Goal: Answer question/provide support: Share knowledge or assist other users

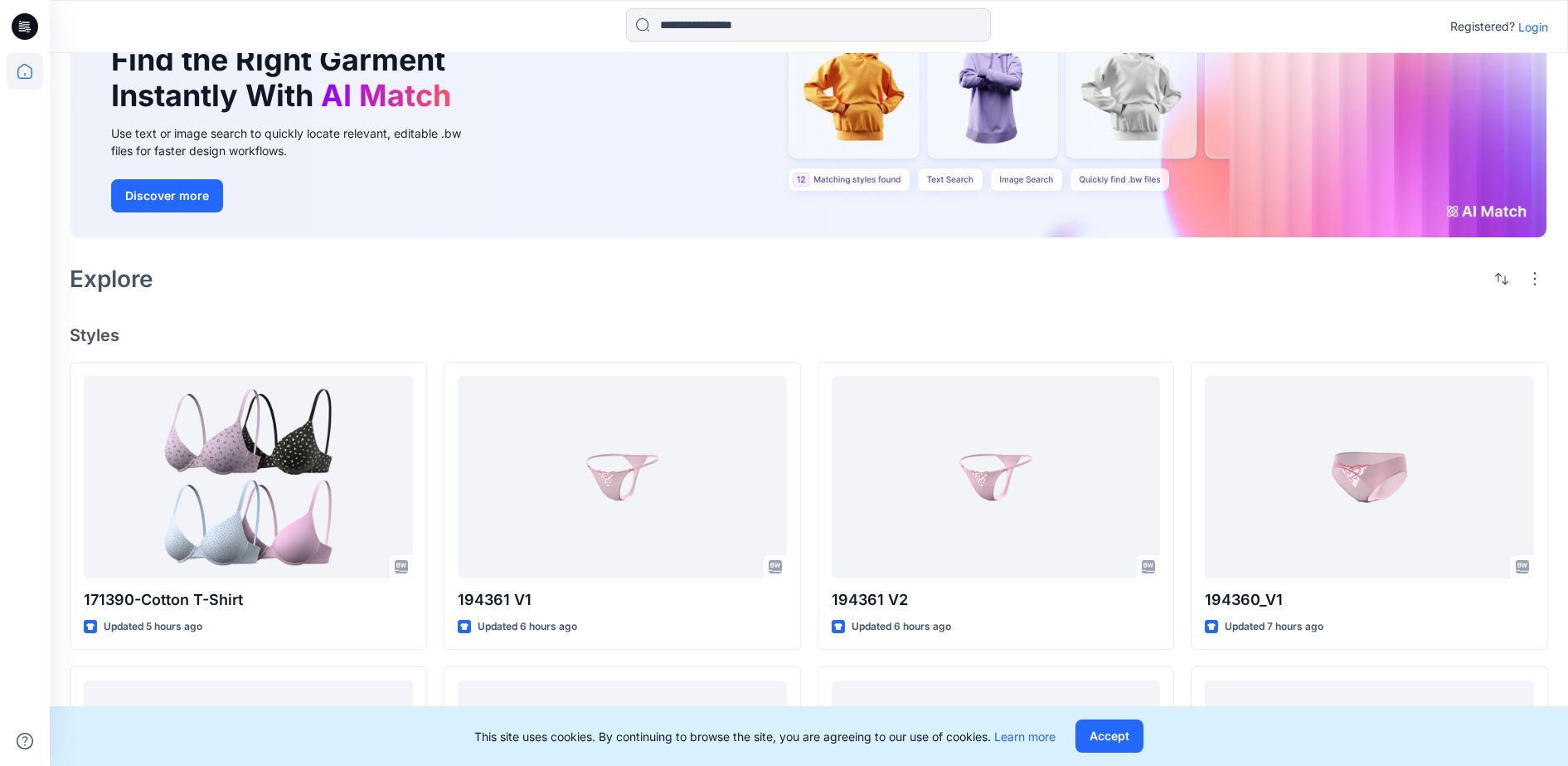
scroll to position [312, 0]
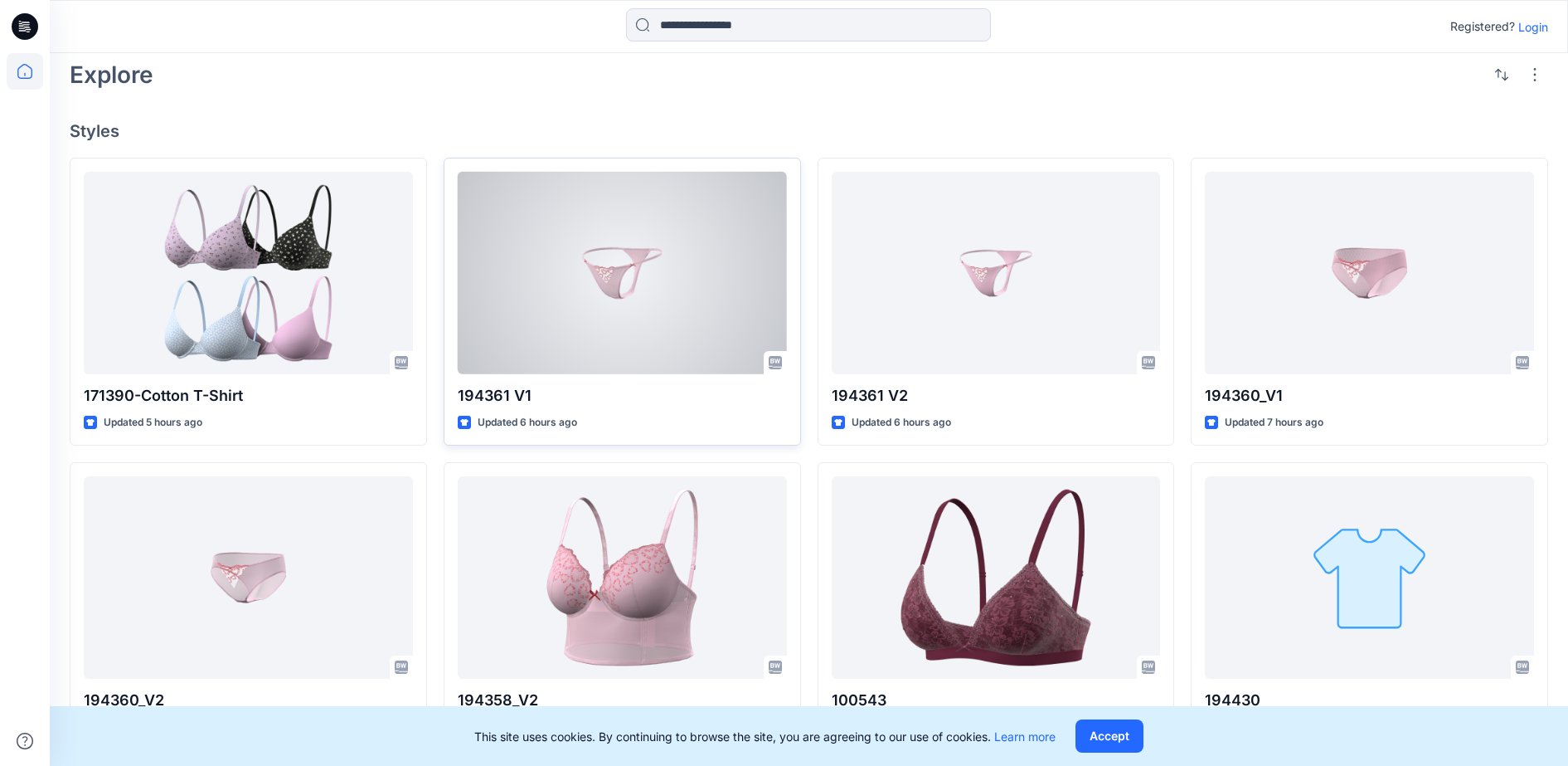
click at [758, 246] on div at bounding box center [623, 273] width 329 height 203
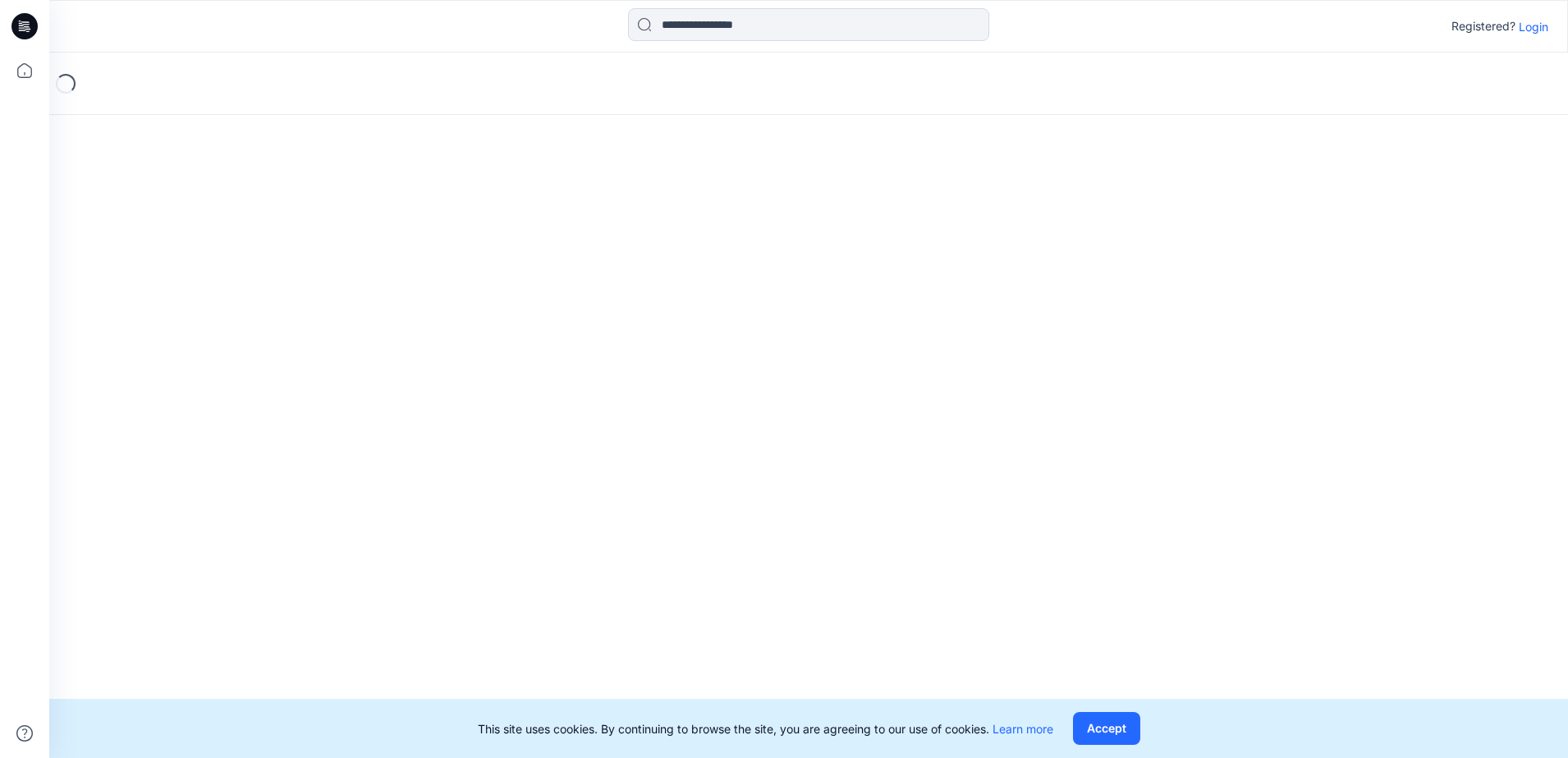
click at [750, 244] on div "Loading..." at bounding box center [808, 406] width 1519 height 705
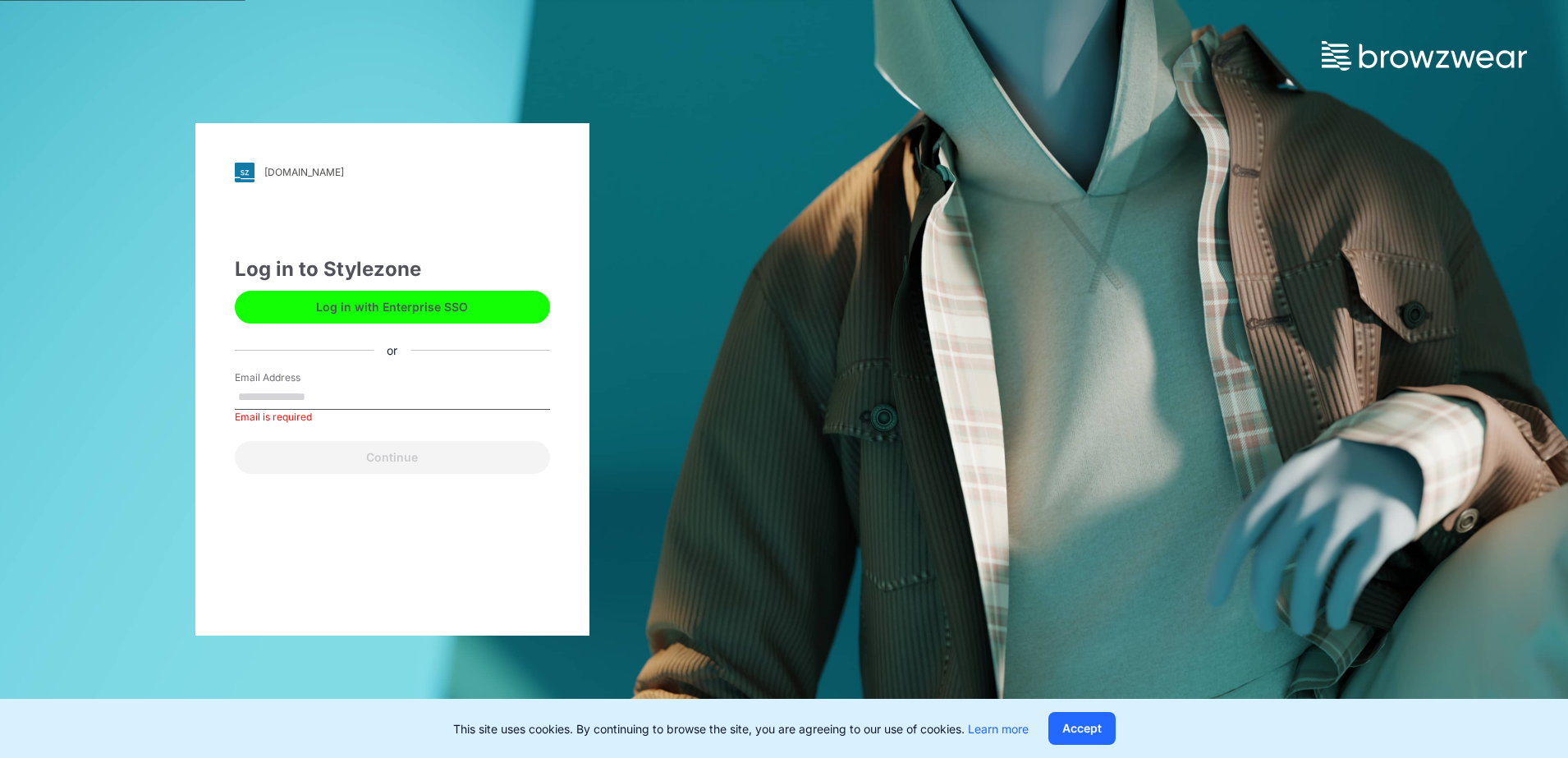
click at [379, 385] on input "Email Address" at bounding box center [392, 397] width 315 height 25
paste input "**********"
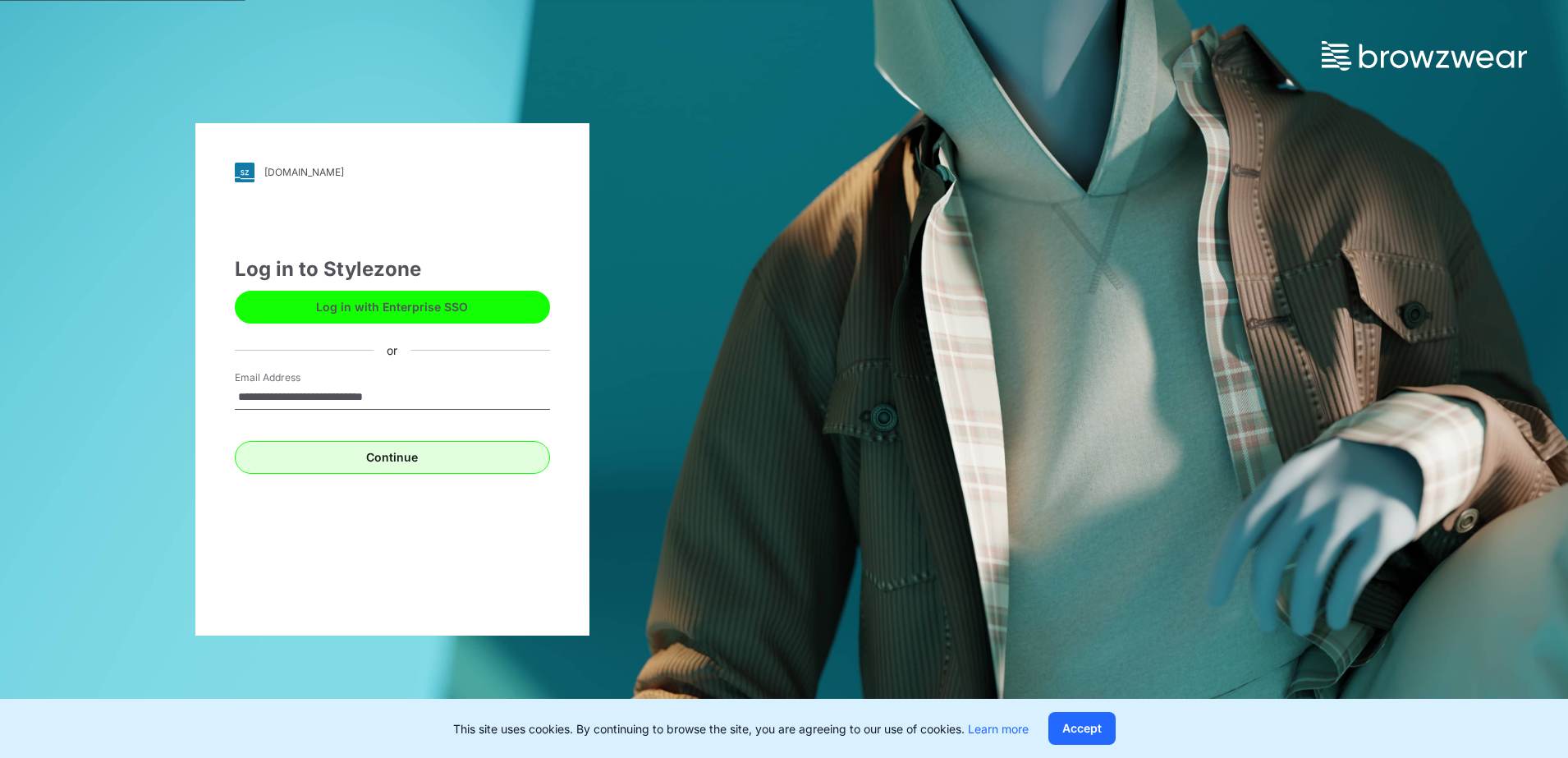
type input "**********"
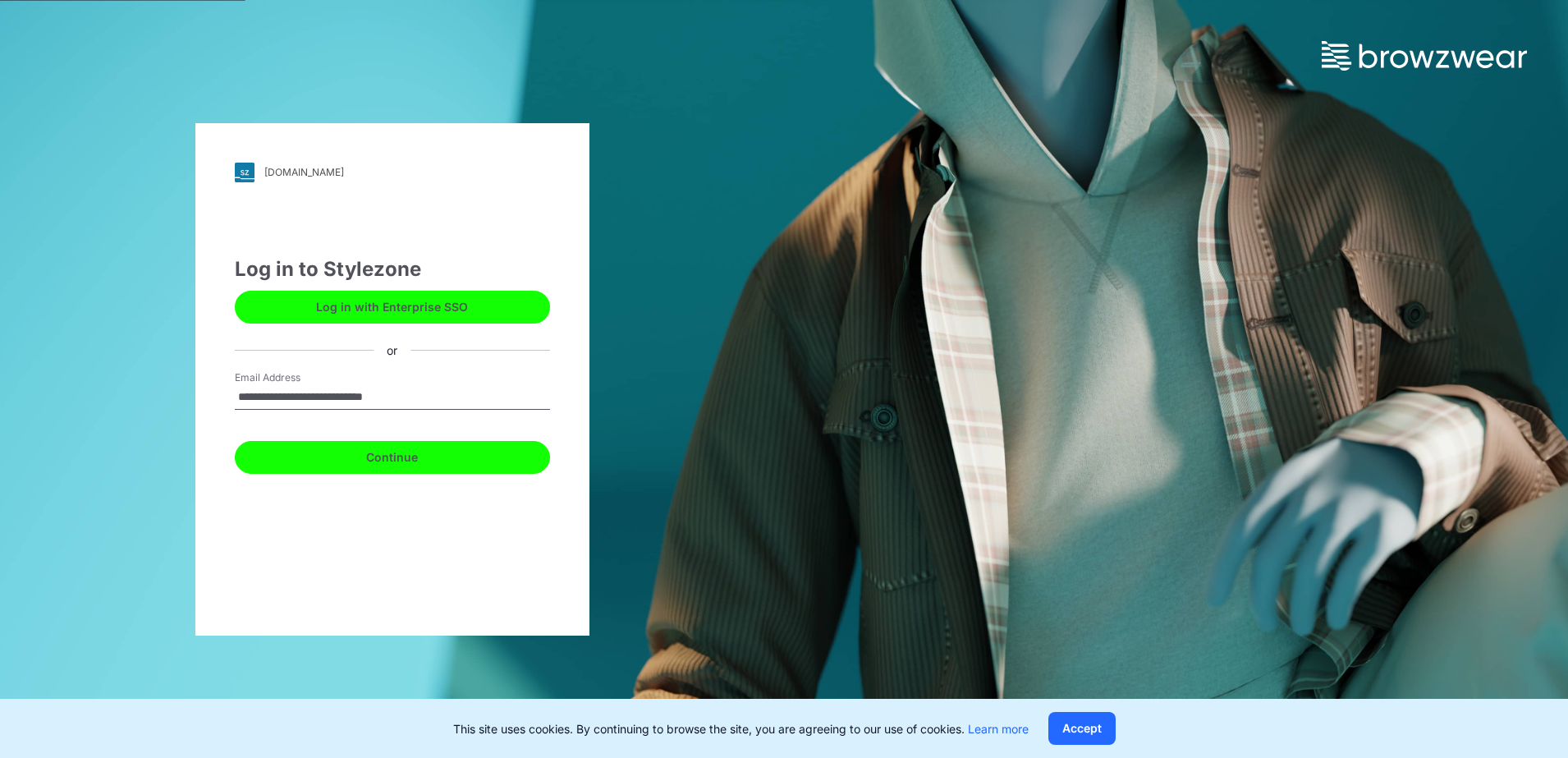
click at [431, 451] on button "Continue" at bounding box center [392, 457] width 315 height 32
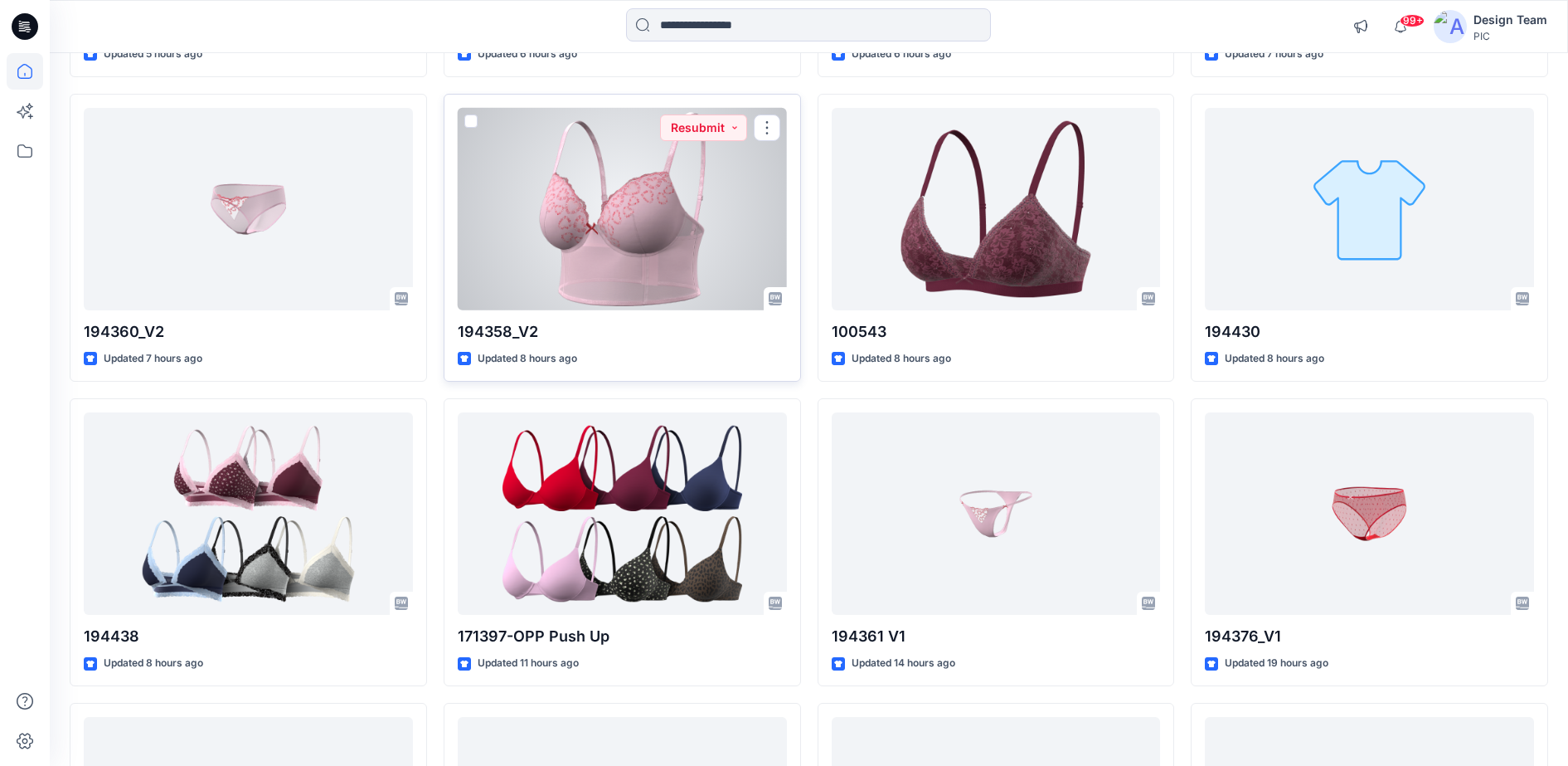
scroll to position [236, 0]
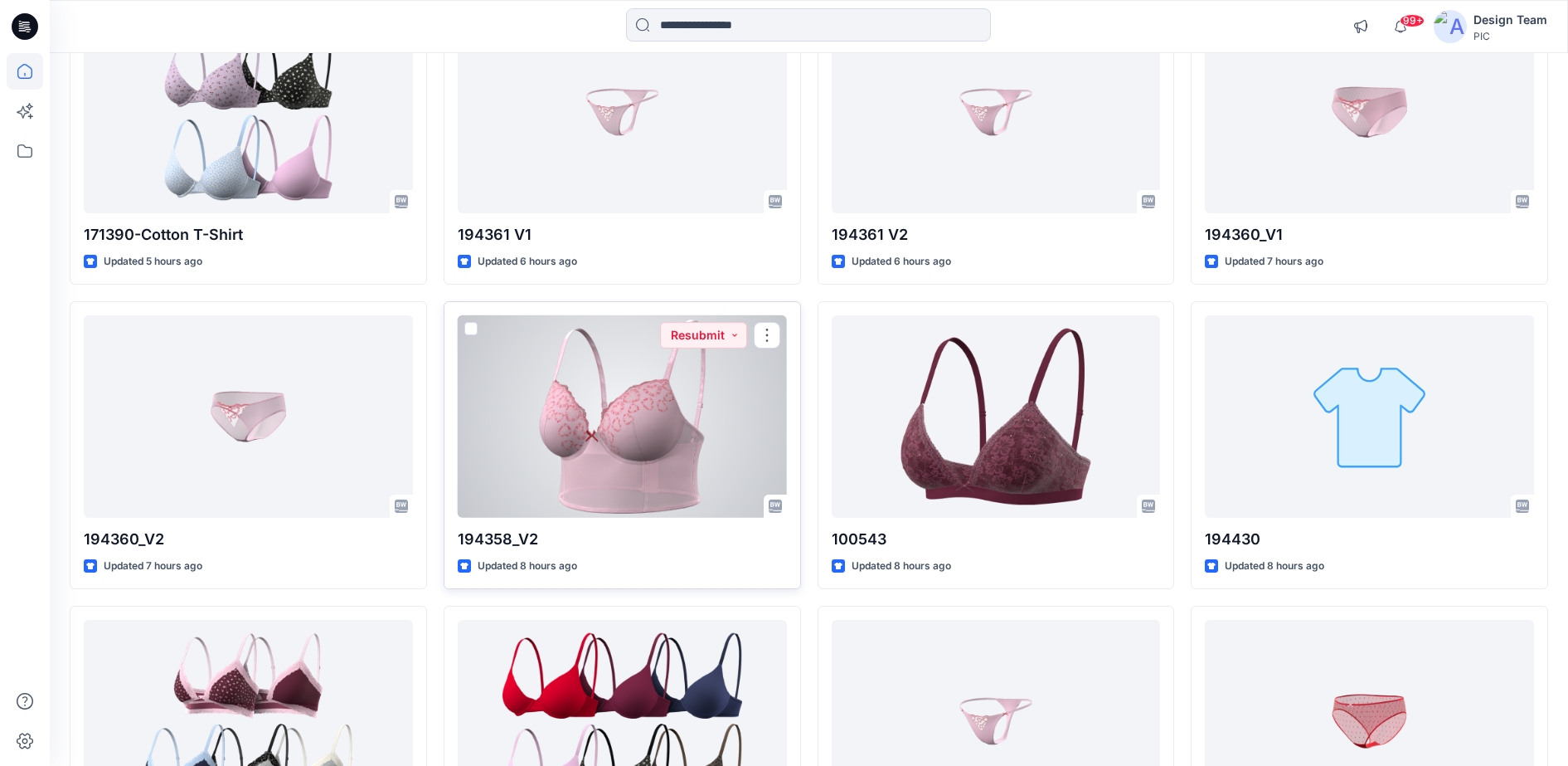
click at [618, 383] on div at bounding box center [623, 417] width 329 height 203
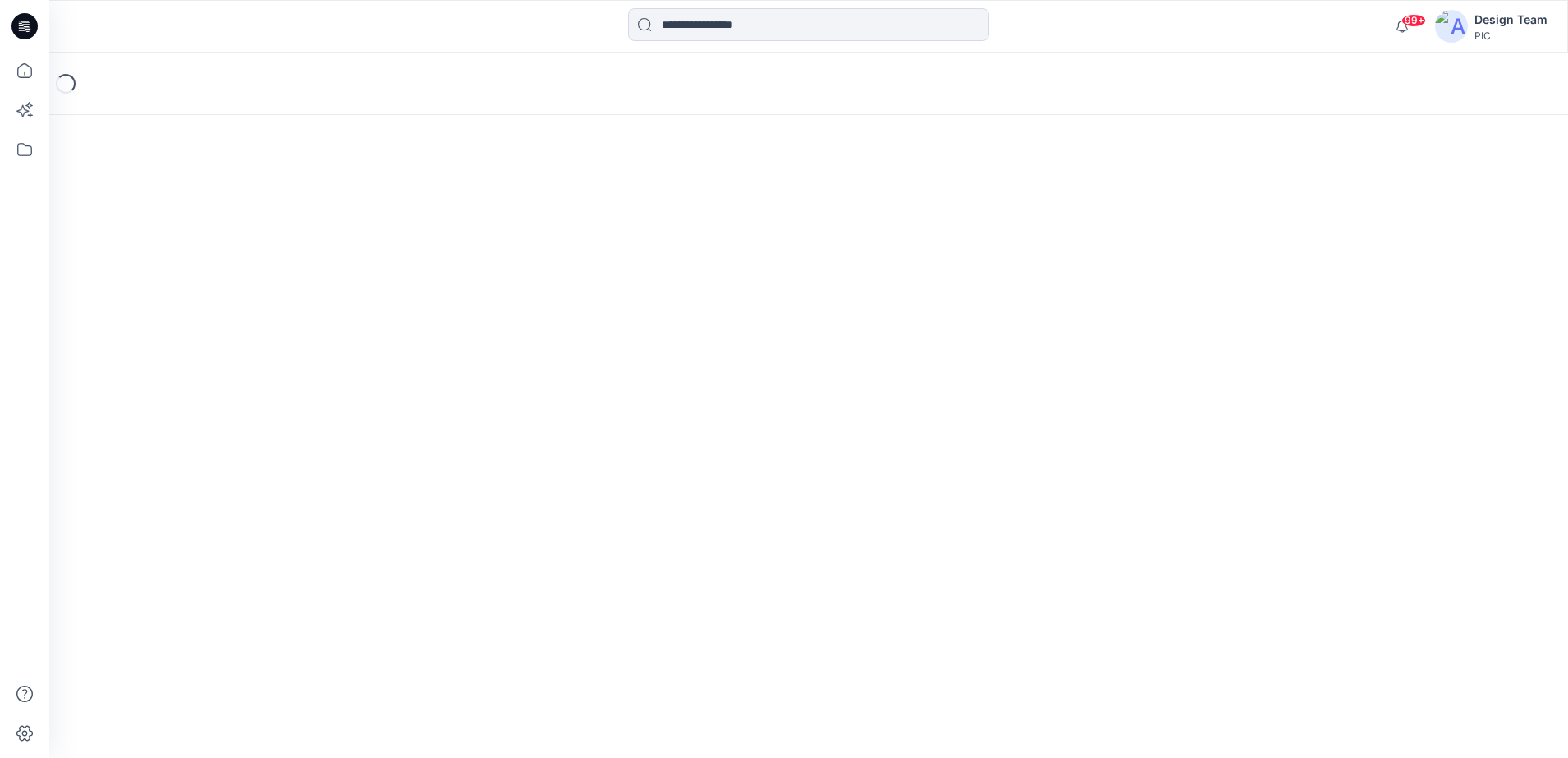
click at [612, 379] on div "Loading..." at bounding box center [808, 406] width 1519 height 705
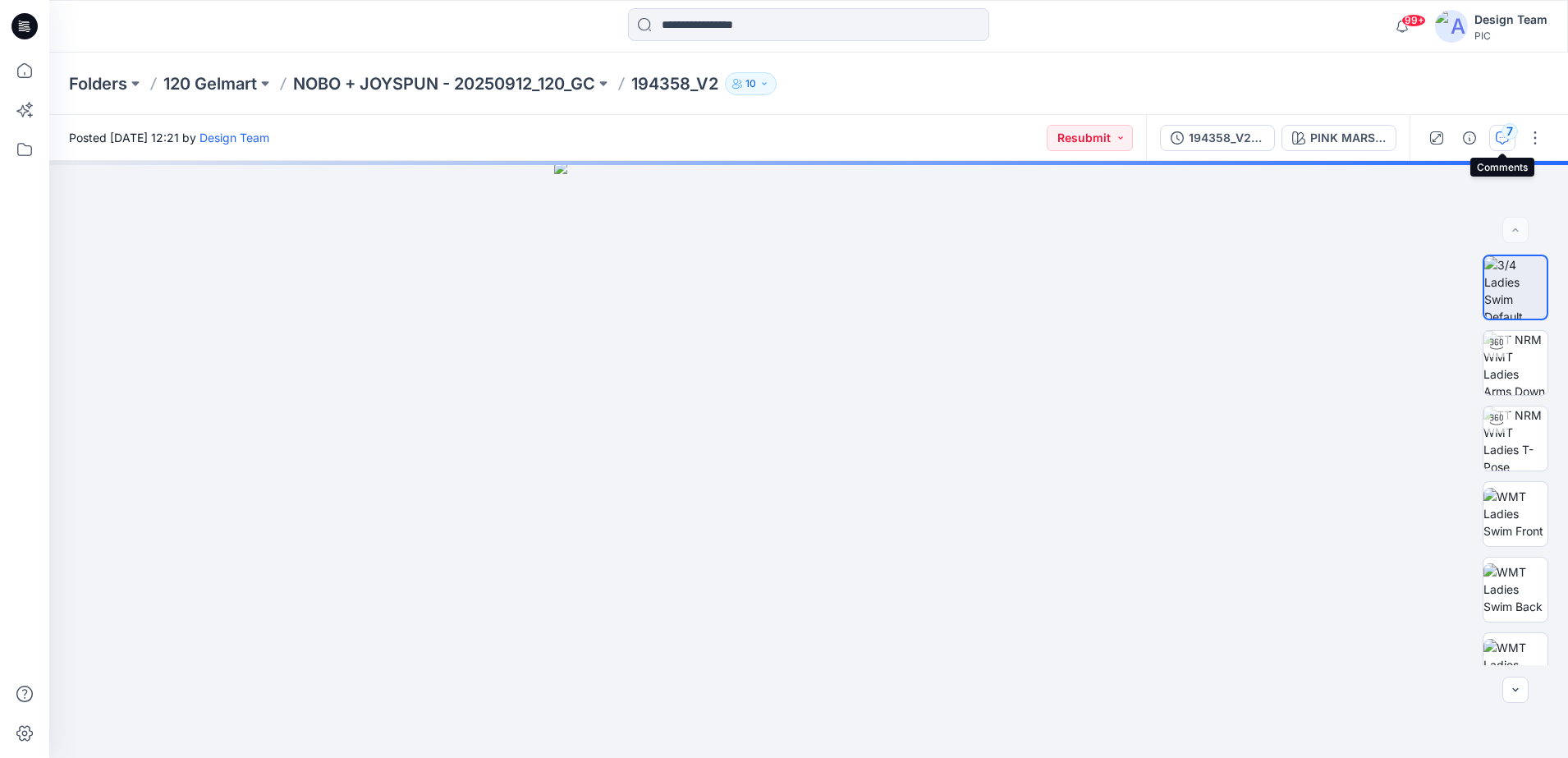
click at [1504, 136] on div "7" at bounding box center [1510, 131] width 17 height 17
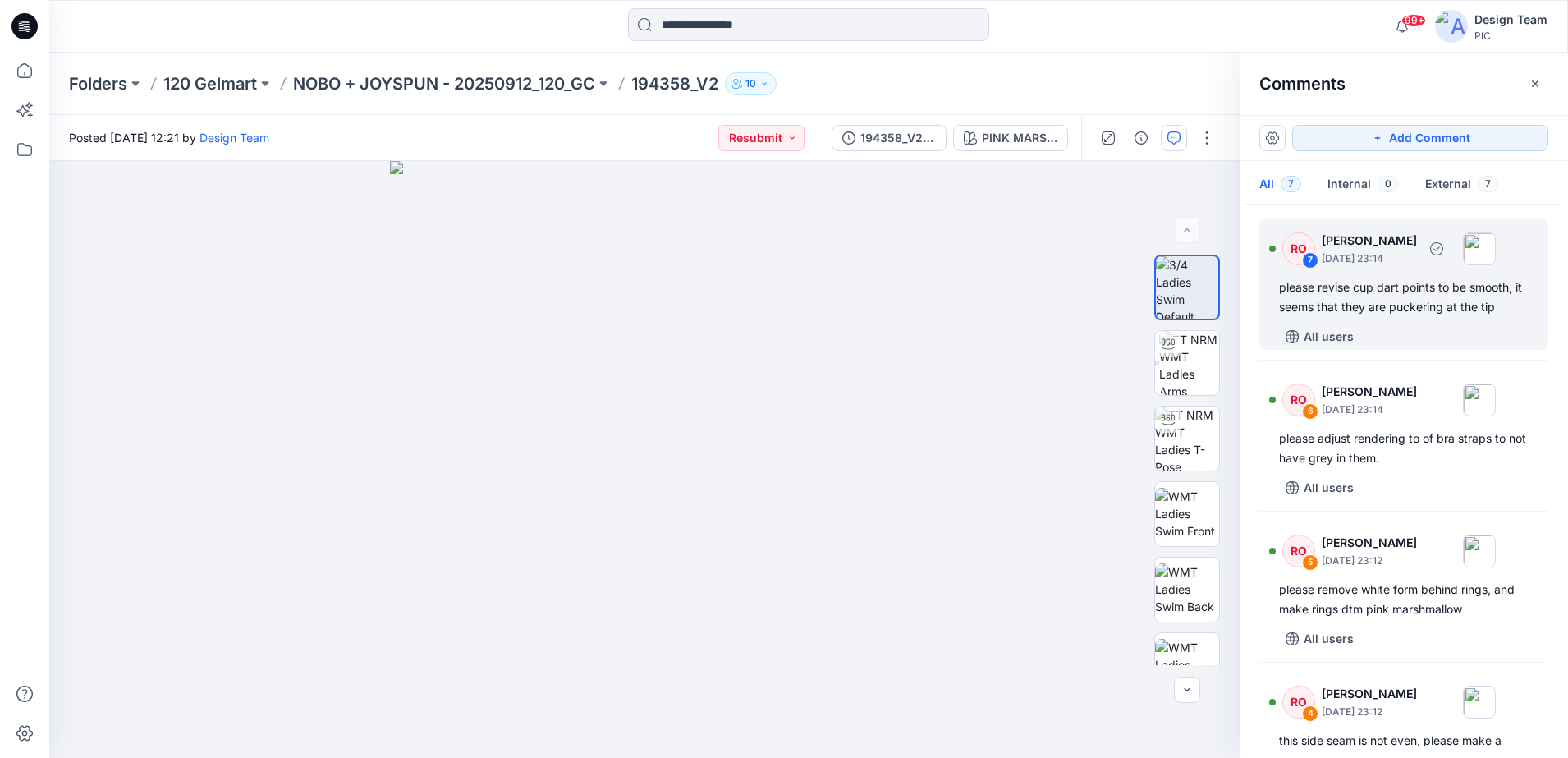
click at [1305, 244] on div "RO" at bounding box center [1298, 248] width 32 height 32
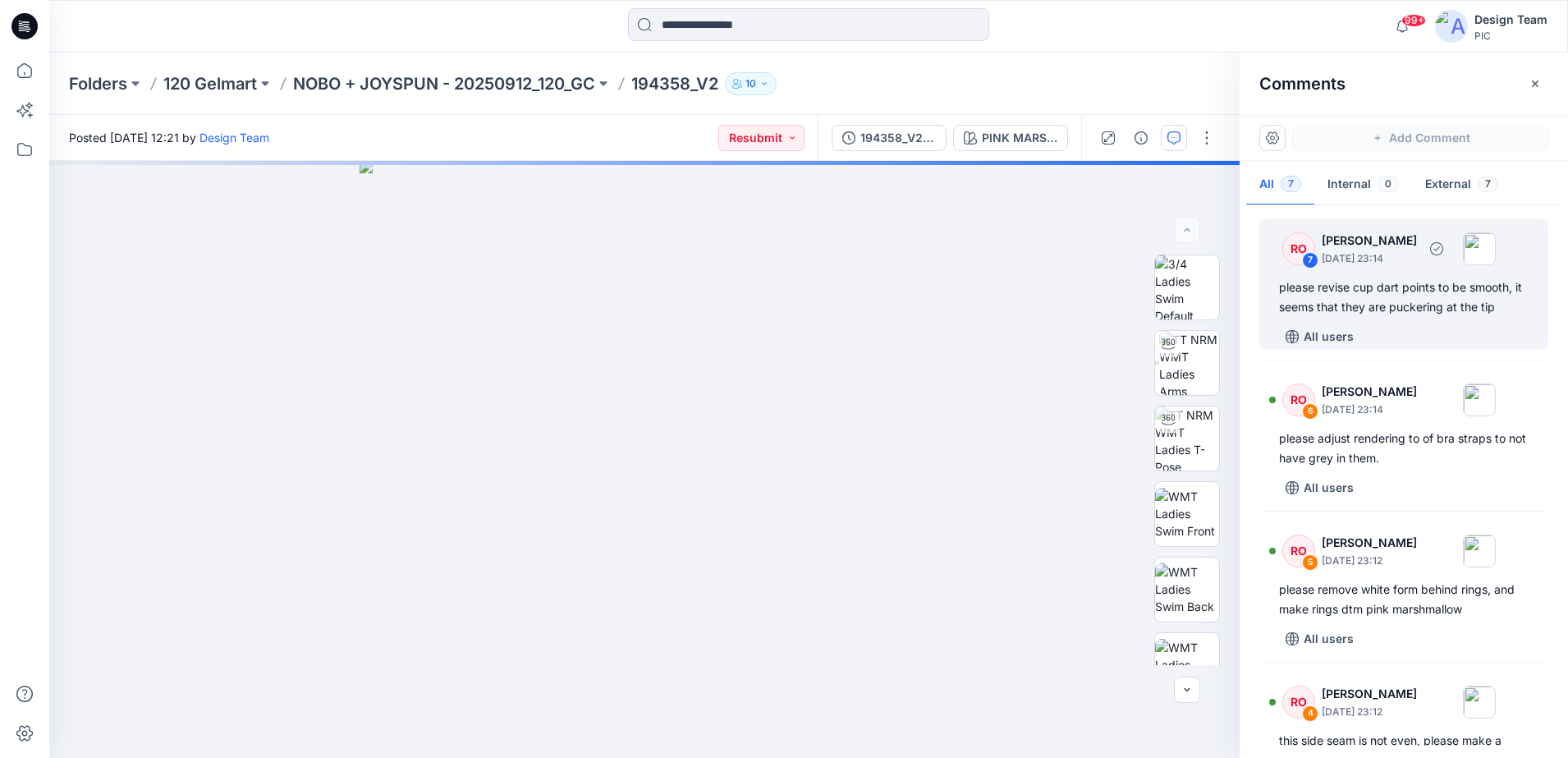
click at [1291, 257] on div "RO" at bounding box center [1298, 248] width 32 height 32
click at [1305, 255] on div "7" at bounding box center [1310, 260] width 17 height 17
click at [1305, 257] on div "7" at bounding box center [1310, 260] width 17 height 17
click at [1306, 258] on div "7" at bounding box center [1310, 260] width 17 height 17
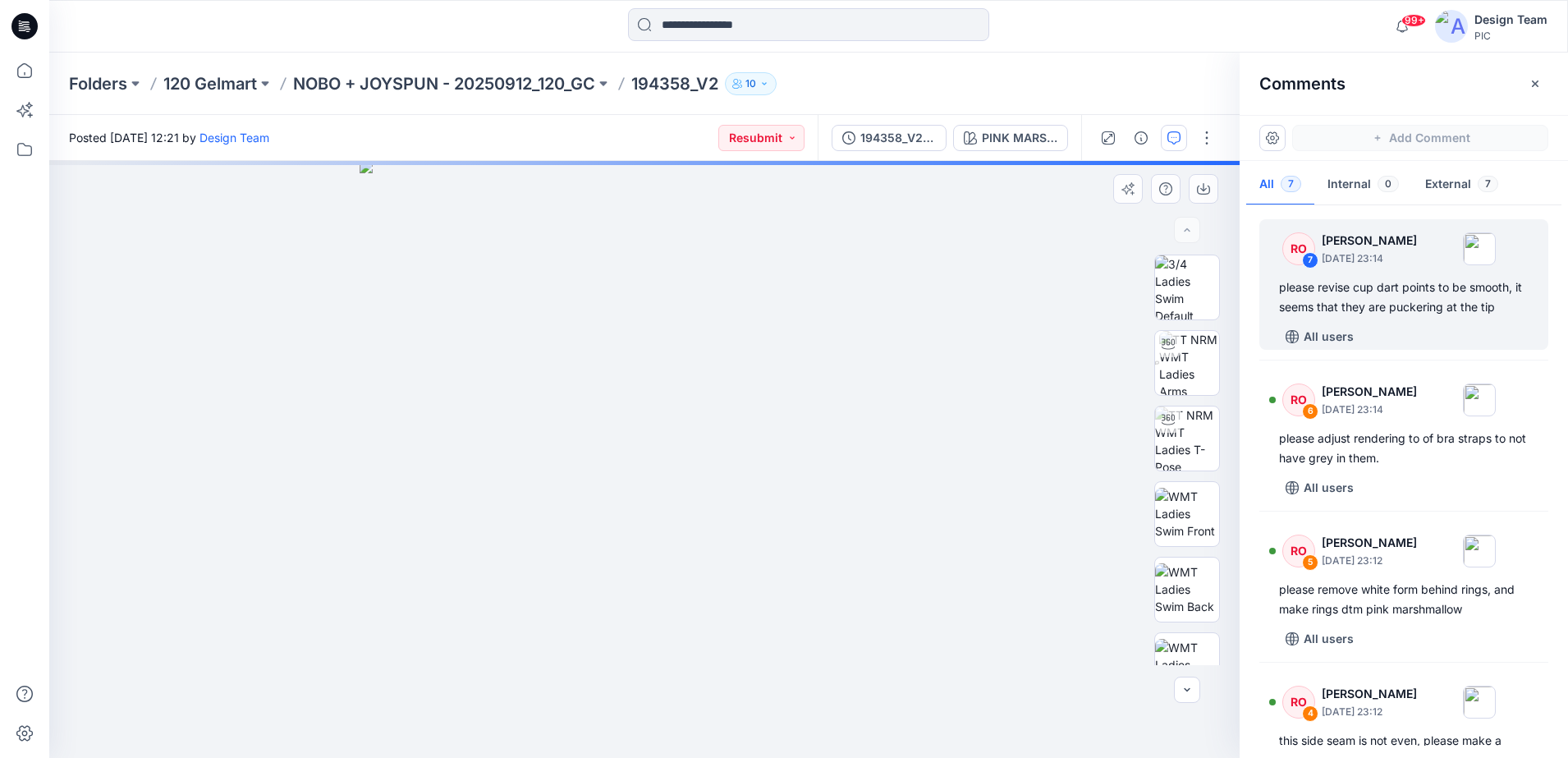
click at [827, 504] on div "PINK MARSHMALLOW Loading... Material Properties Loading..." at bounding box center [644, 460] width 1191 height 597
click at [1284, 257] on div "RO" at bounding box center [1298, 248] width 32 height 32
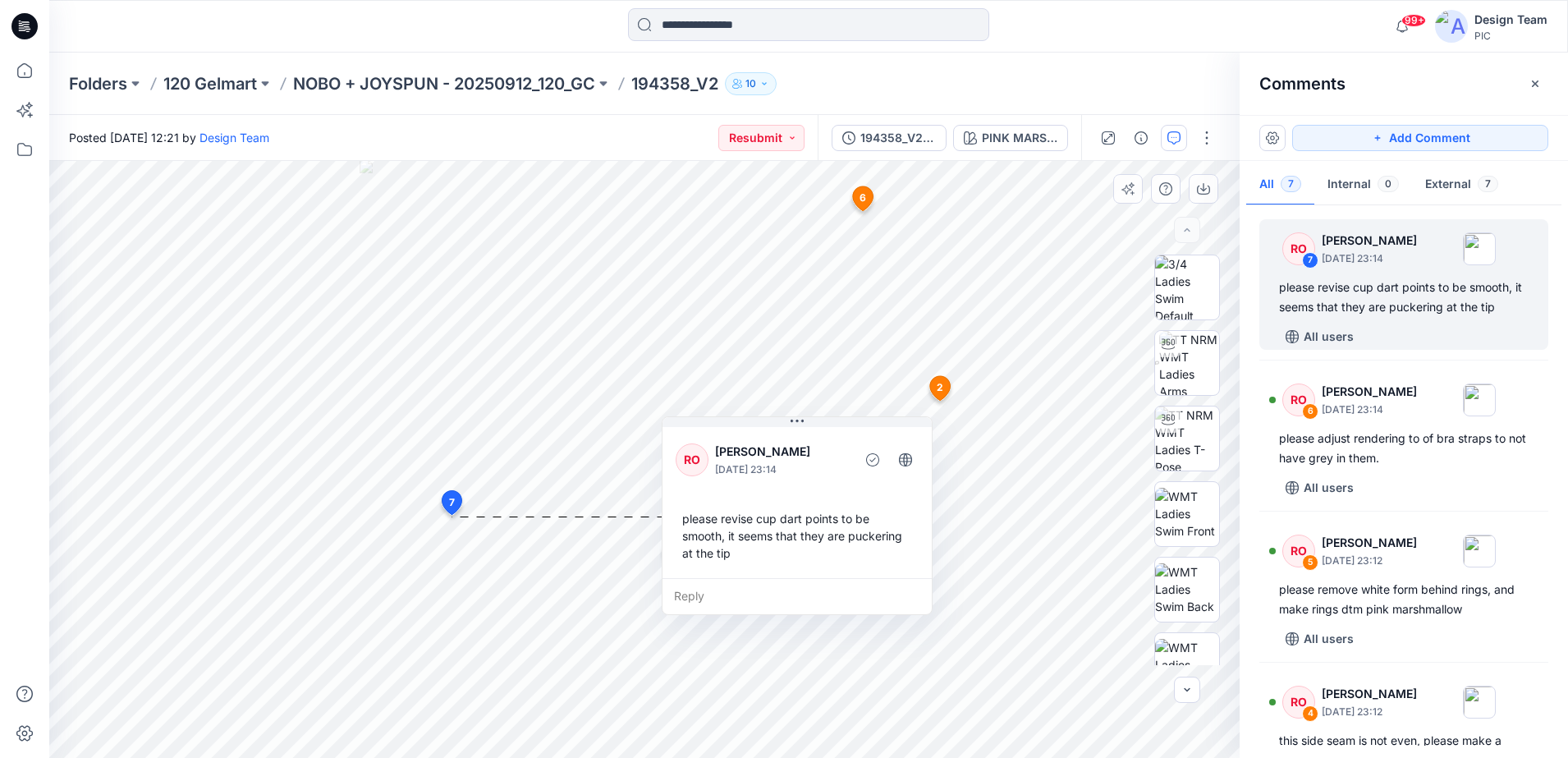
drag, startPoint x: 520, startPoint y: 568, endPoint x: 756, endPoint y: 461, distance: 259.1
click at [756, 461] on p "[DATE] 23:14" at bounding box center [782, 469] width 134 height 17
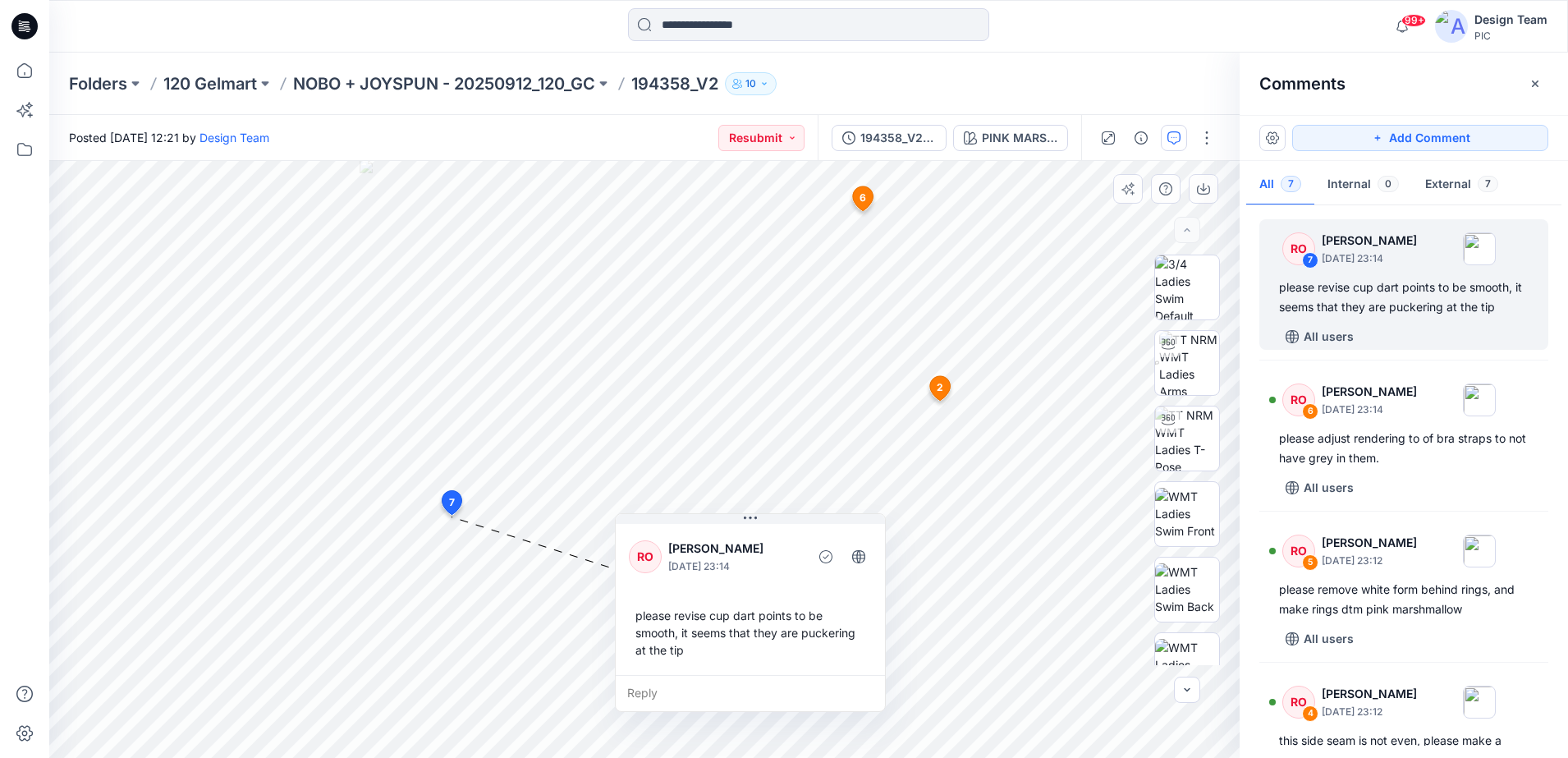
drag, startPoint x: 810, startPoint y: 448, endPoint x: 764, endPoint y: 544, distance: 106.5
click at [764, 544] on p "[PERSON_NAME]" at bounding box center [735, 549] width 134 height 20
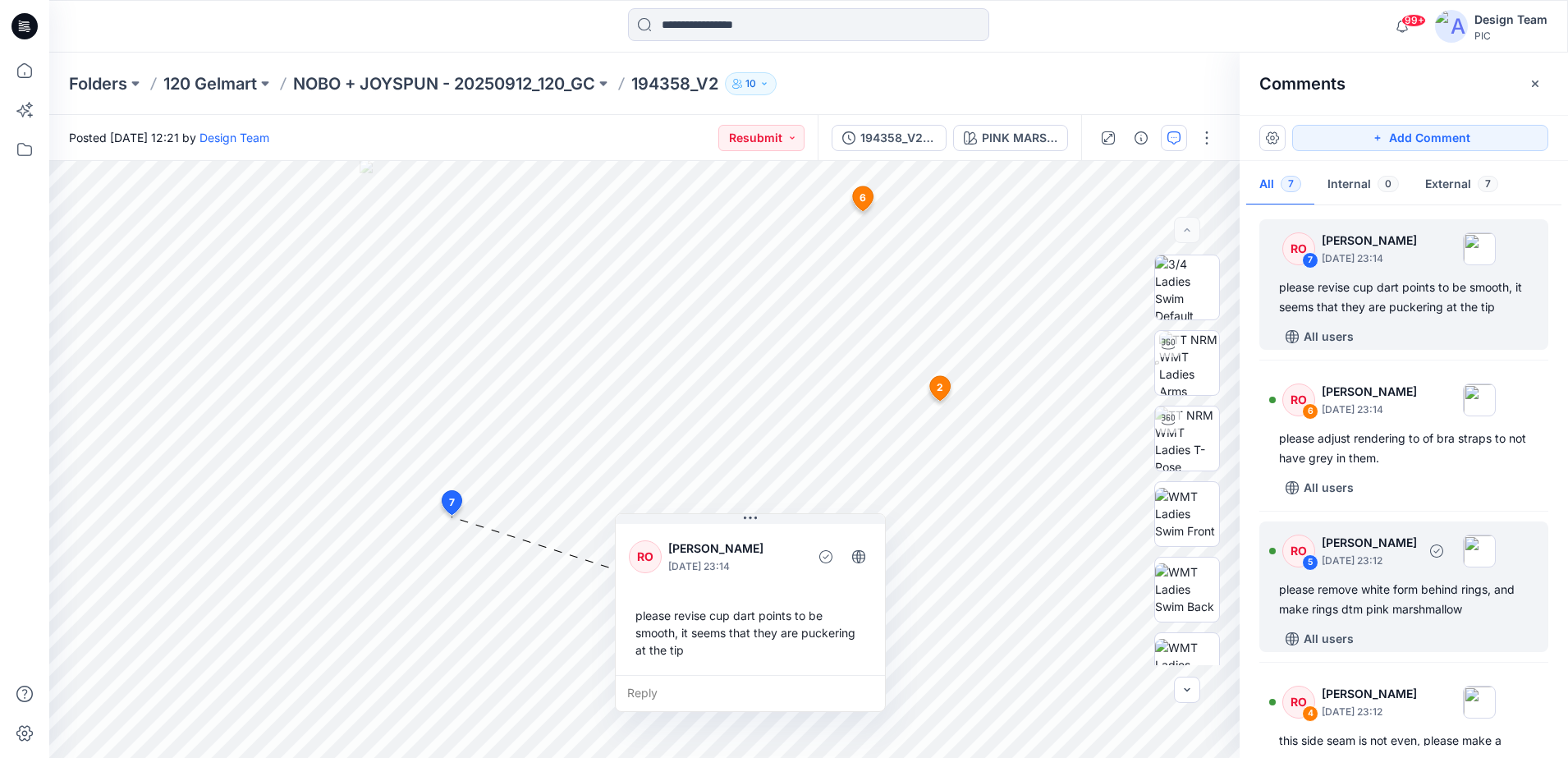
scroll to position [103, 0]
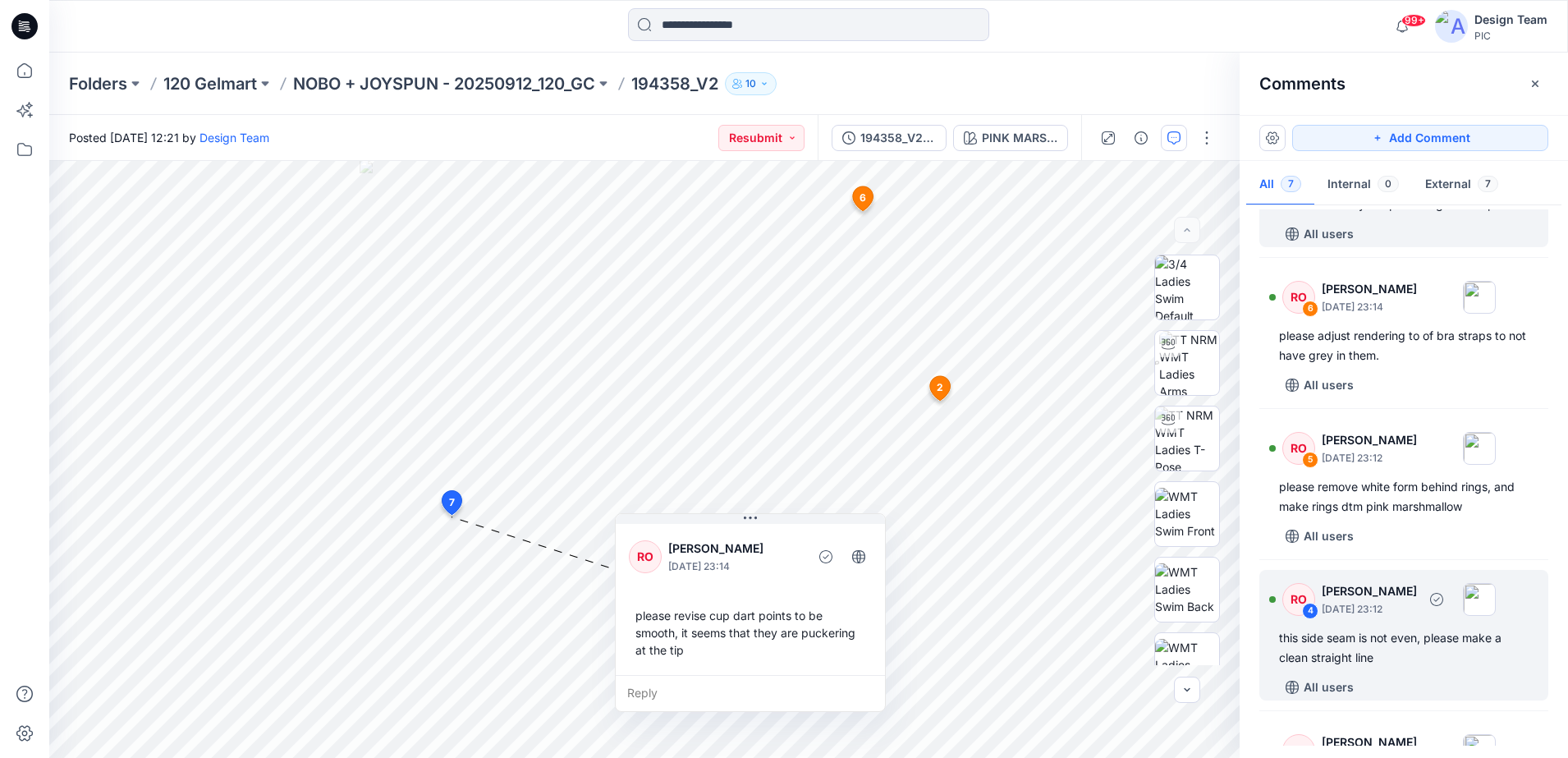
click at [1284, 606] on div "RO" at bounding box center [1298, 599] width 32 height 32
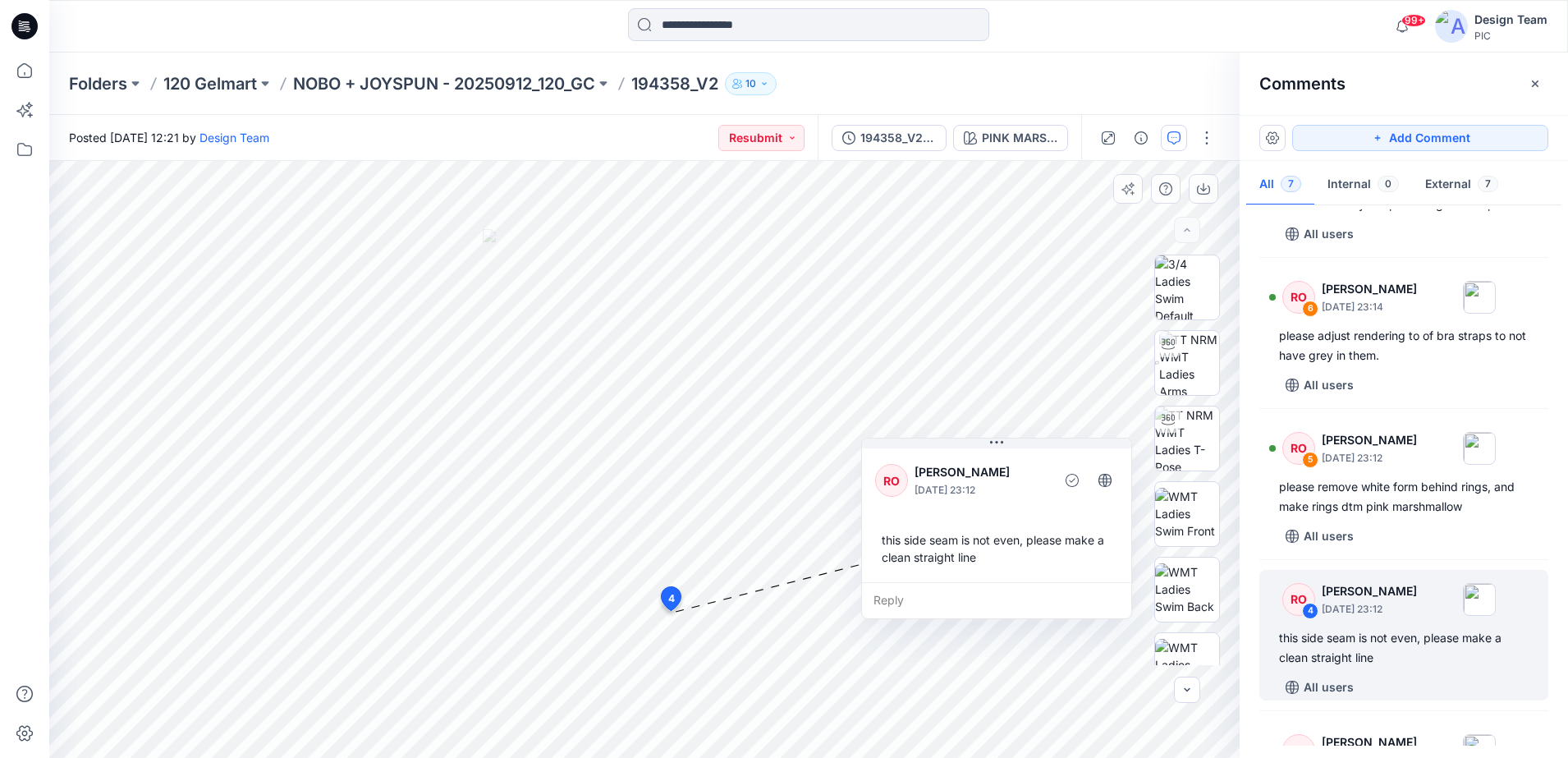
drag, startPoint x: 863, startPoint y: 688, endPoint x: 1078, endPoint y: 506, distance: 281.7
click at [1078, 506] on div "RO [PERSON_NAME] [DATE] 23:12 this side seam is not even, please make a clean s…" at bounding box center [997, 514] width 269 height 137
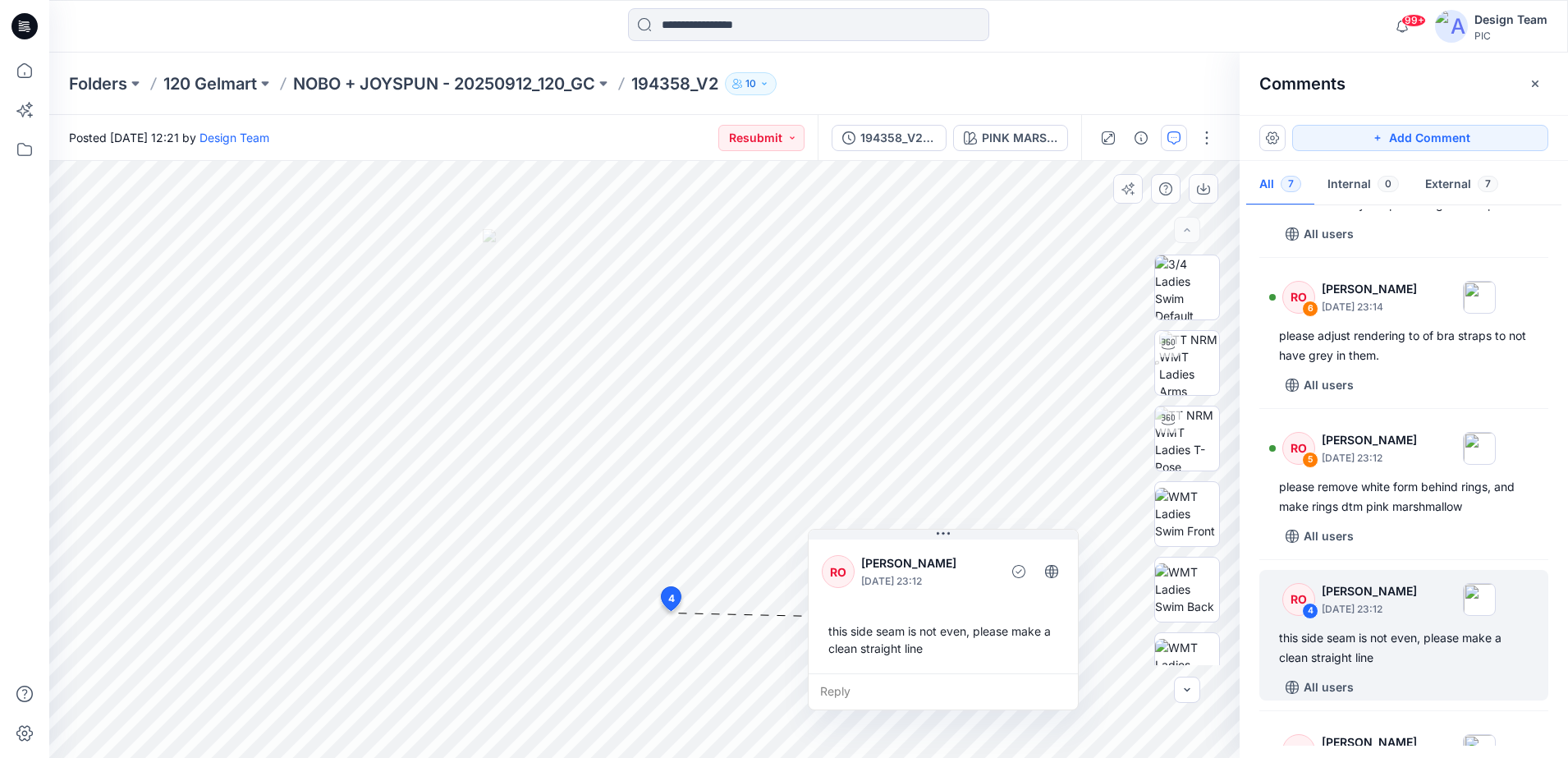
drag, startPoint x: 1078, startPoint y: 506, endPoint x: 1025, endPoint y: 597, distance: 105.3
click at [1025, 597] on div "RO [PERSON_NAME] [DATE] 23:12 this side seam is not even, please make a clean s…" at bounding box center [944, 605] width 269 height 137
click at [1178, 658] on img at bounding box center [1187, 665] width 64 height 52
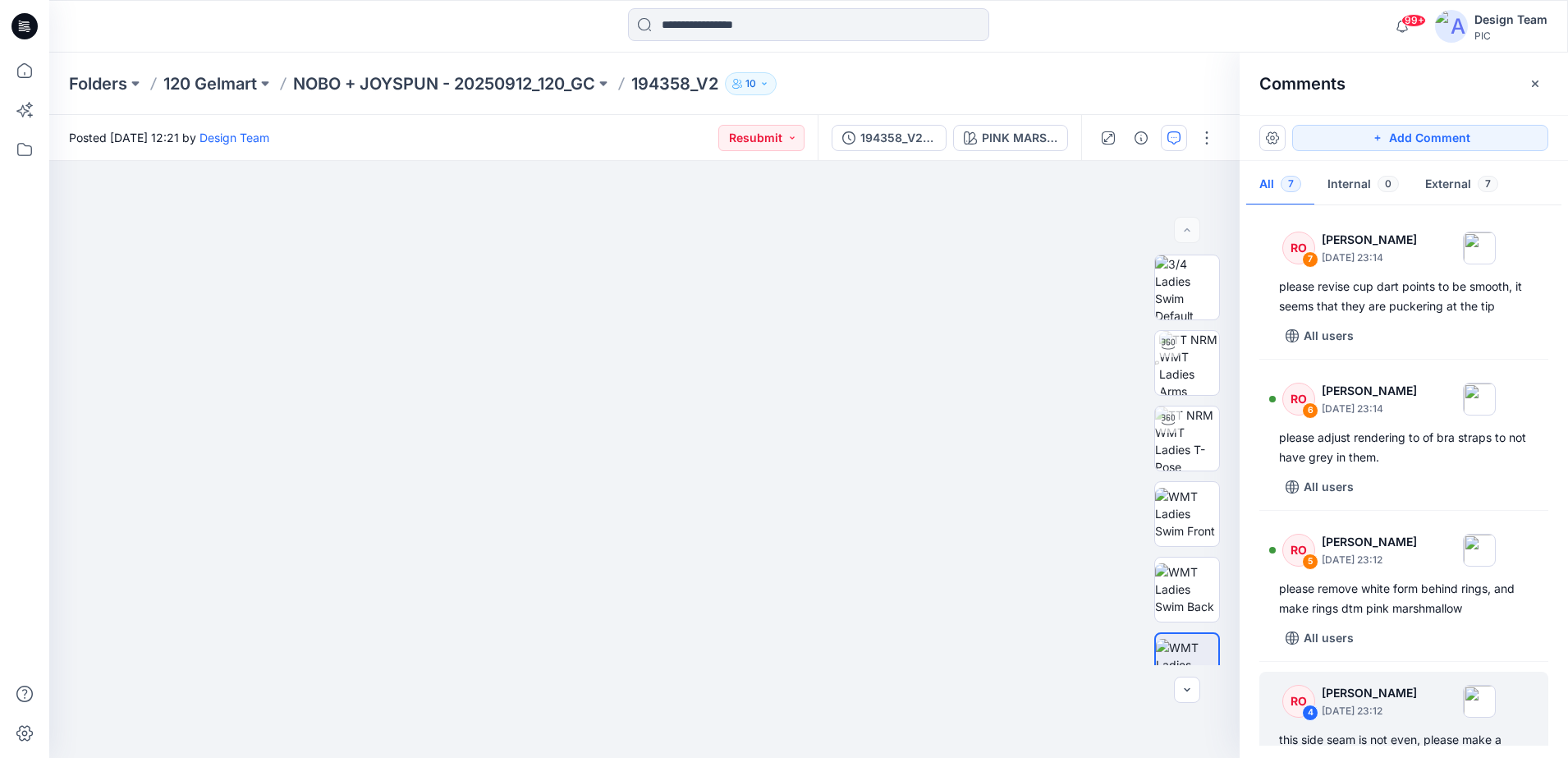
scroll to position [0, 0]
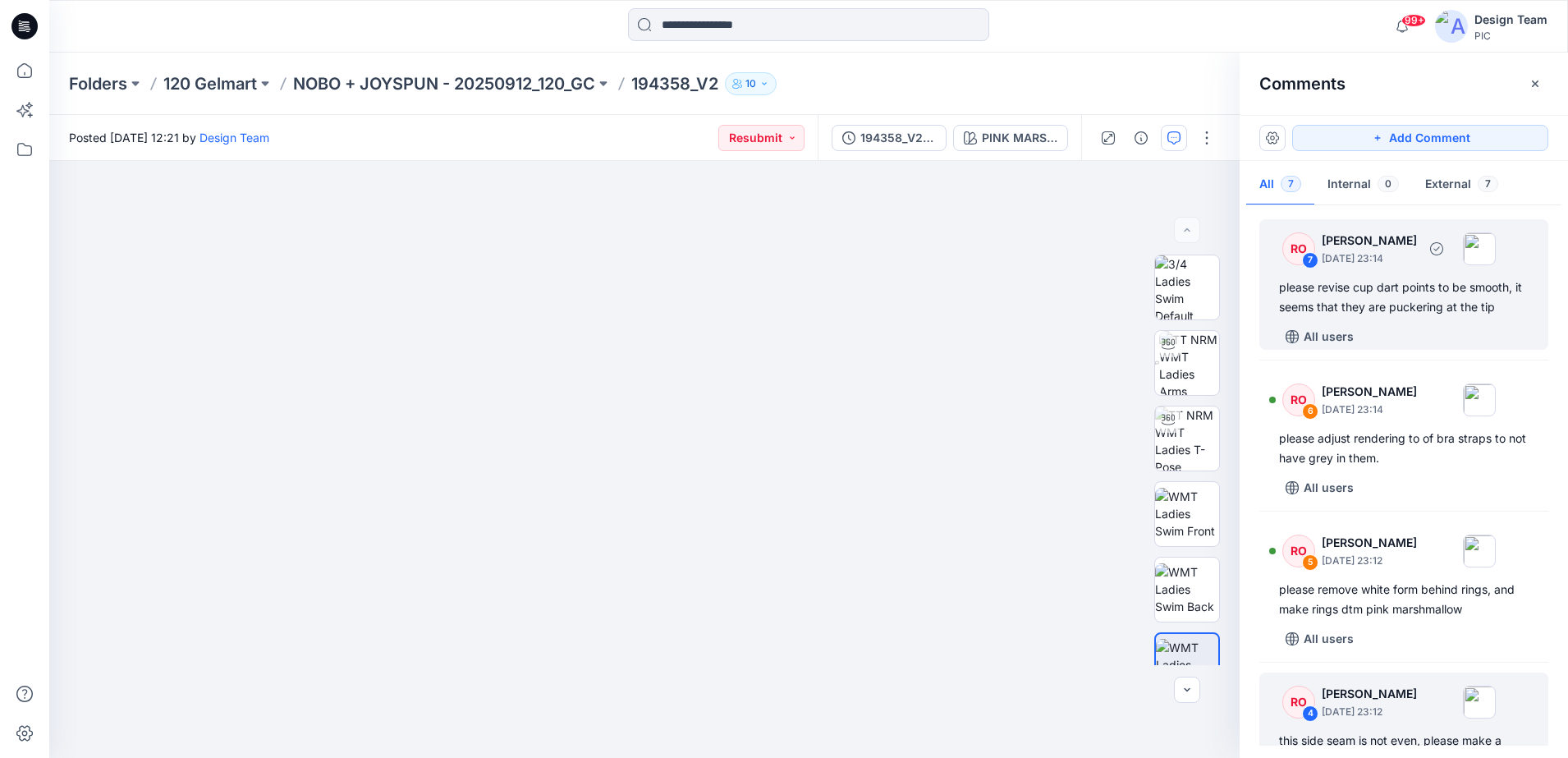
click at [1312, 315] on div "please revise cup dart points to be smooth, it seems that they are puckering at…" at bounding box center [1404, 298] width 249 height 39
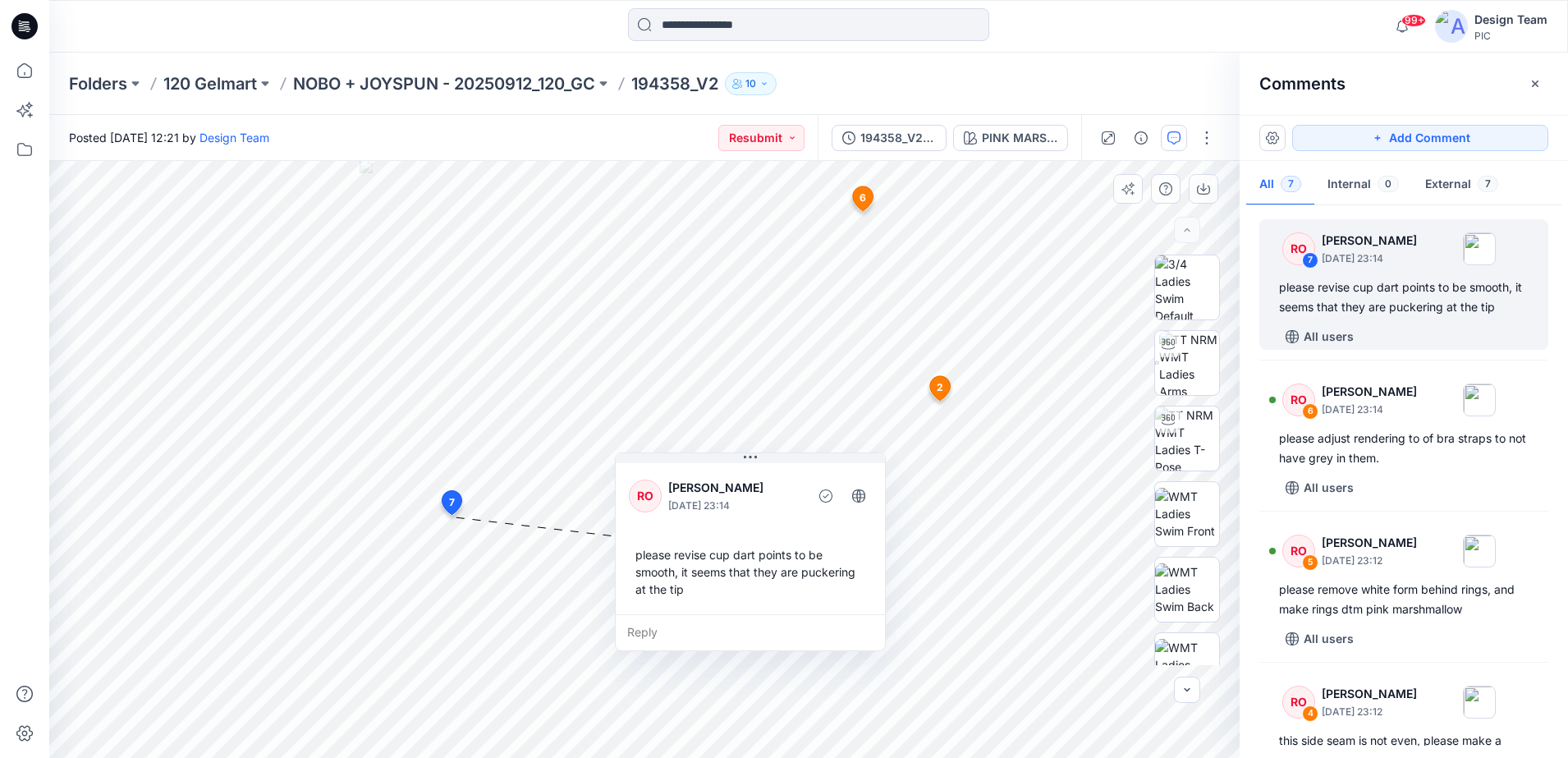
drag, startPoint x: 496, startPoint y: 565, endPoint x: 684, endPoint y: 494, distance: 201.0
click at [684, 494] on div "RO [PERSON_NAME] [DATE] 23:14" at bounding box center [751, 496] width 243 height 45
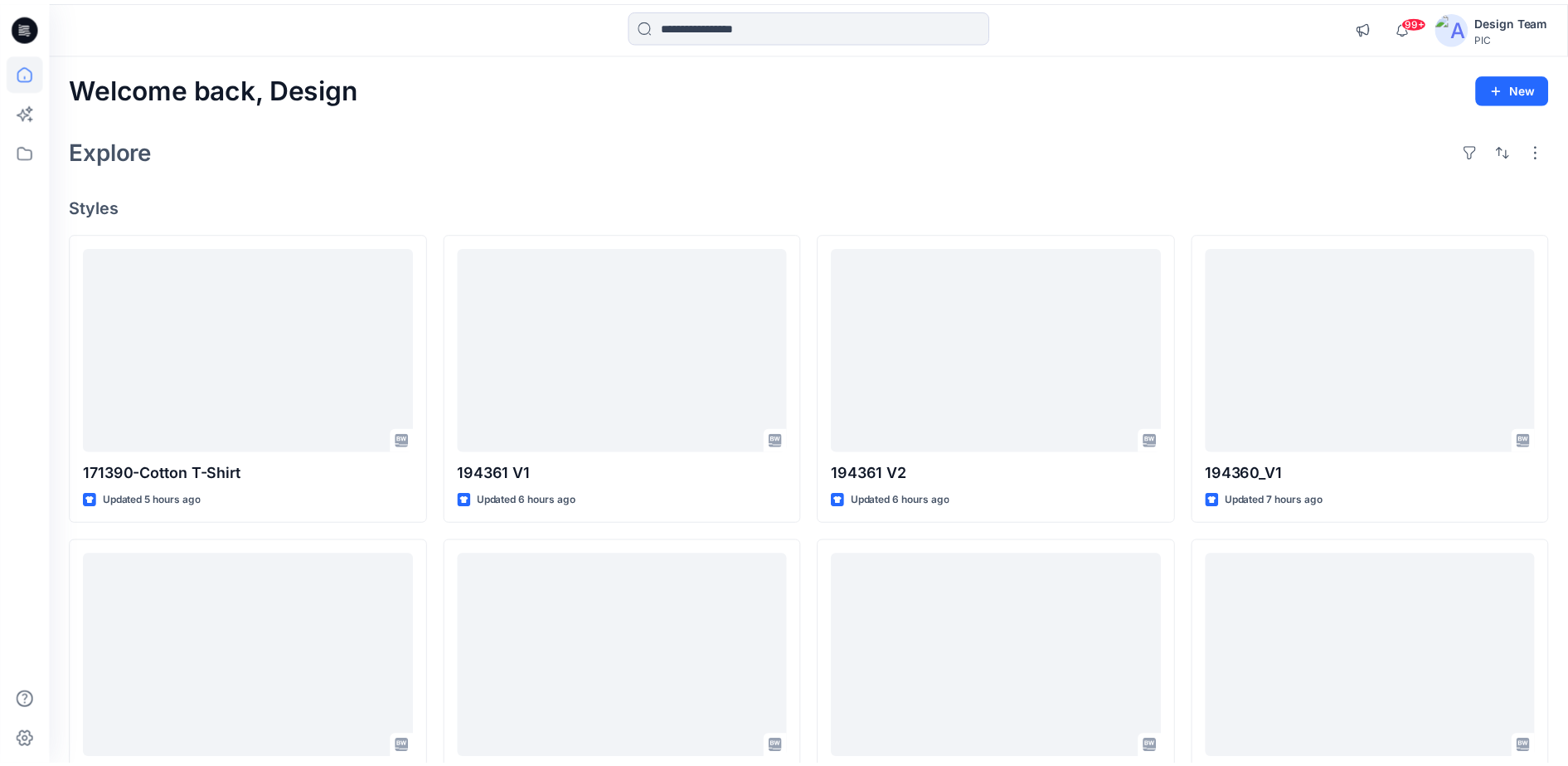
scroll to position [236, 0]
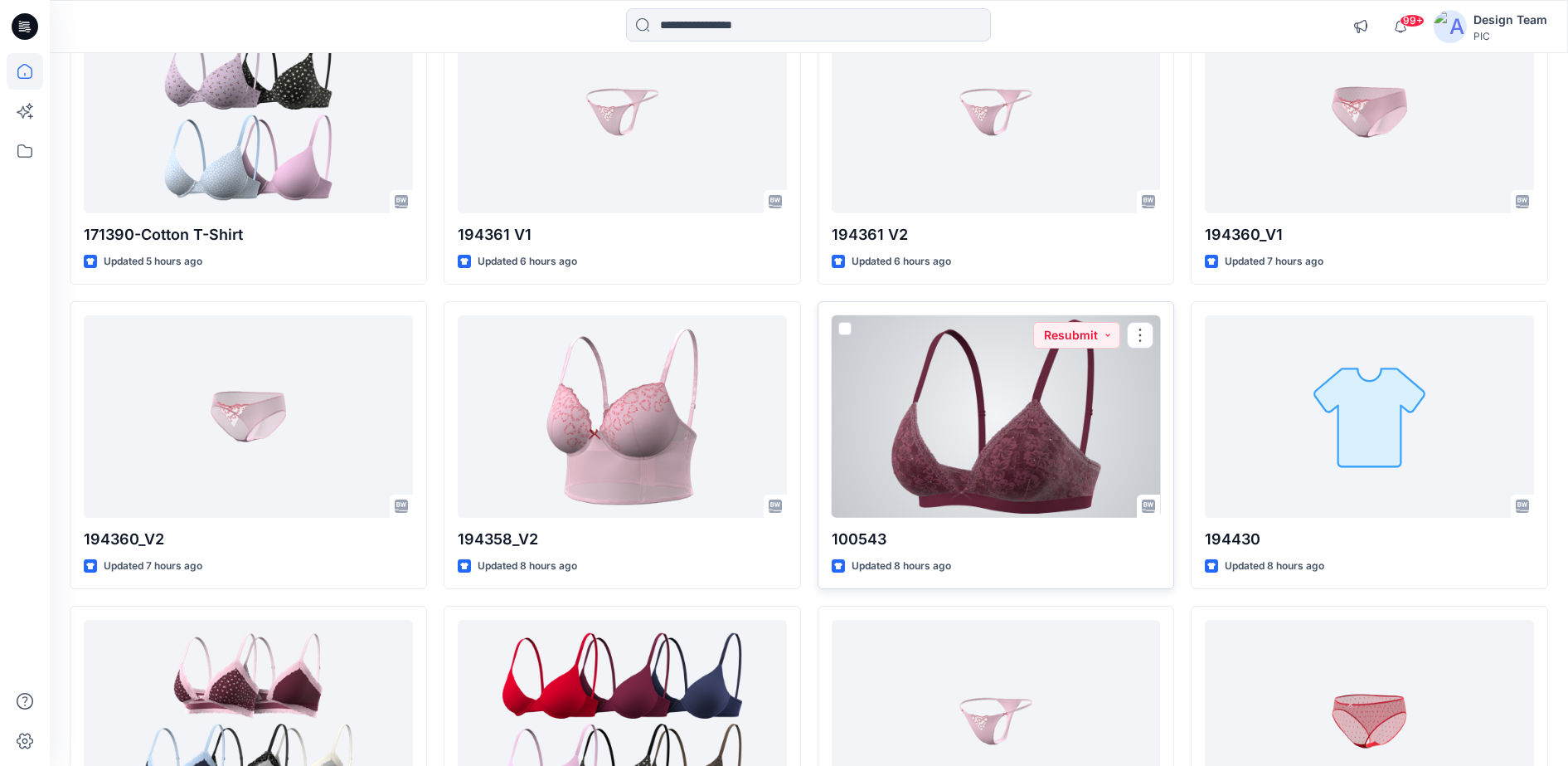
click at [1022, 448] on div at bounding box center [997, 417] width 329 height 203
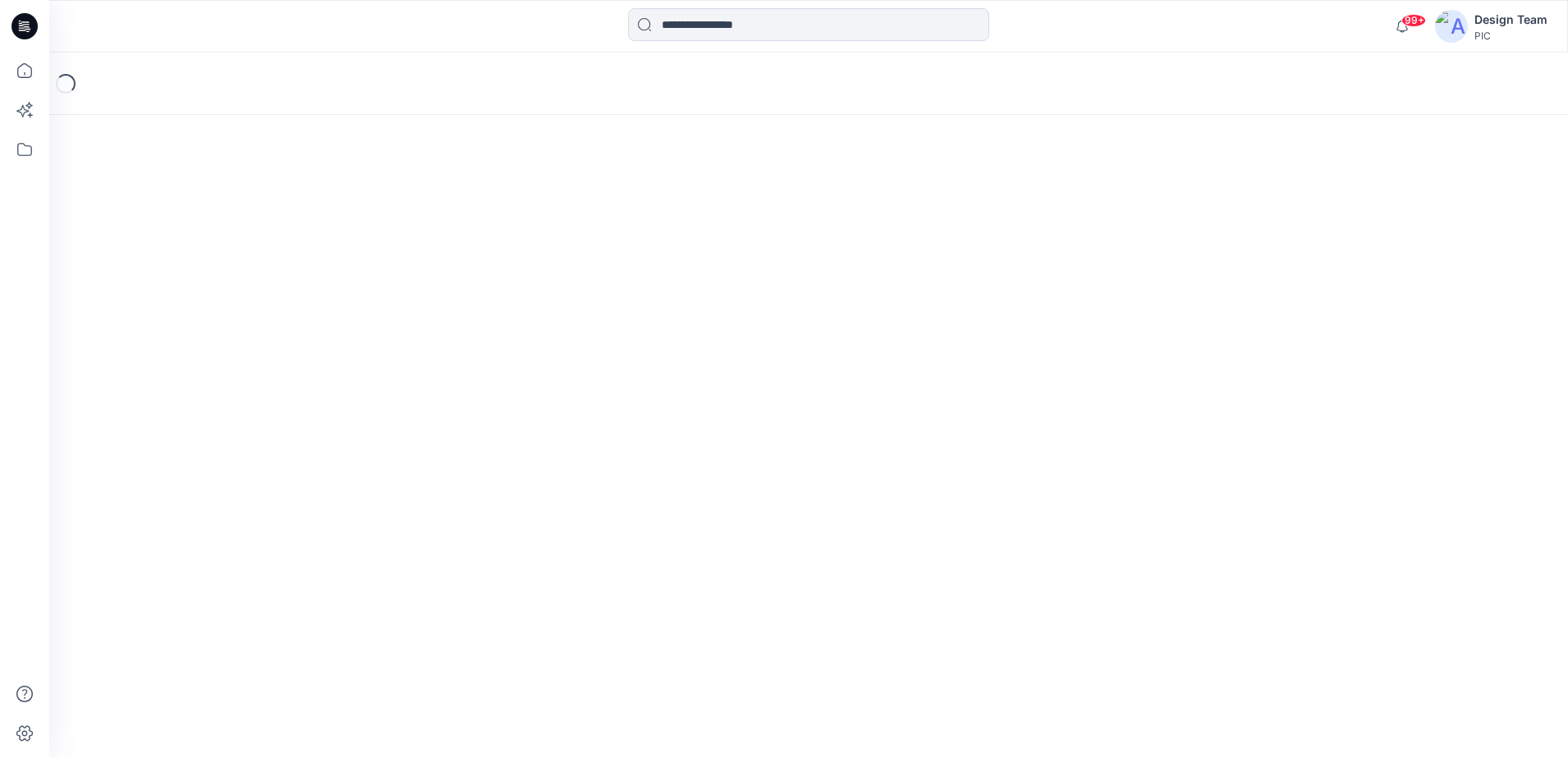
click at [1011, 444] on div "Loading..." at bounding box center [808, 406] width 1519 height 705
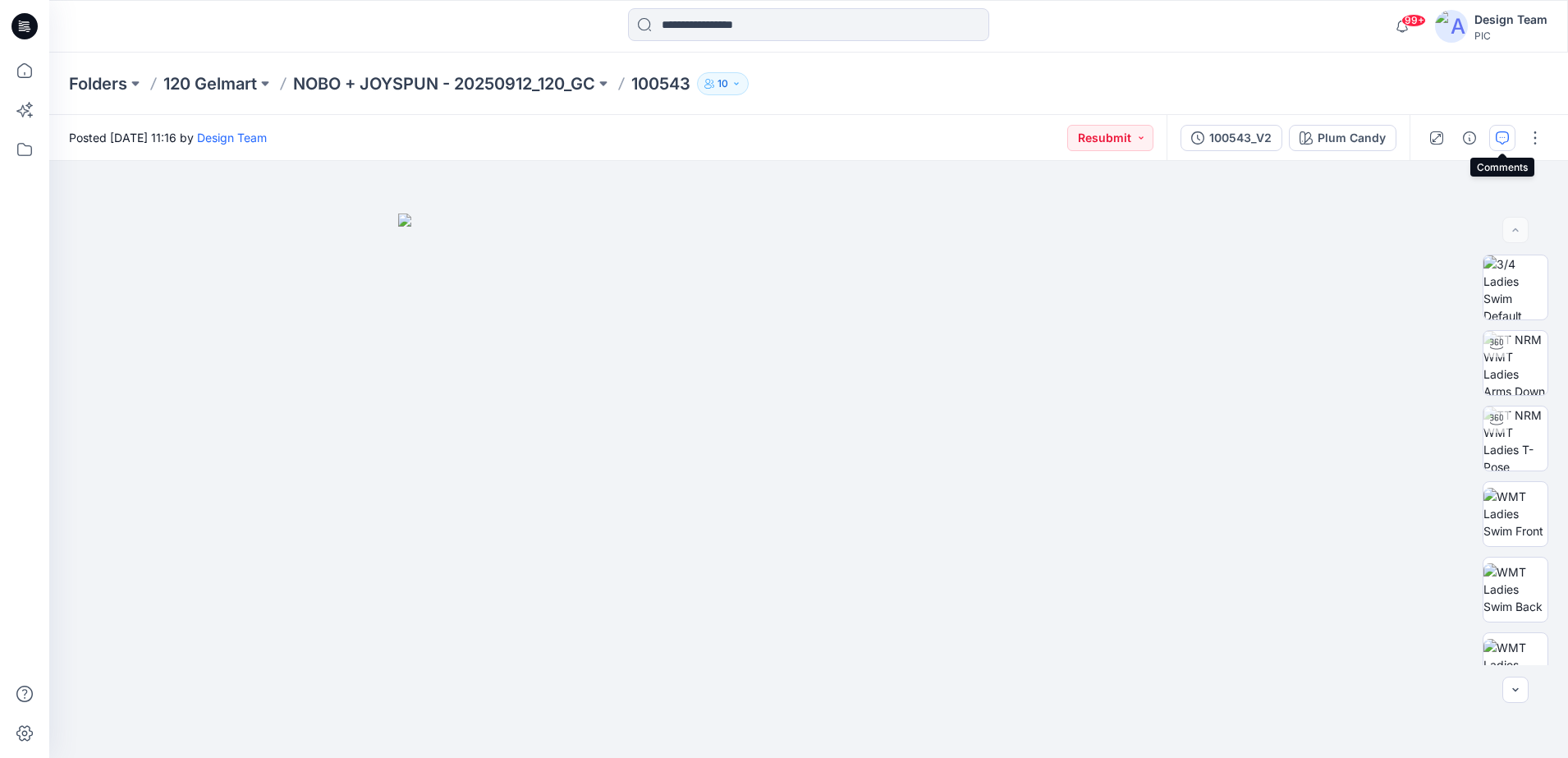
click at [1500, 137] on icon "button" at bounding box center [1502, 137] width 13 height 13
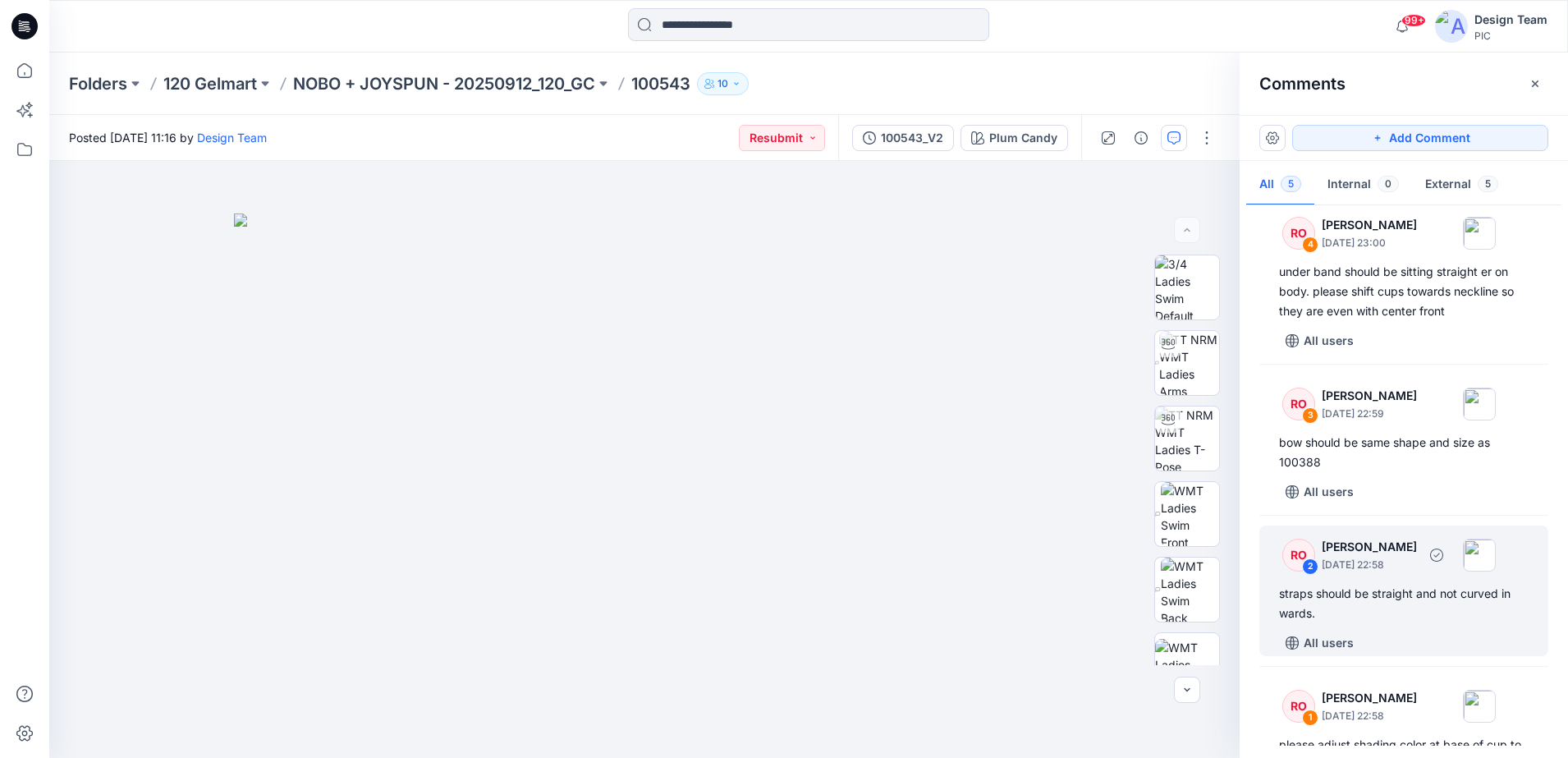
scroll to position [135, 0]
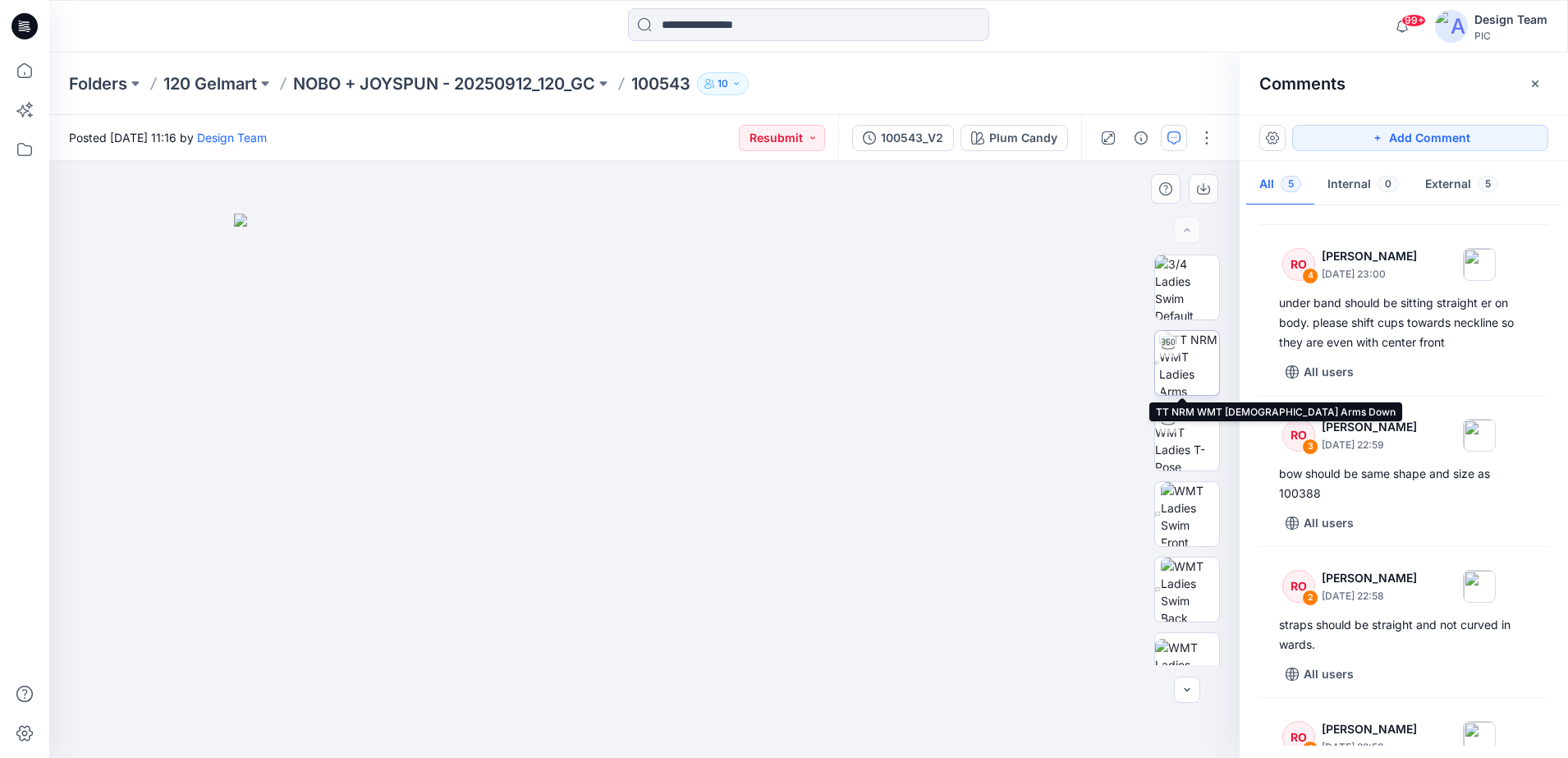
click at [1191, 356] on img at bounding box center [1189, 362] width 60 height 64
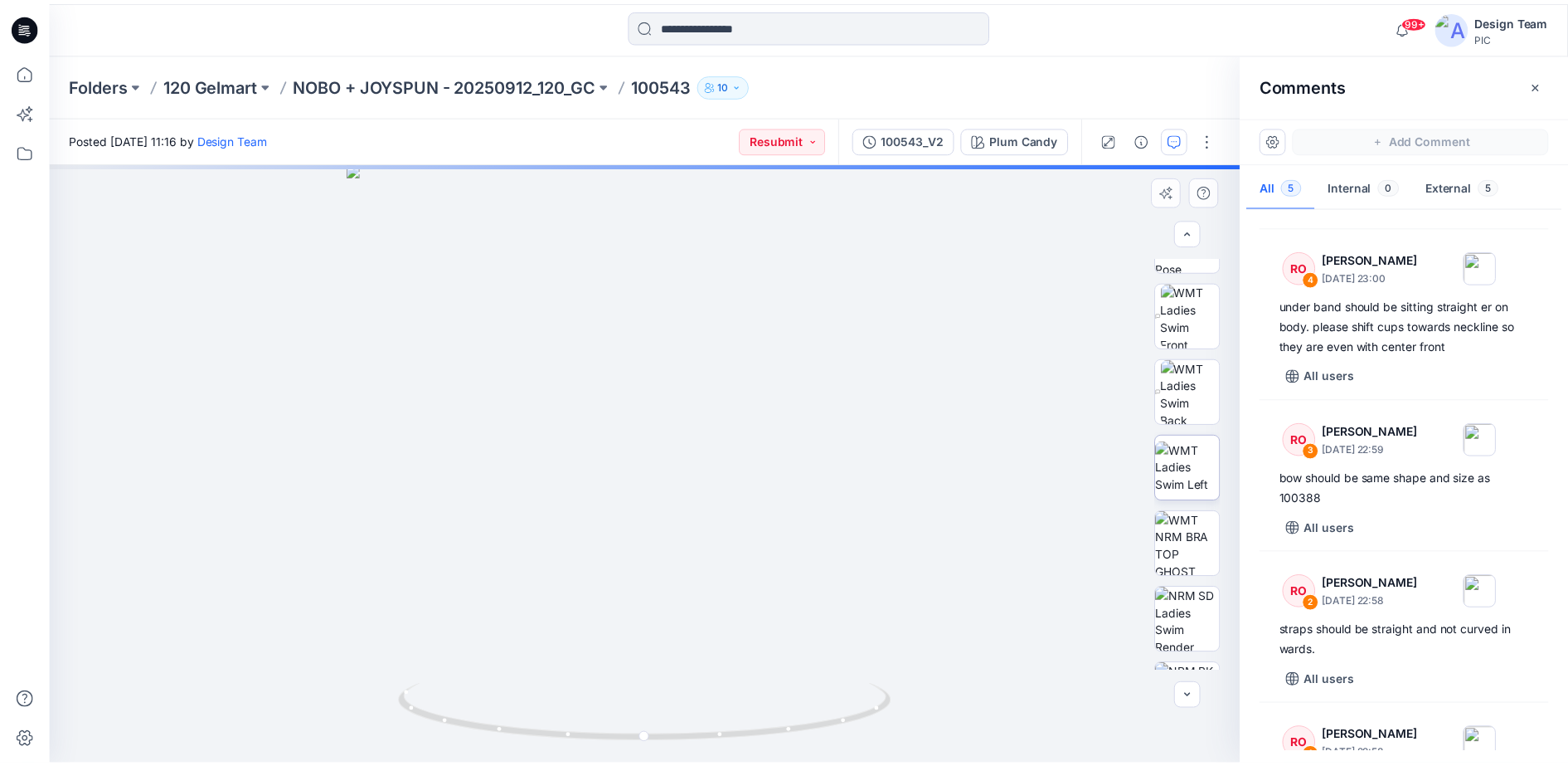
scroll to position [312, 0]
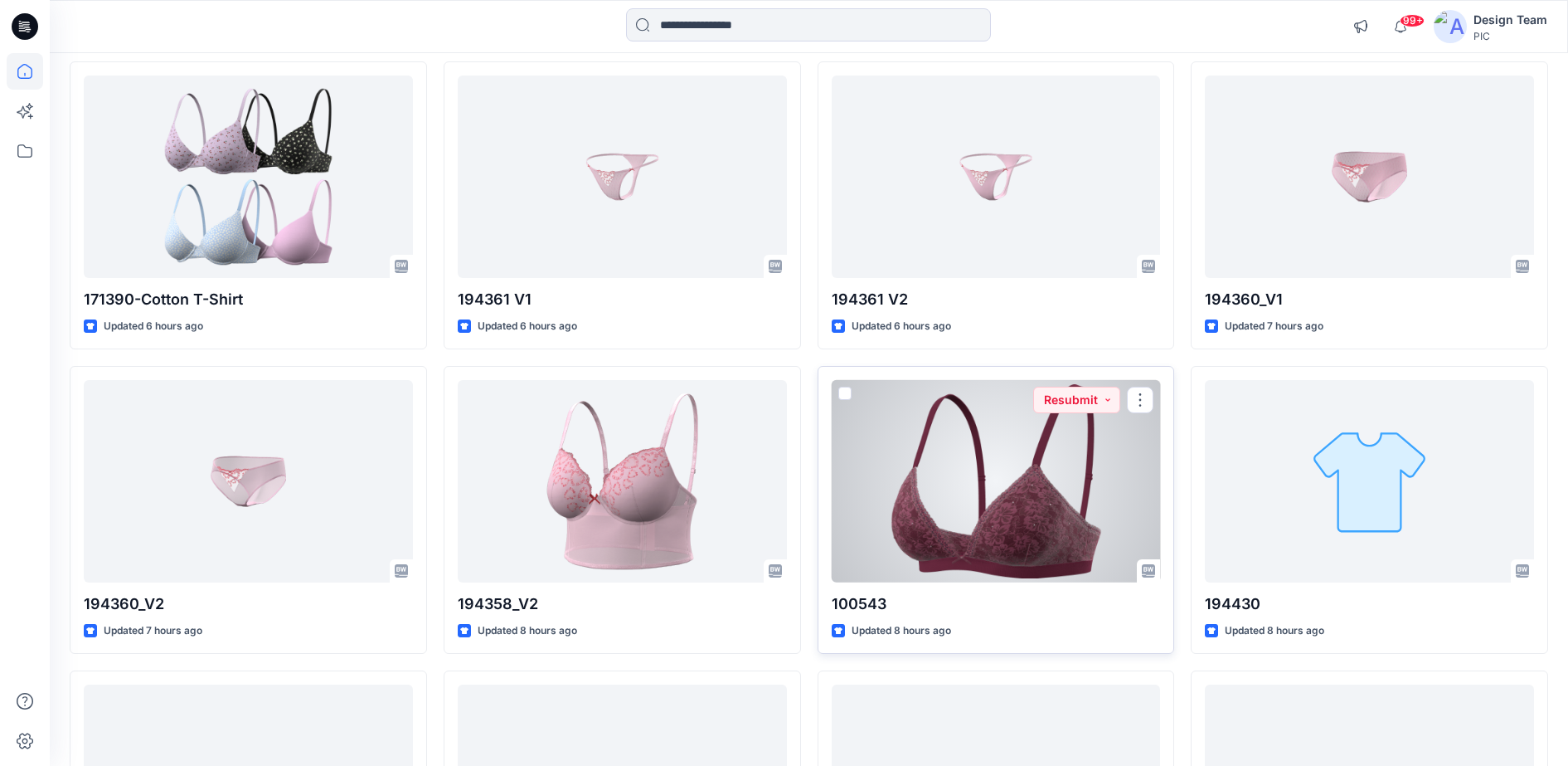
scroll to position [207, 0]
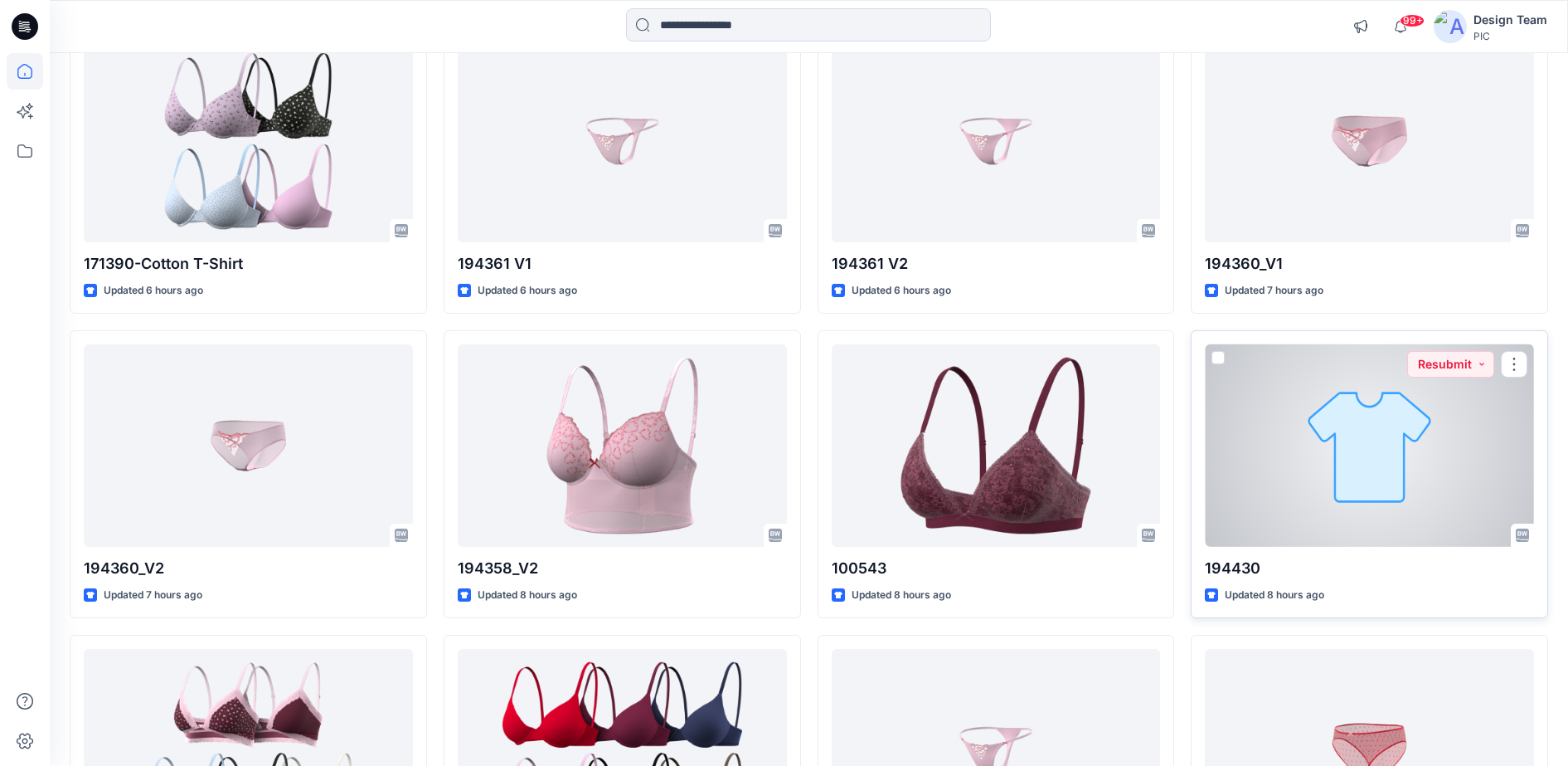
click at [1403, 424] on div at bounding box center [1370, 446] width 329 height 203
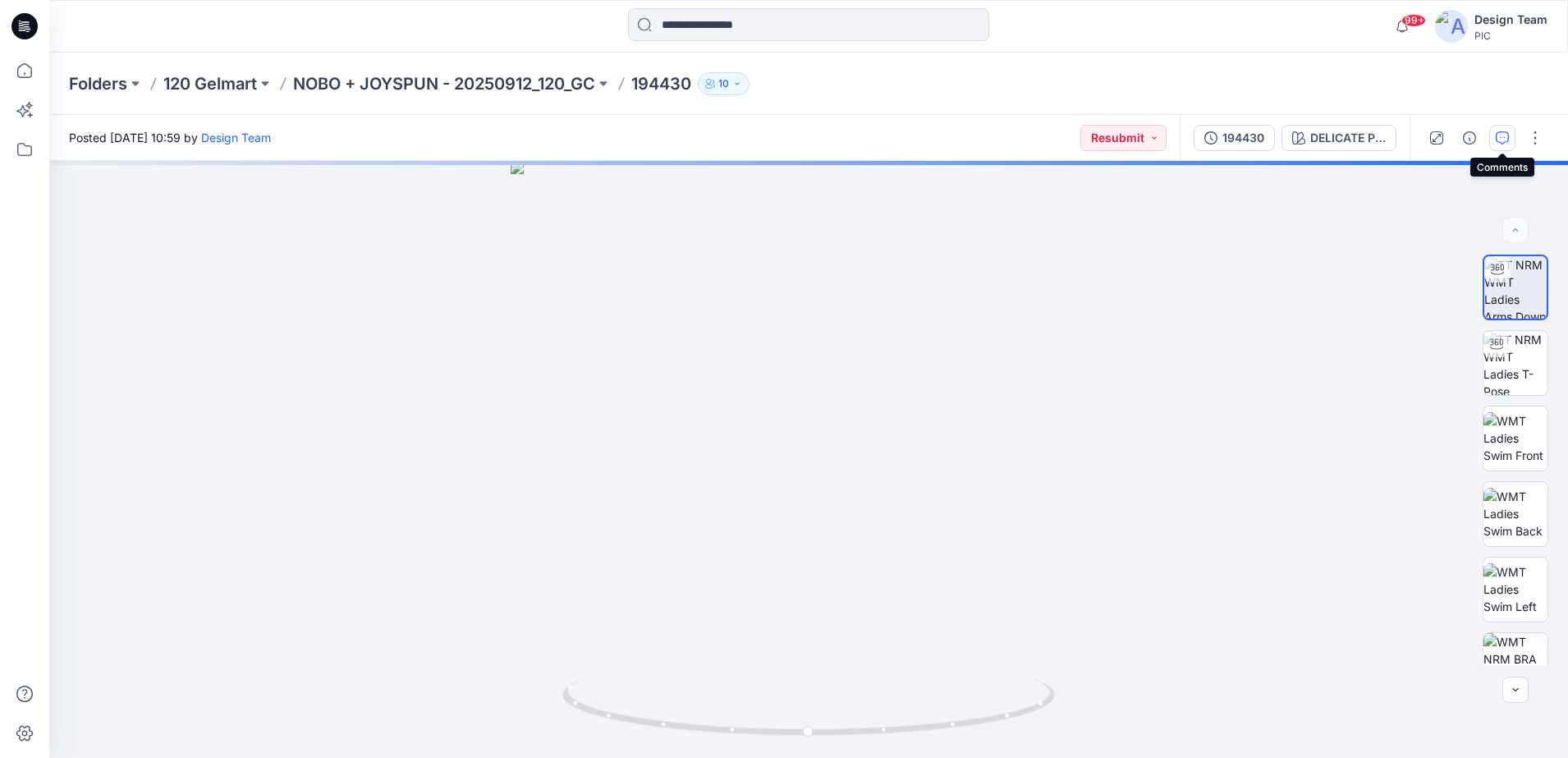
click at [1498, 135] on icon "button" at bounding box center [1502, 137] width 13 height 13
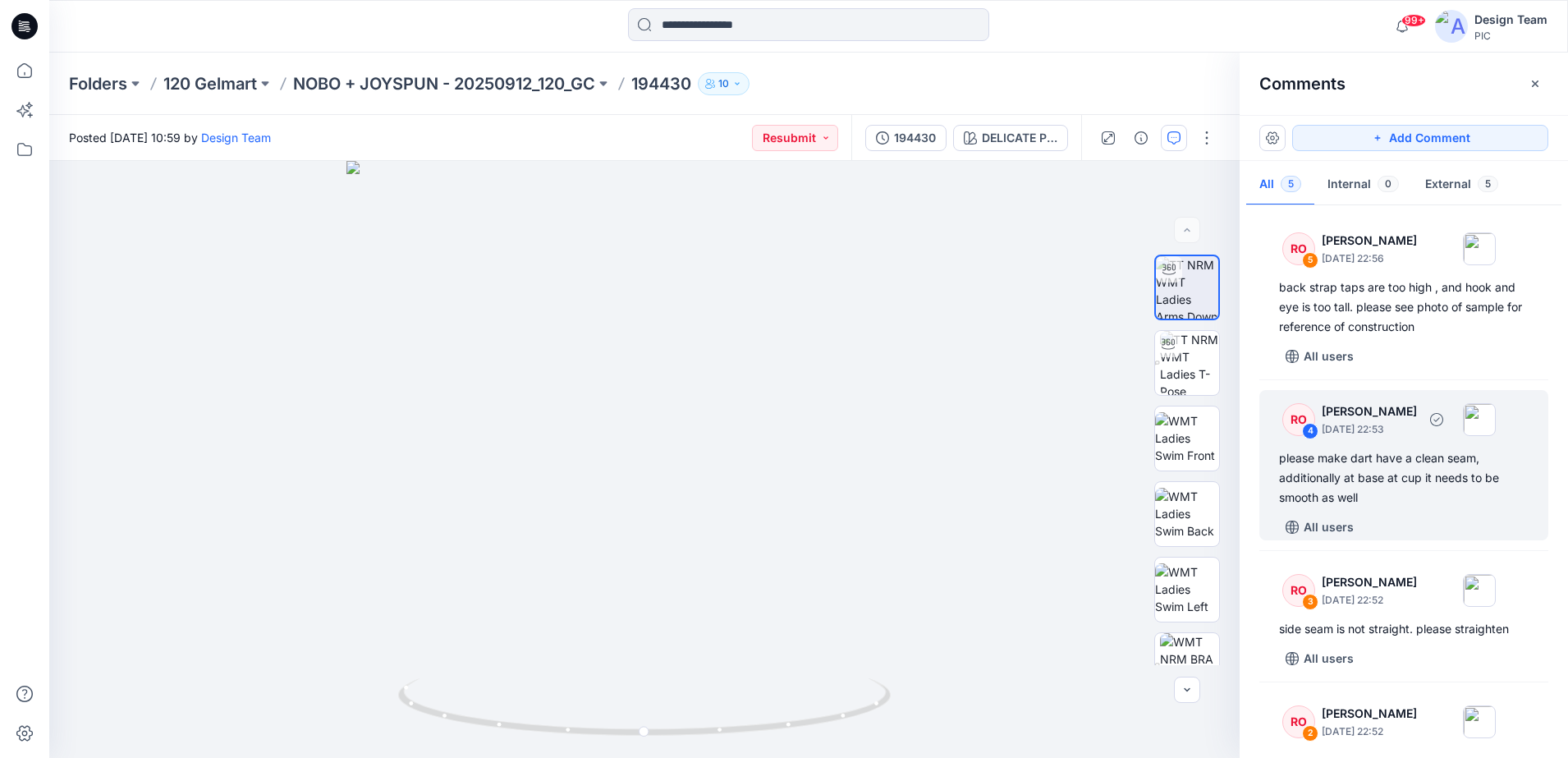
click at [1303, 429] on div "4" at bounding box center [1310, 431] width 17 height 17
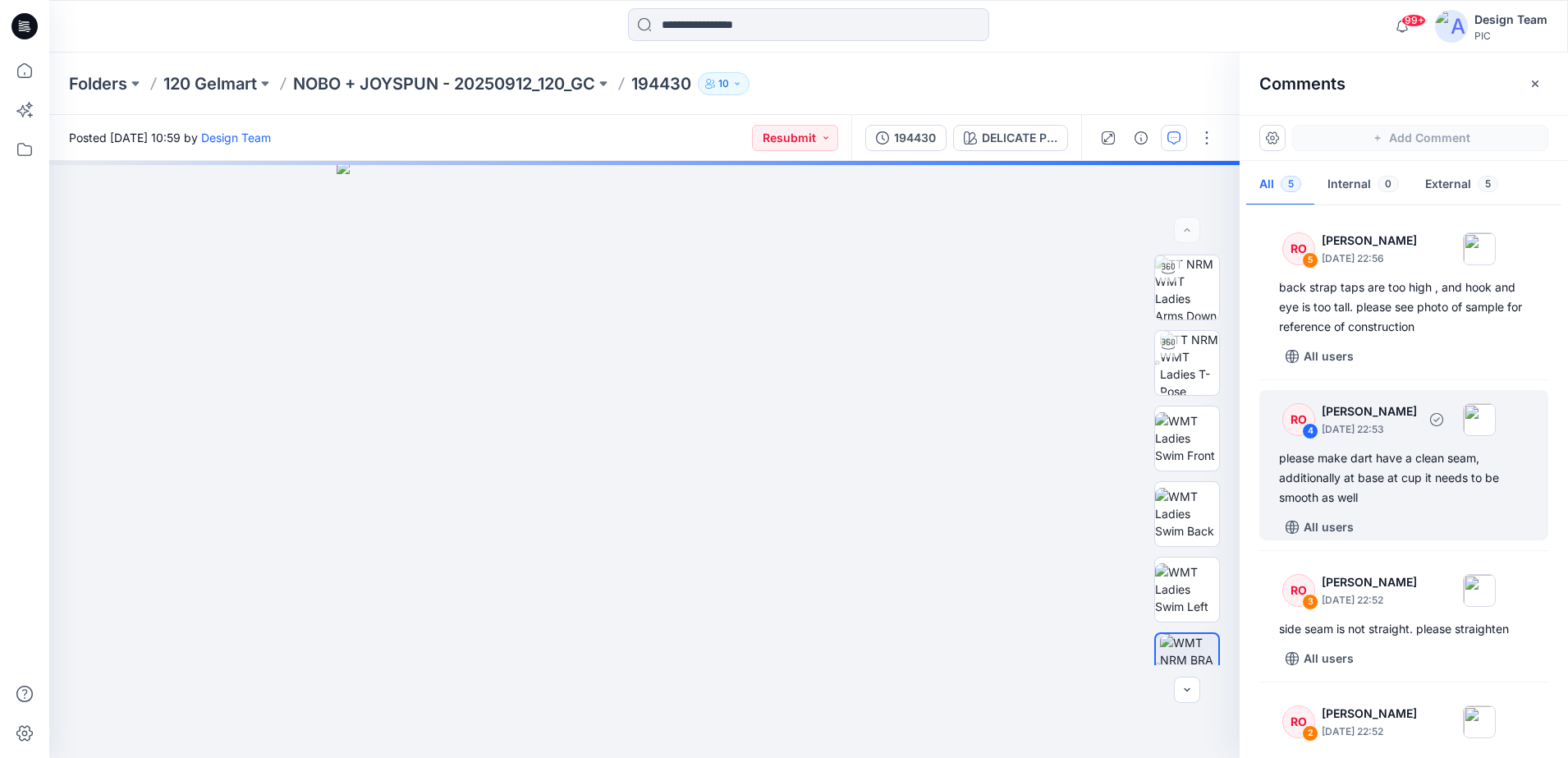
click at [1313, 433] on div "4" at bounding box center [1310, 431] width 17 height 17
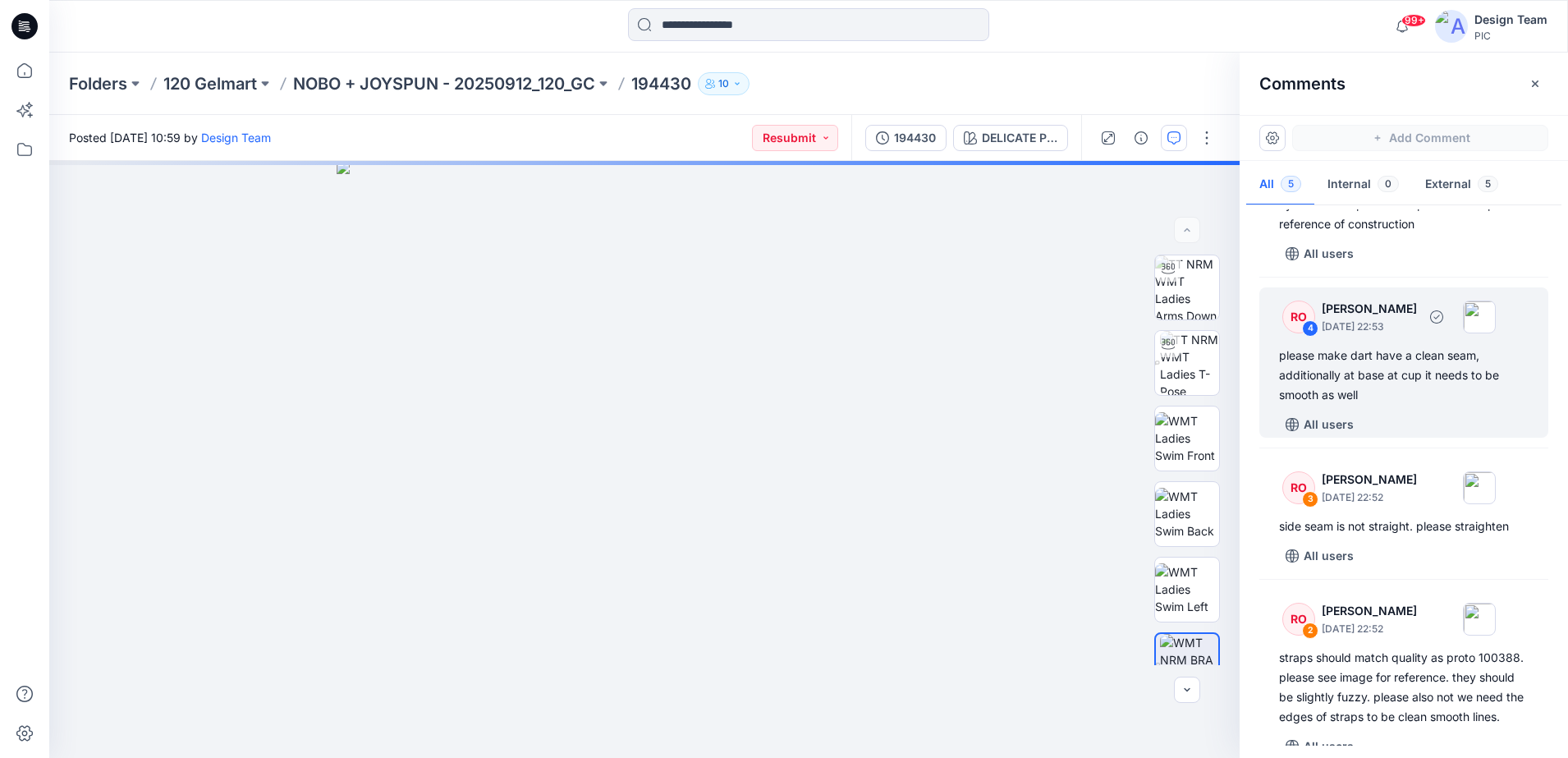
click at [1313, 320] on div "4" at bounding box center [1310, 328] width 17 height 17
click at [1302, 329] on div "4" at bounding box center [1310, 328] width 17 height 17
drag, startPoint x: 1302, startPoint y: 329, endPoint x: 1247, endPoint y: 361, distance: 63.6
click at [1247, 361] on div "RO 5 [PERSON_NAME] [DATE] 22:56 back strap taps are too high , and hook and eye…" at bounding box center [1404, 477] width 329 height 536
click at [1013, 406] on div "DELICATE PINK Loading... Material Properties Loading..." at bounding box center [644, 460] width 1191 height 597
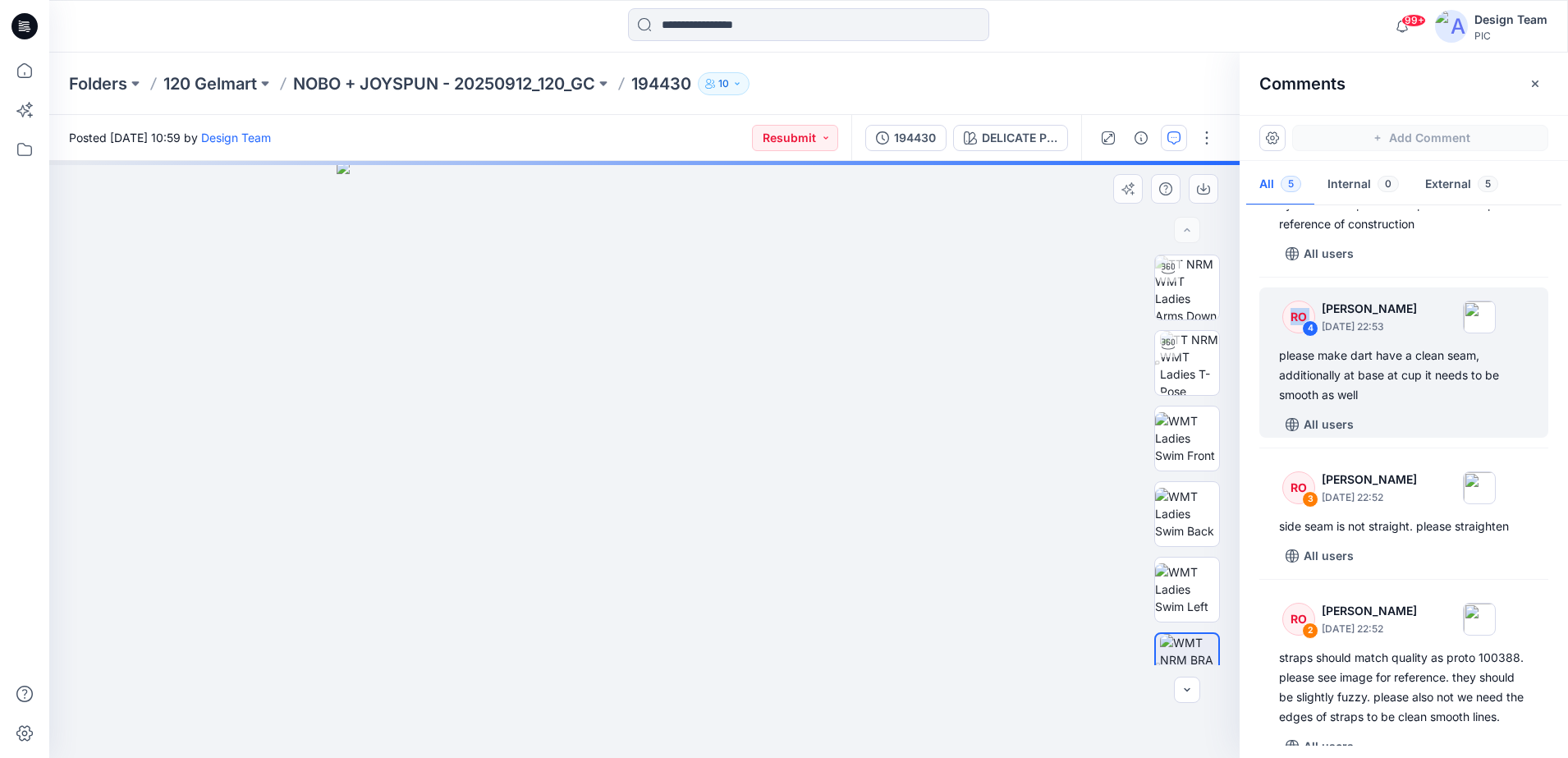
click at [1005, 359] on div "DELICATE PINK Loading... Material Properties Loading..." at bounding box center [644, 460] width 1191 height 597
click at [1369, 318] on p "[DATE] 22:53" at bounding box center [1369, 326] width 95 height 17
click at [1299, 324] on div "RO" at bounding box center [1298, 316] width 32 height 32
click at [1297, 324] on div "RO" at bounding box center [1298, 316] width 32 height 32
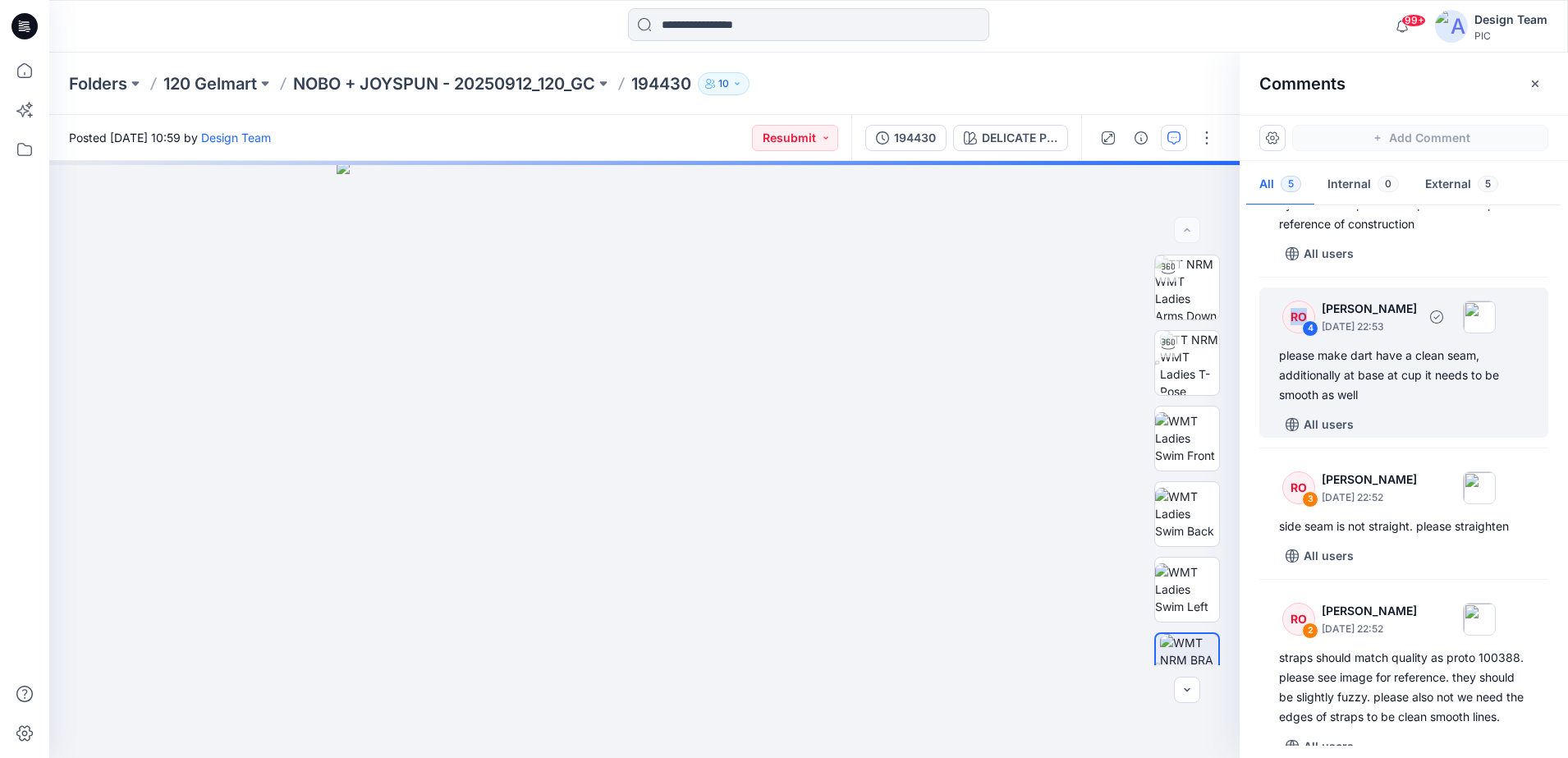
click at [1297, 324] on div "RO" at bounding box center [1298, 316] width 32 height 32
click at [1295, 321] on div "RO" at bounding box center [1298, 316] width 32 height 32
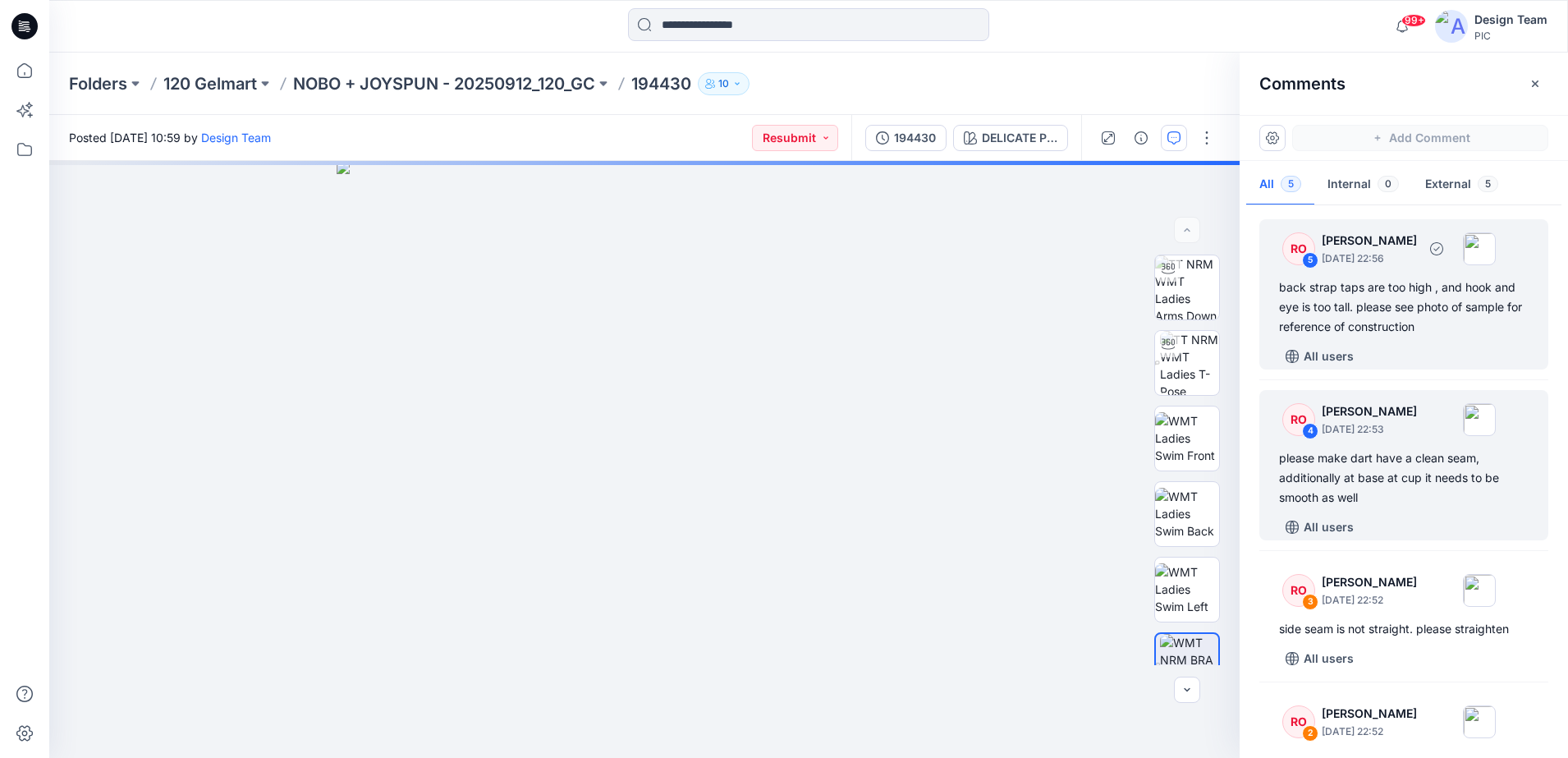
click at [1297, 251] on div "RO" at bounding box center [1298, 248] width 32 height 32
click at [1302, 424] on div "RO" at bounding box center [1298, 419] width 32 height 32
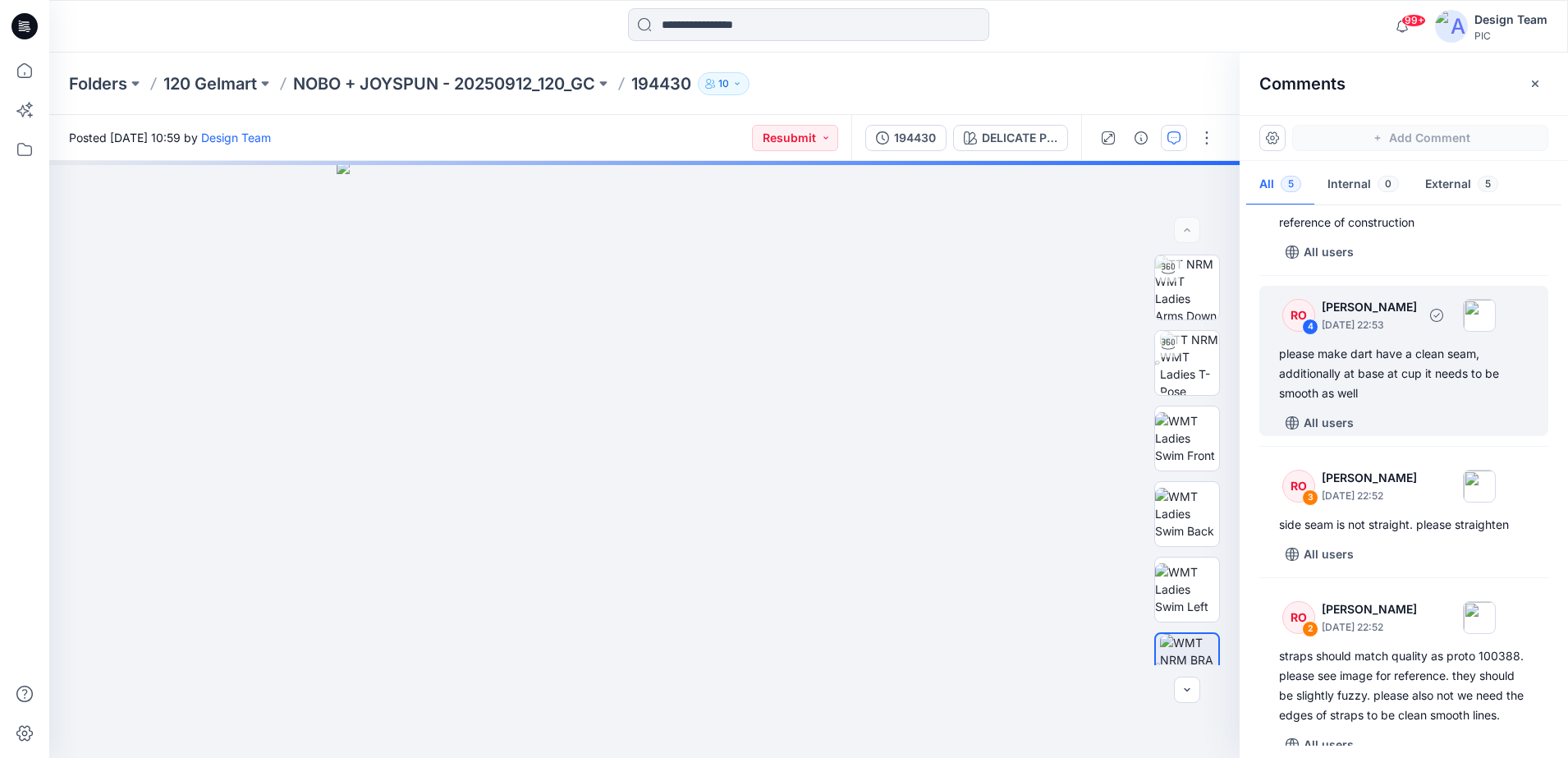
scroll to position [205, 0]
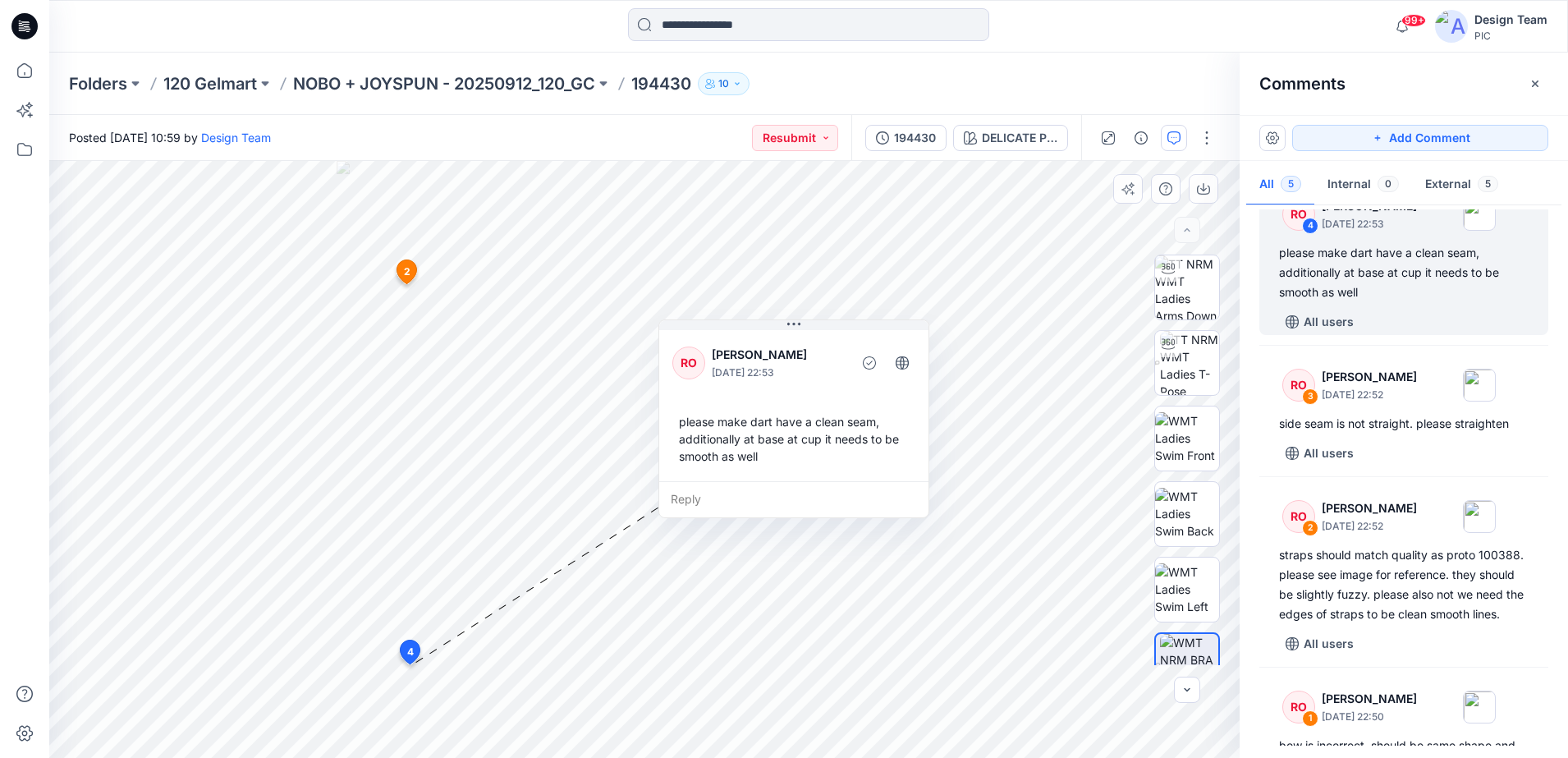
drag, startPoint x: 705, startPoint y: 436, endPoint x: 905, endPoint y: 397, distance: 203.8
click at [905, 397] on div "RO [PERSON_NAME] [DATE] 22:53 please make dart have a clean seam, additionally …" at bounding box center [794, 404] width 269 height 154
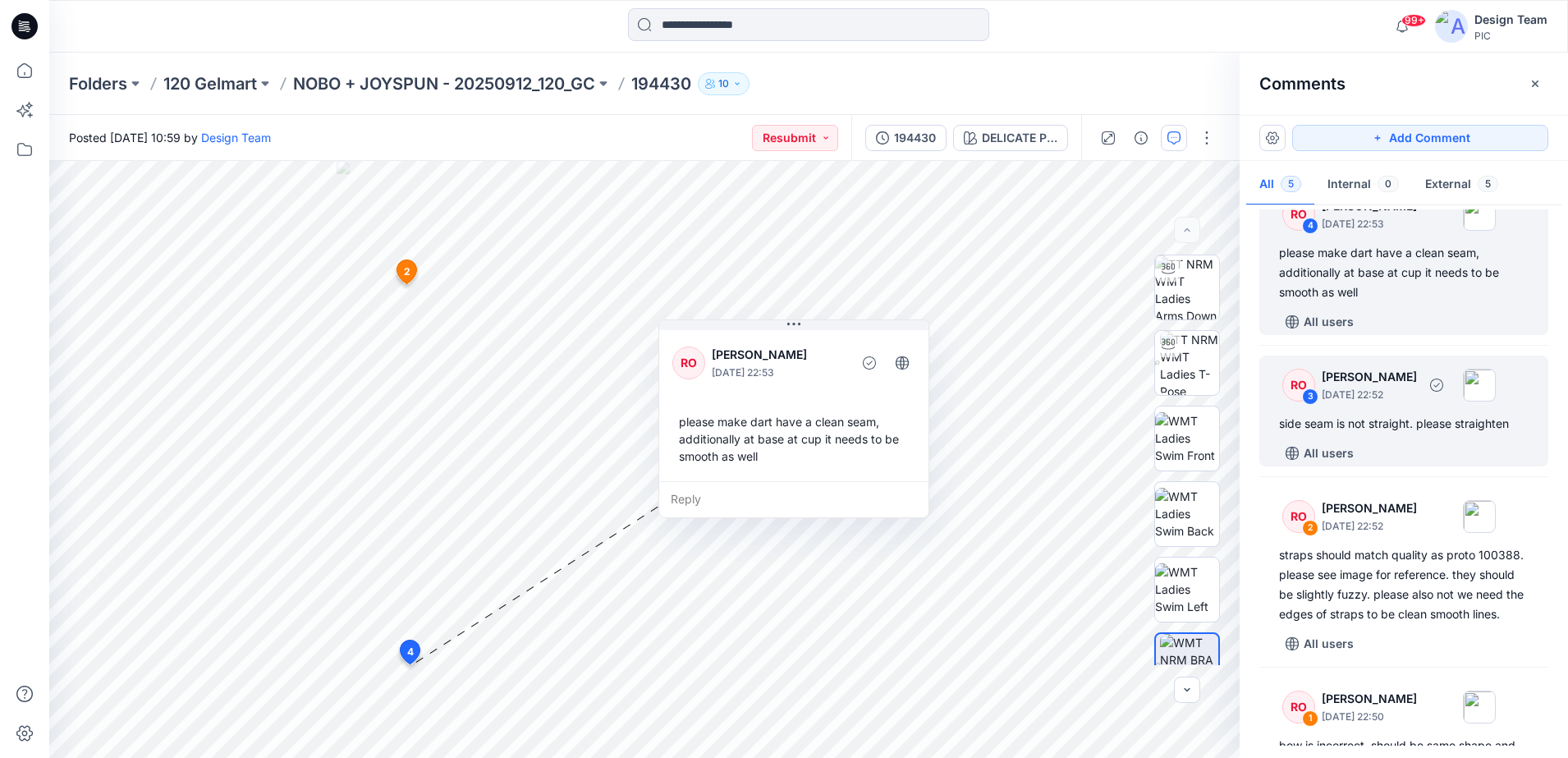
click at [1307, 398] on div "3" at bounding box center [1310, 397] width 17 height 17
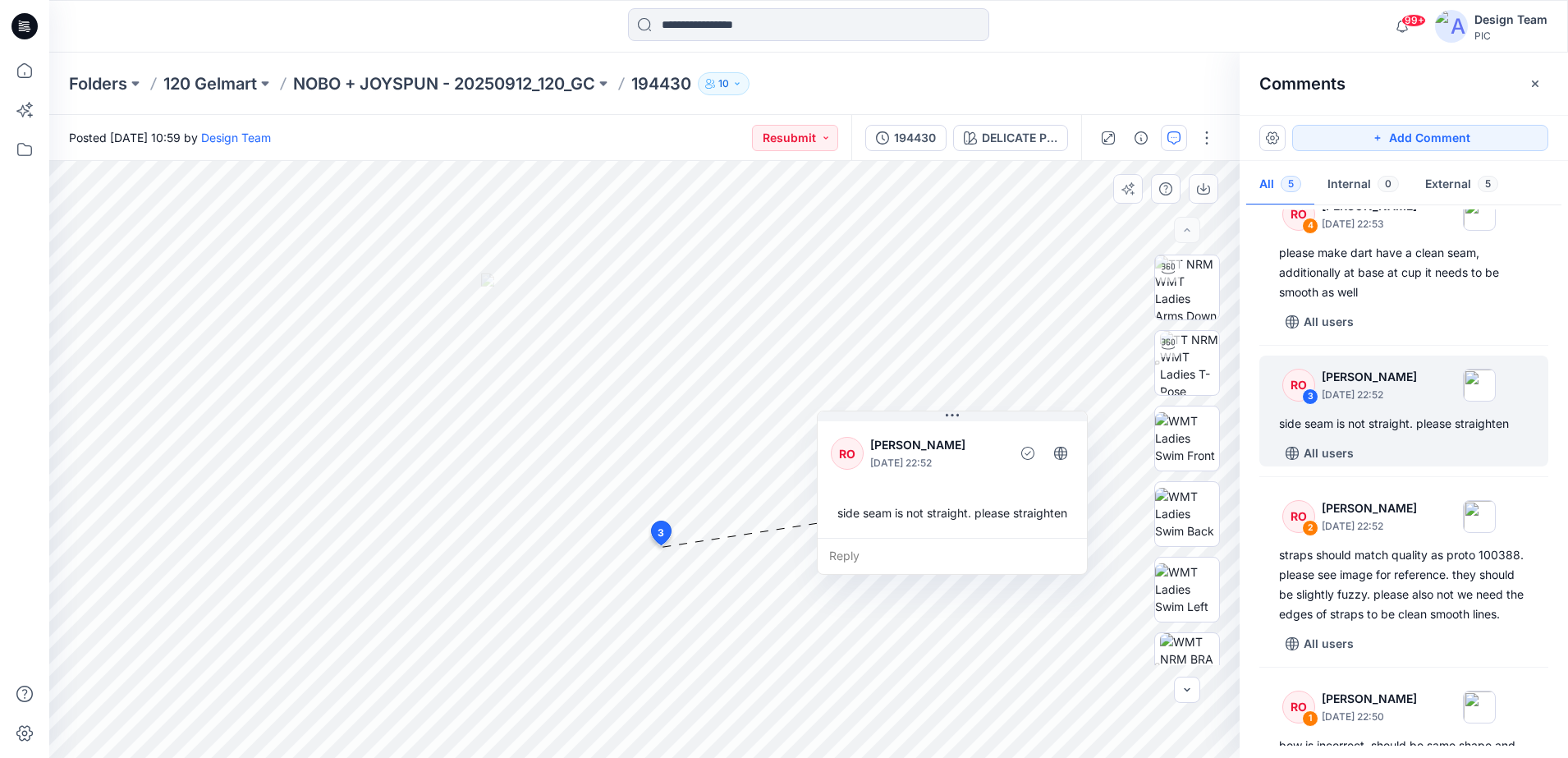
drag, startPoint x: 804, startPoint y: 636, endPoint x: 986, endPoint y: 494, distance: 230.8
click at [986, 494] on div "RO [PERSON_NAME] [DATE] 22:52 side seam is not straight. please straighten" at bounding box center [952, 478] width 269 height 120
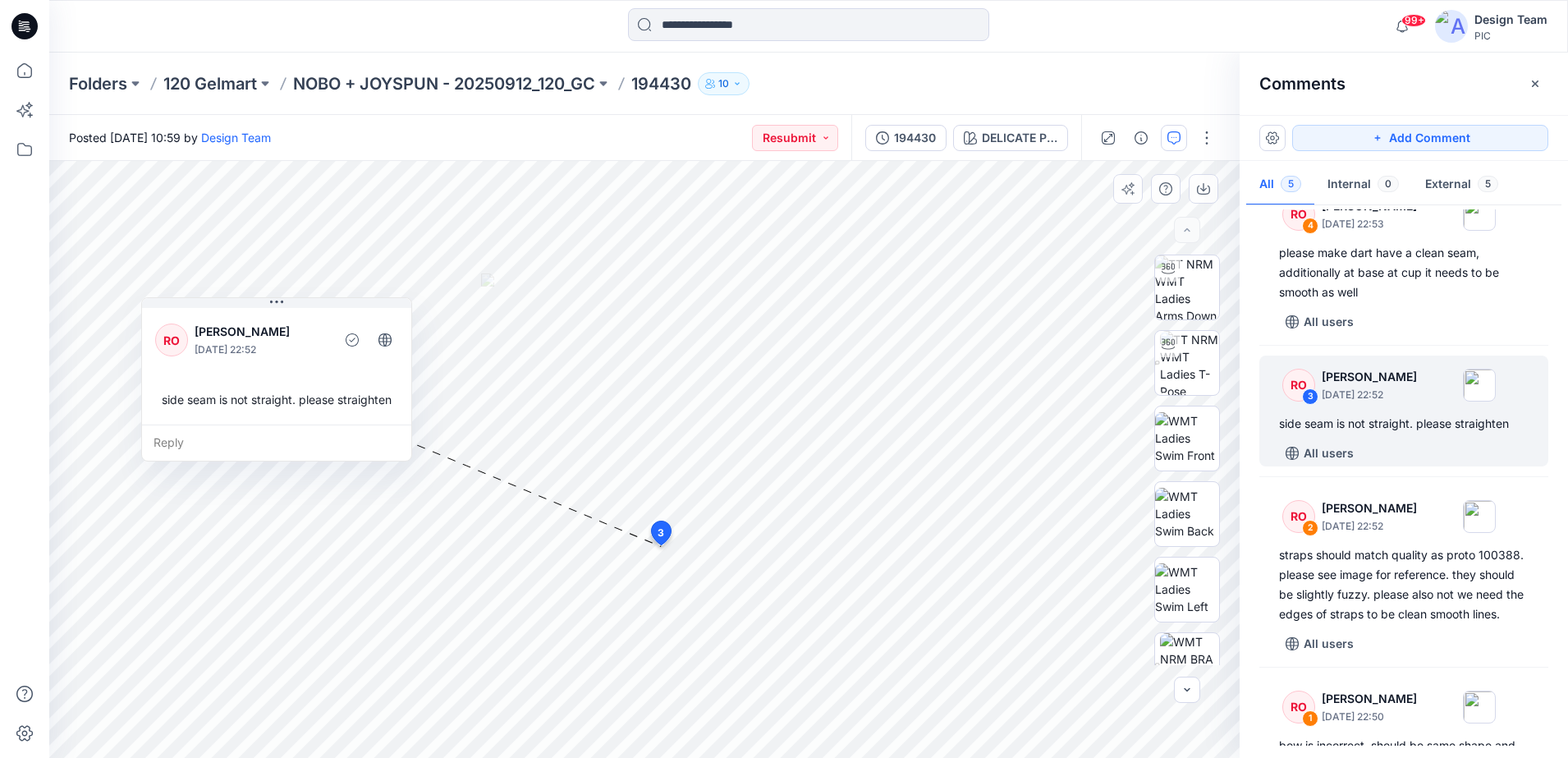
drag, startPoint x: 978, startPoint y: 506, endPoint x: 308, endPoint y: 394, distance: 679.3
click at [303, 393] on div "side seam is not straight. please straighten" at bounding box center [277, 399] width 243 height 30
click at [1308, 401] on div "3" at bounding box center [1310, 397] width 17 height 17
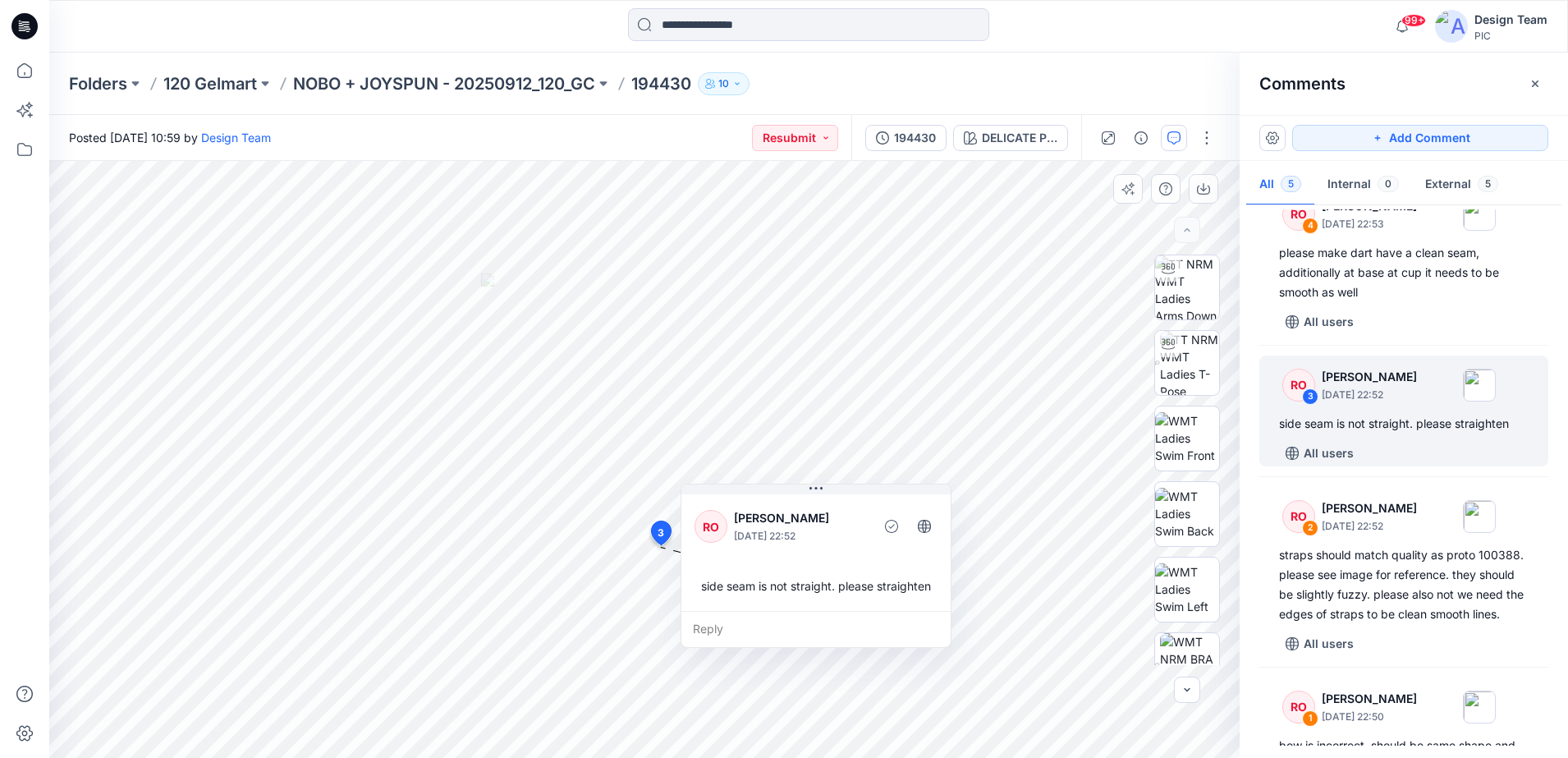
drag, startPoint x: 358, startPoint y: 383, endPoint x: 923, endPoint y: 498, distance: 576.6
click at [923, 498] on div "RO [PERSON_NAME] [DATE] 22:52 side seam is not straight. please straighten" at bounding box center [816, 551] width 269 height 120
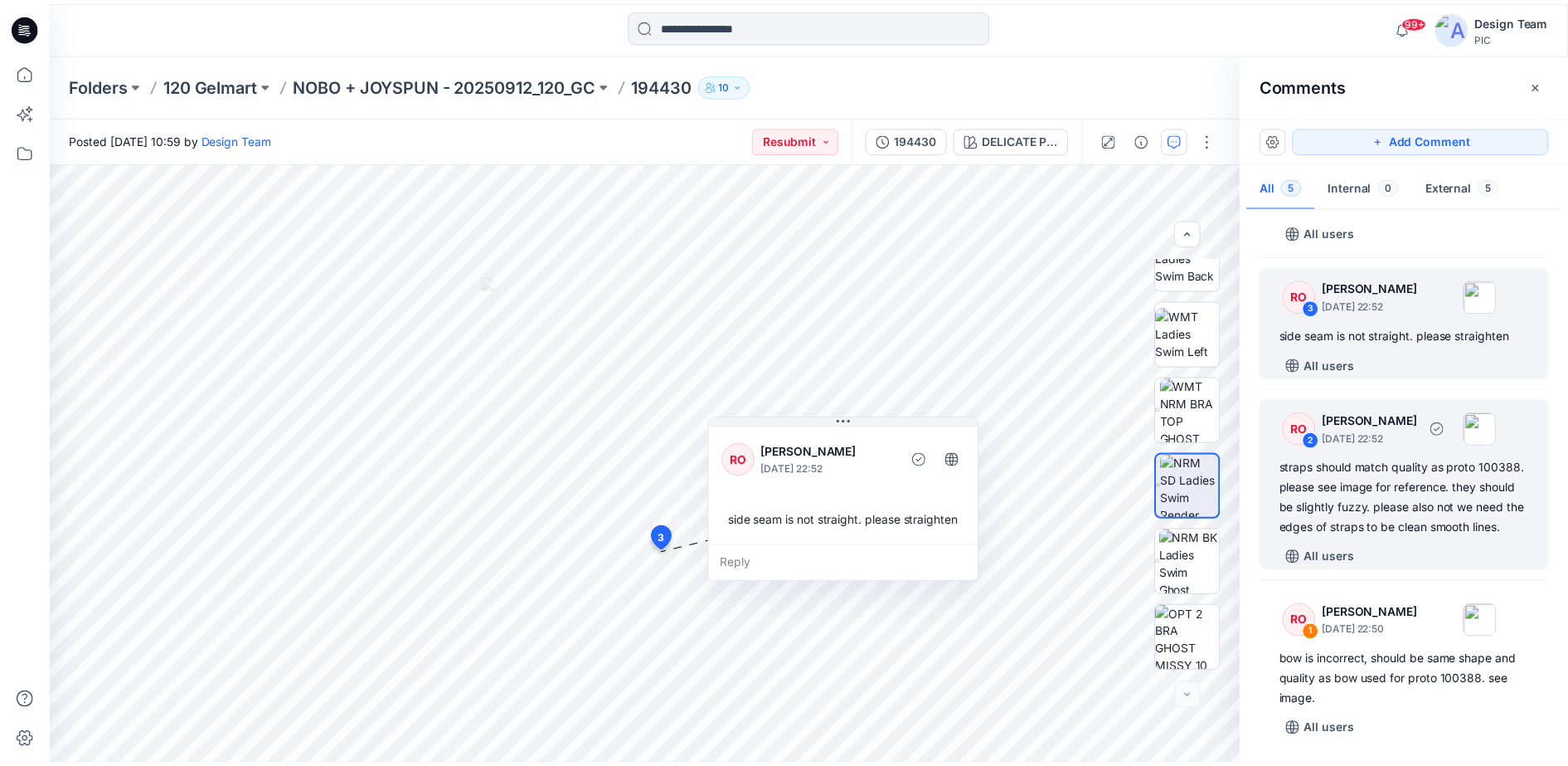
scroll to position [320, 0]
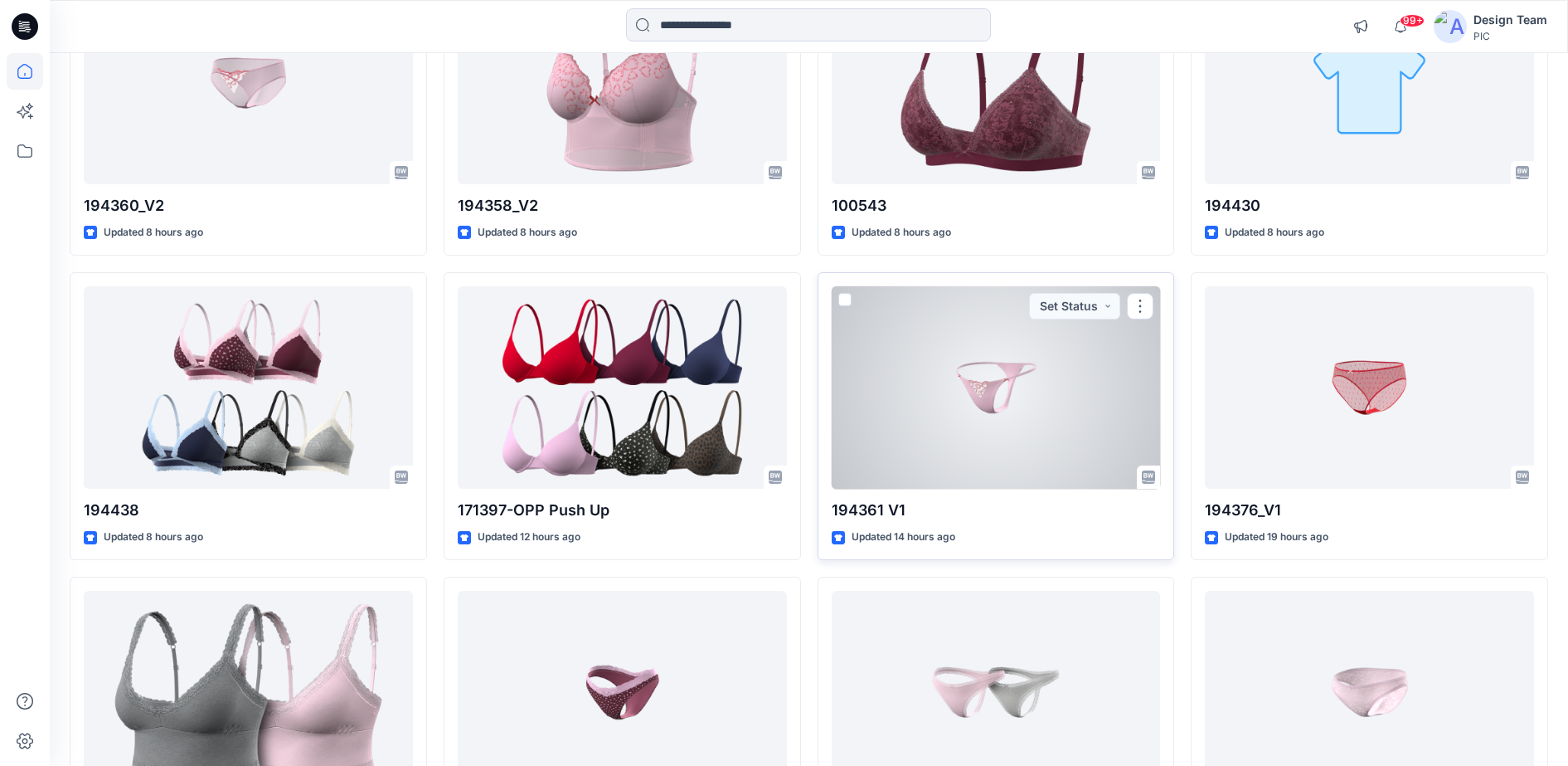
scroll to position [415, 0]
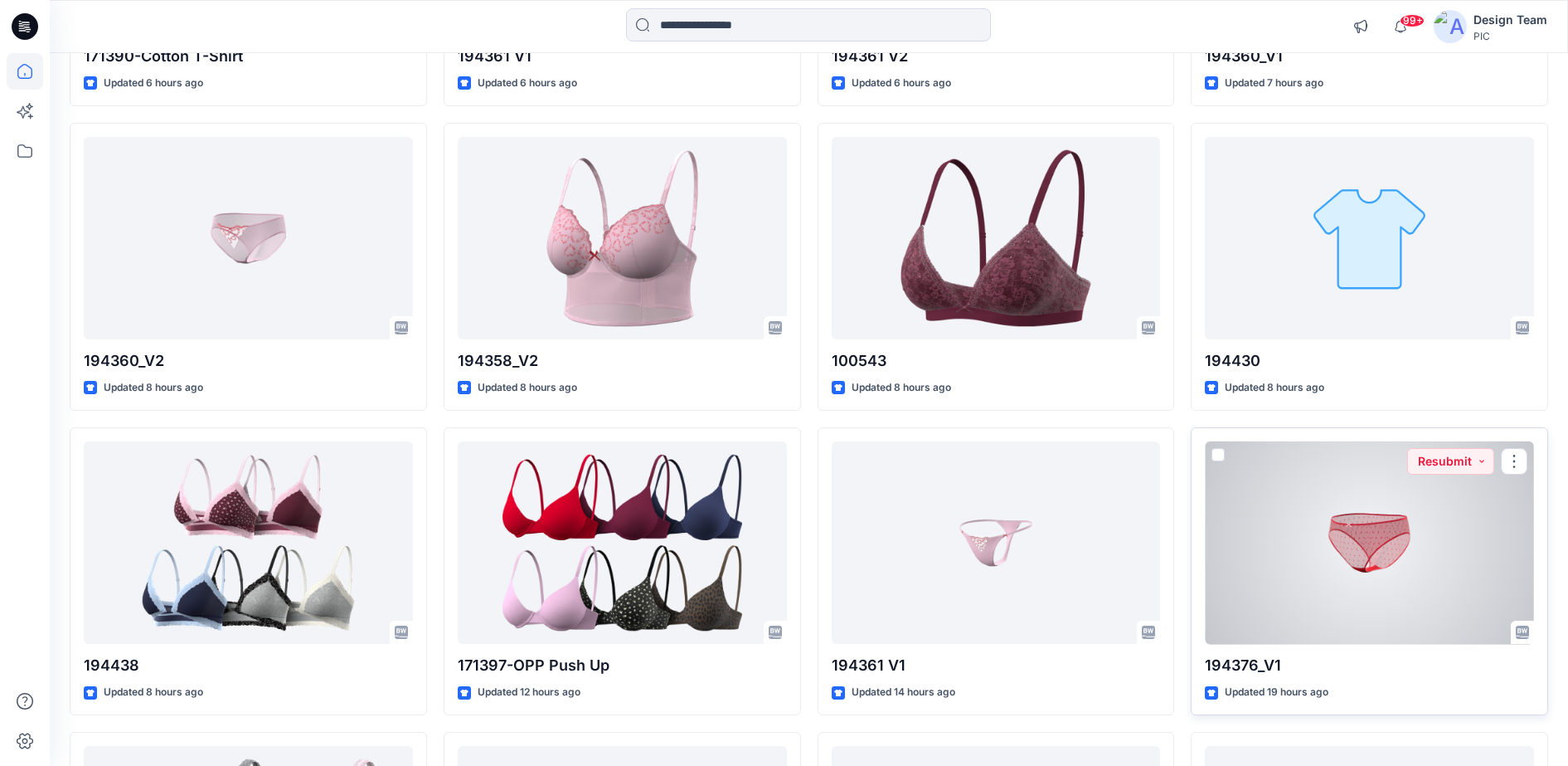
click at [1387, 523] on div at bounding box center [1370, 543] width 329 height 203
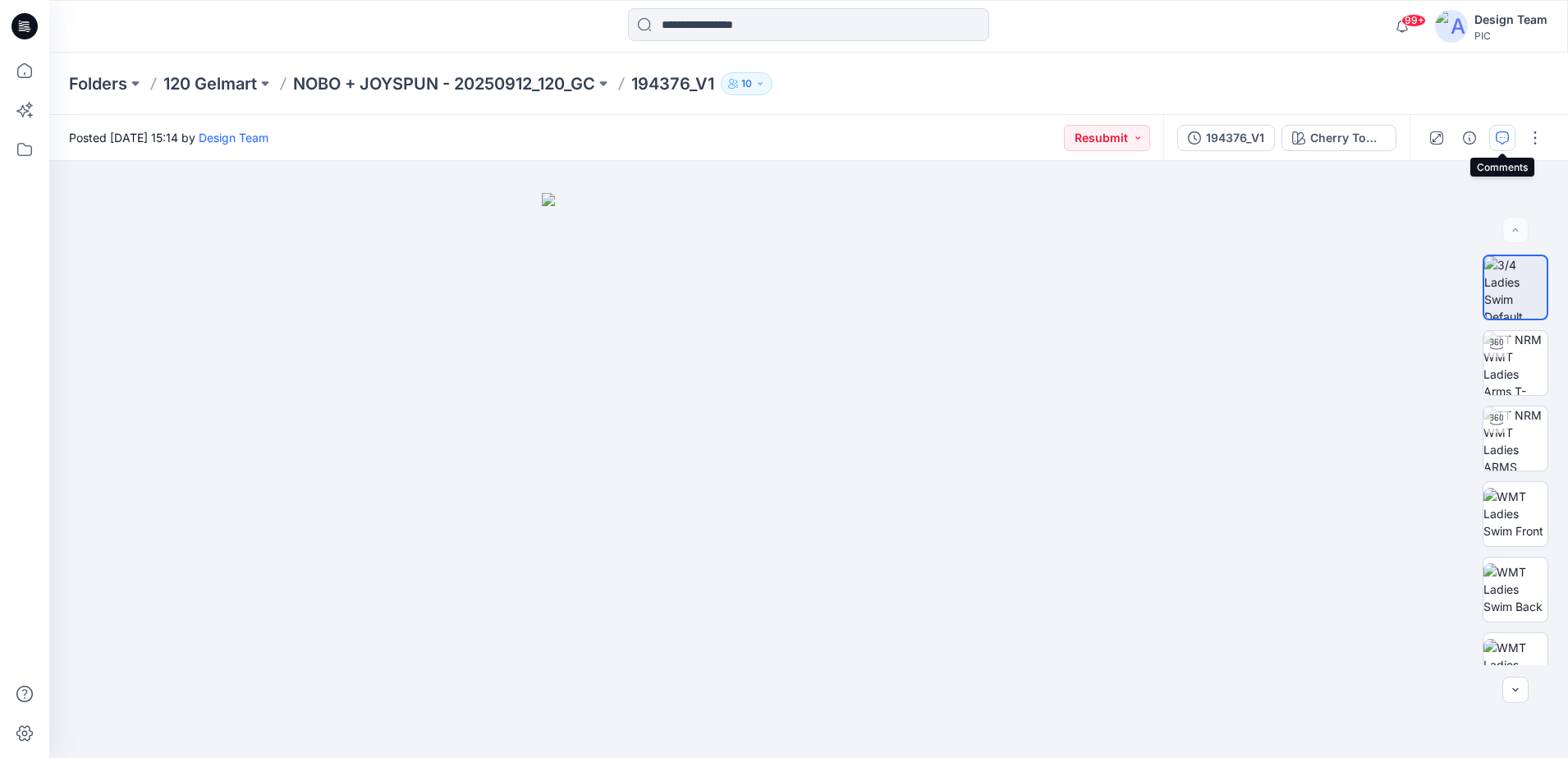
click at [1503, 132] on icon "button" at bounding box center [1502, 137] width 13 height 13
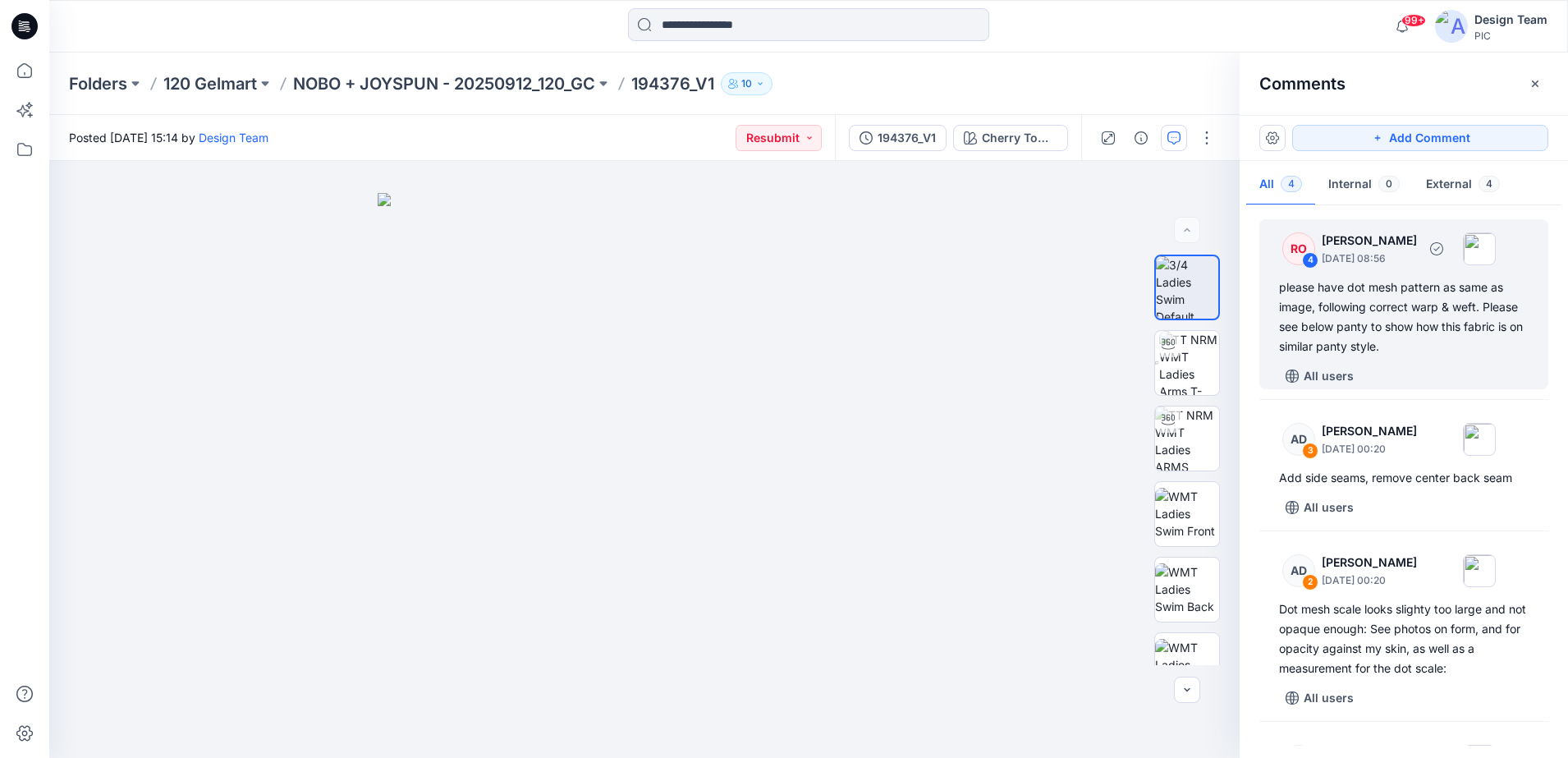
click at [1302, 248] on div "RO" at bounding box center [1298, 248] width 32 height 32
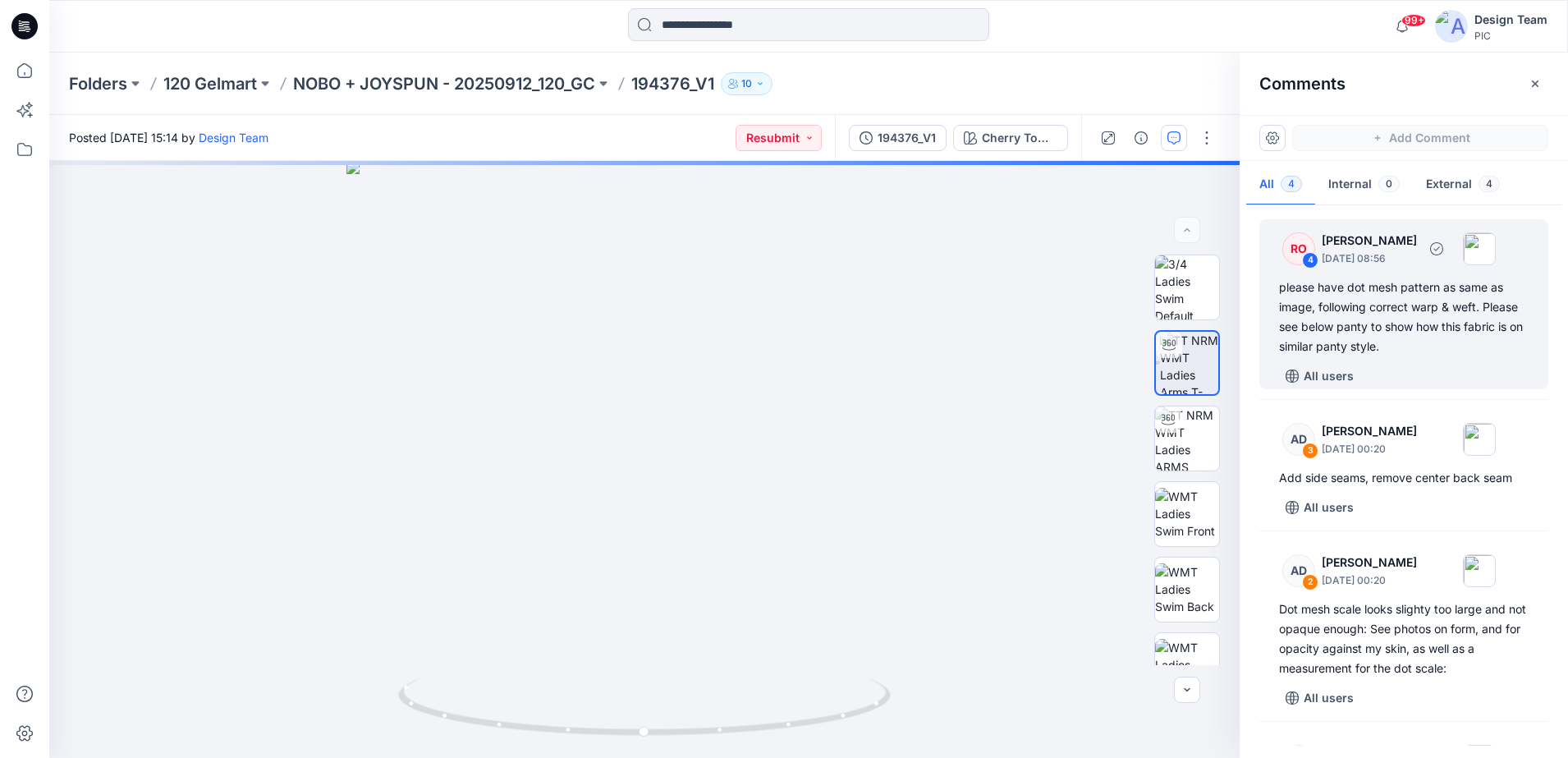
click at [1311, 263] on div "4" at bounding box center [1310, 260] width 17 height 17
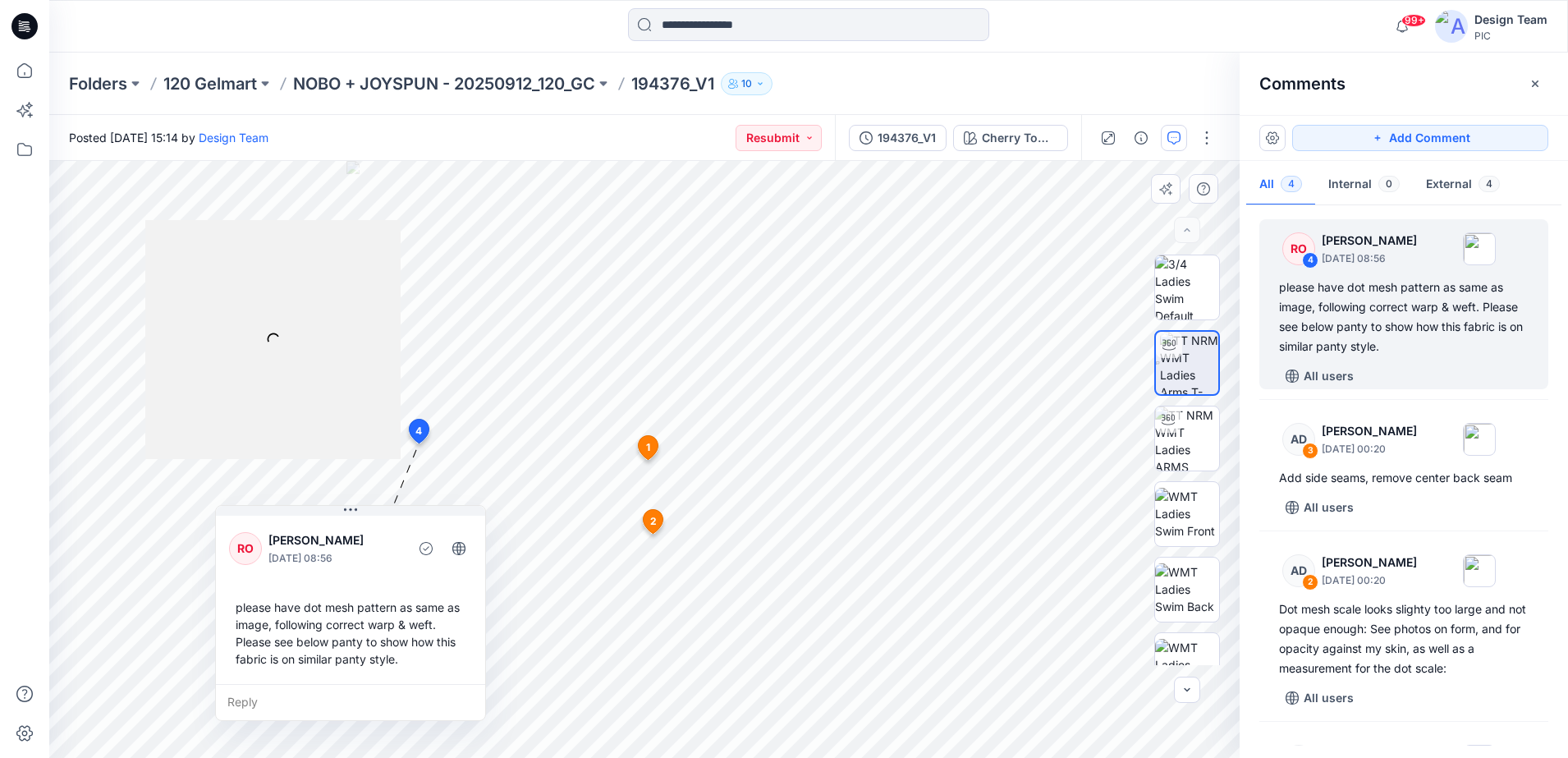
drag, startPoint x: 605, startPoint y: 448, endPoint x: 393, endPoint y: 599, distance: 260.3
click at [393, 599] on div "please have dot mesh pattern as same as image, following correct warp & weft. P…" at bounding box center [351, 633] width 243 height 82
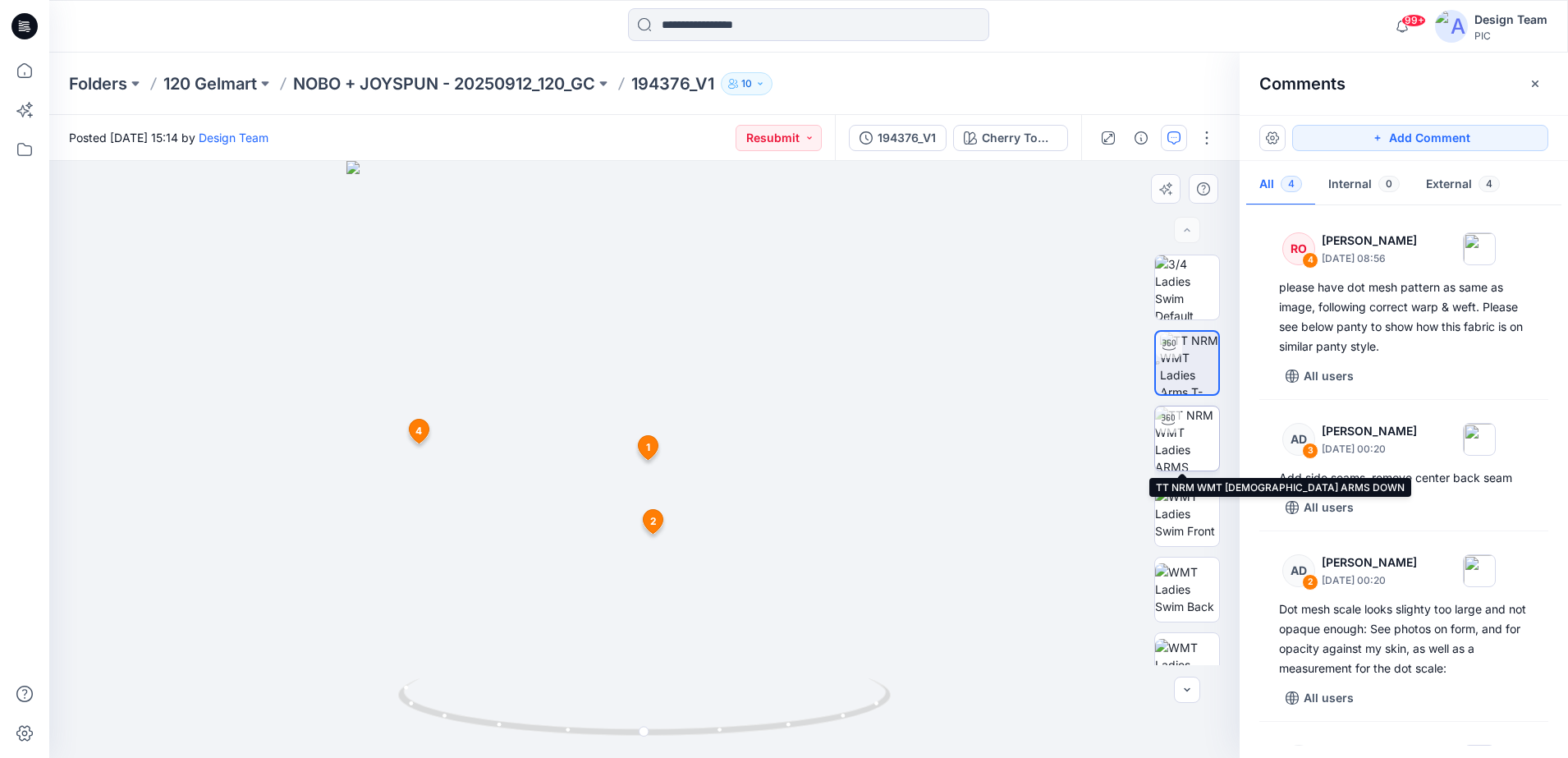
click at [1206, 451] on img at bounding box center [1187, 438] width 64 height 64
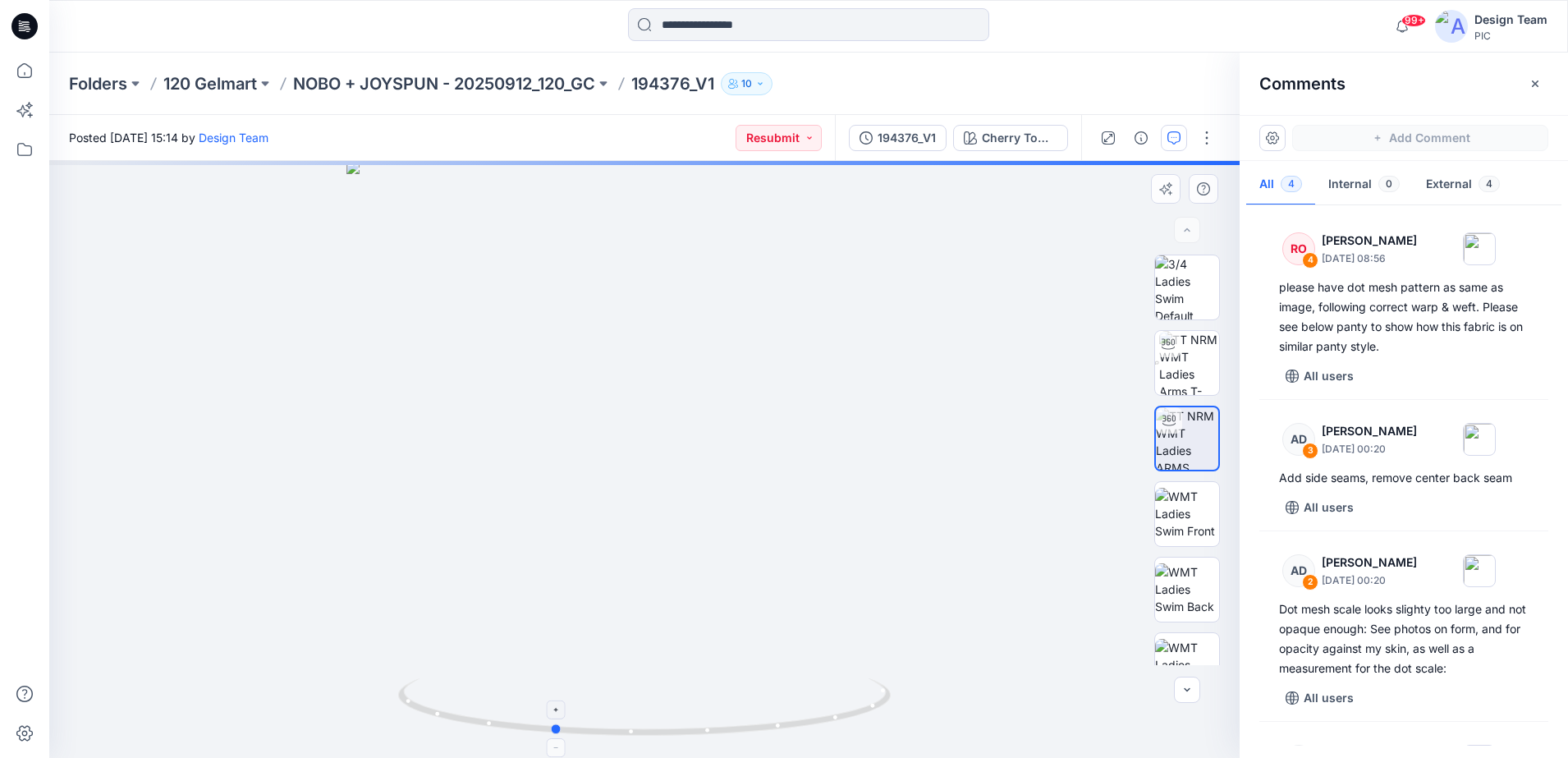
drag, startPoint x: 856, startPoint y: 721, endPoint x: 765, endPoint y: 685, distance: 97.9
click at [765, 685] on icon at bounding box center [647, 709] width 497 height 62
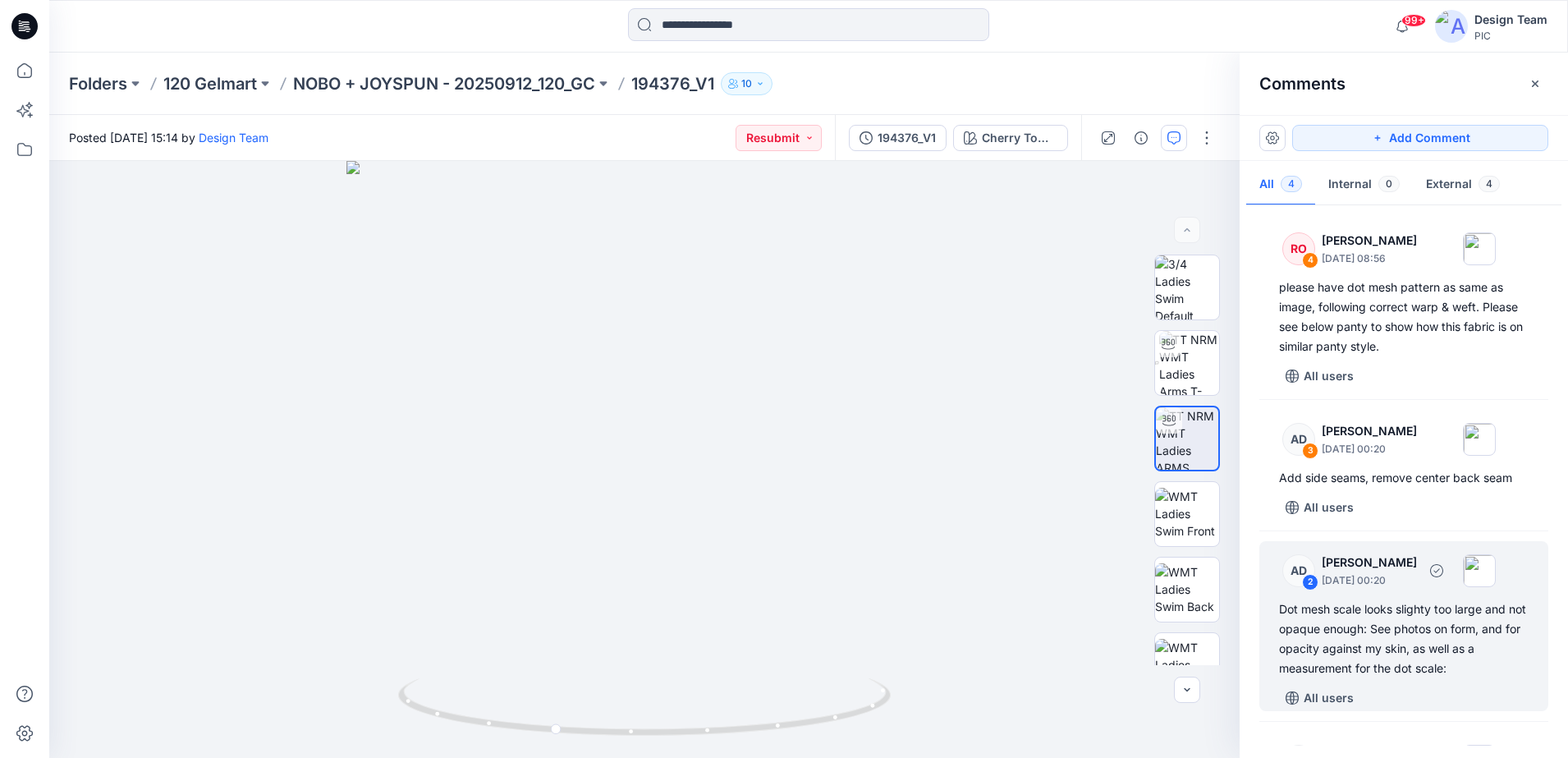
click at [1313, 583] on div "2" at bounding box center [1310, 582] width 17 height 17
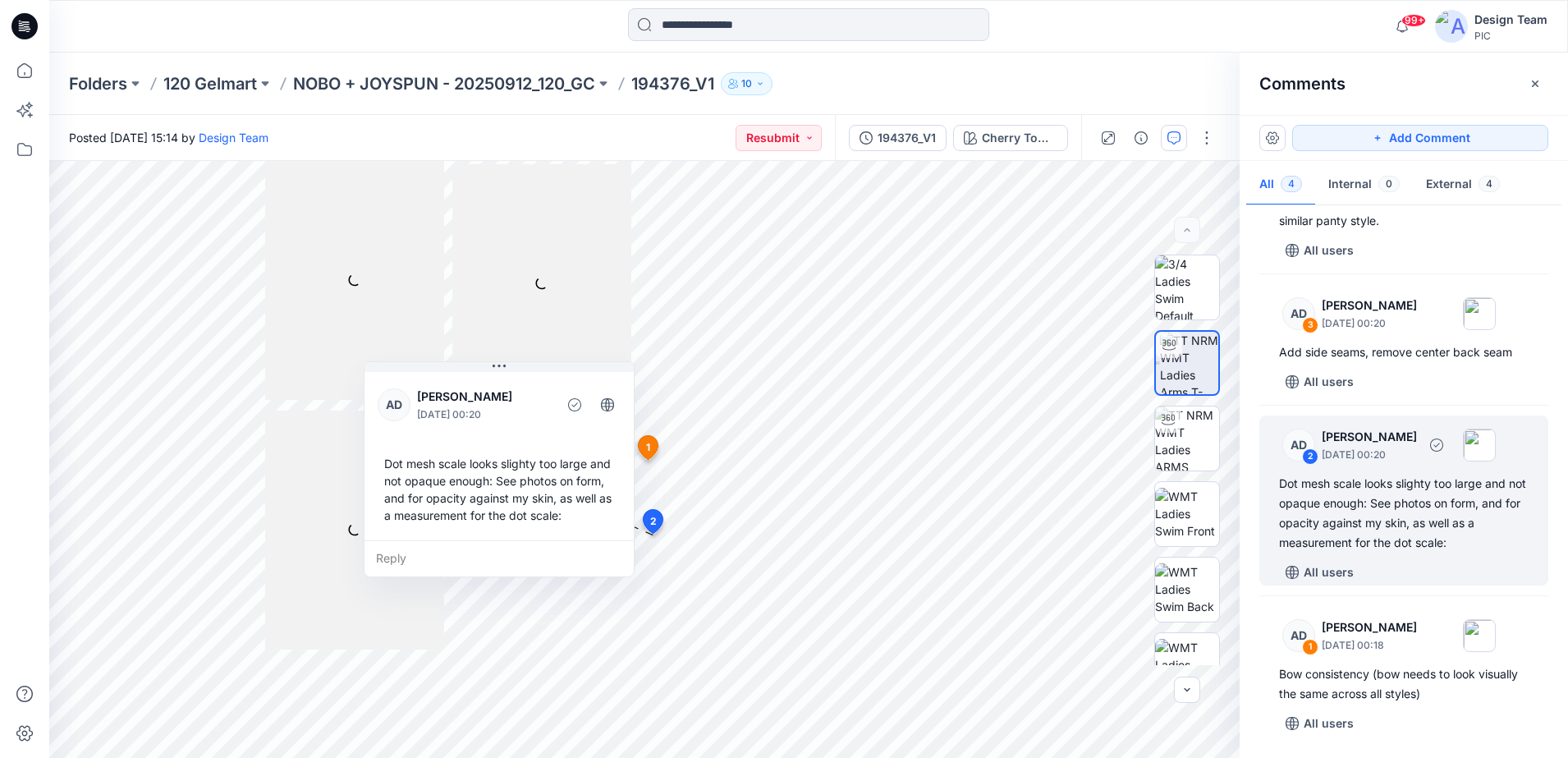
scroll to position [127, 0]
click at [1310, 445] on div "AD" at bounding box center [1298, 444] width 32 height 32
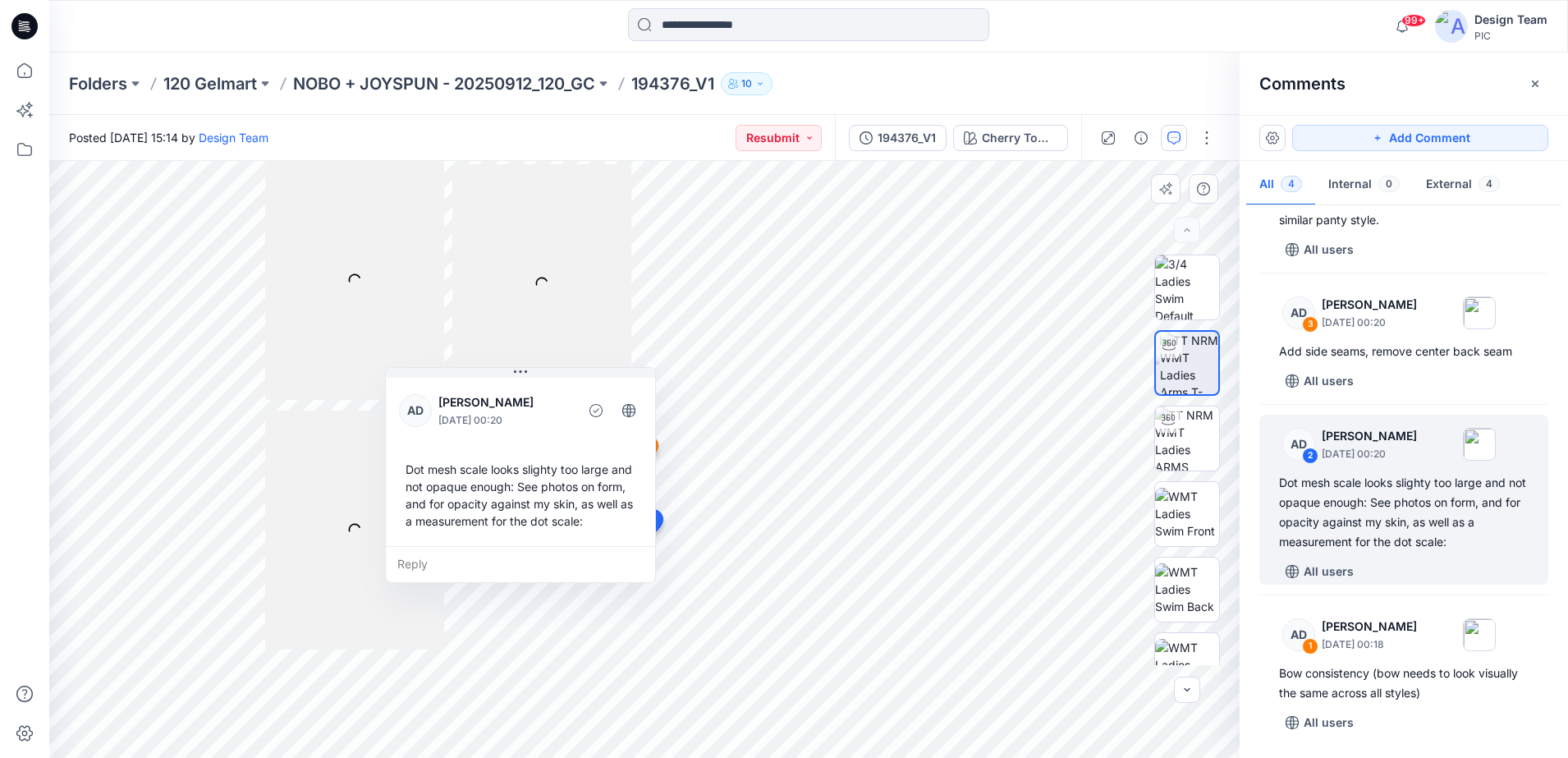
drag, startPoint x: 555, startPoint y: 438, endPoint x: 576, endPoint y: 419, distance: 28.3
click at [576, 419] on div "AD [PERSON_NAME] [DATE] 00:20 Dot mesh scale looks slighty too large and not op…" at bounding box center [520, 460] width 269 height 172
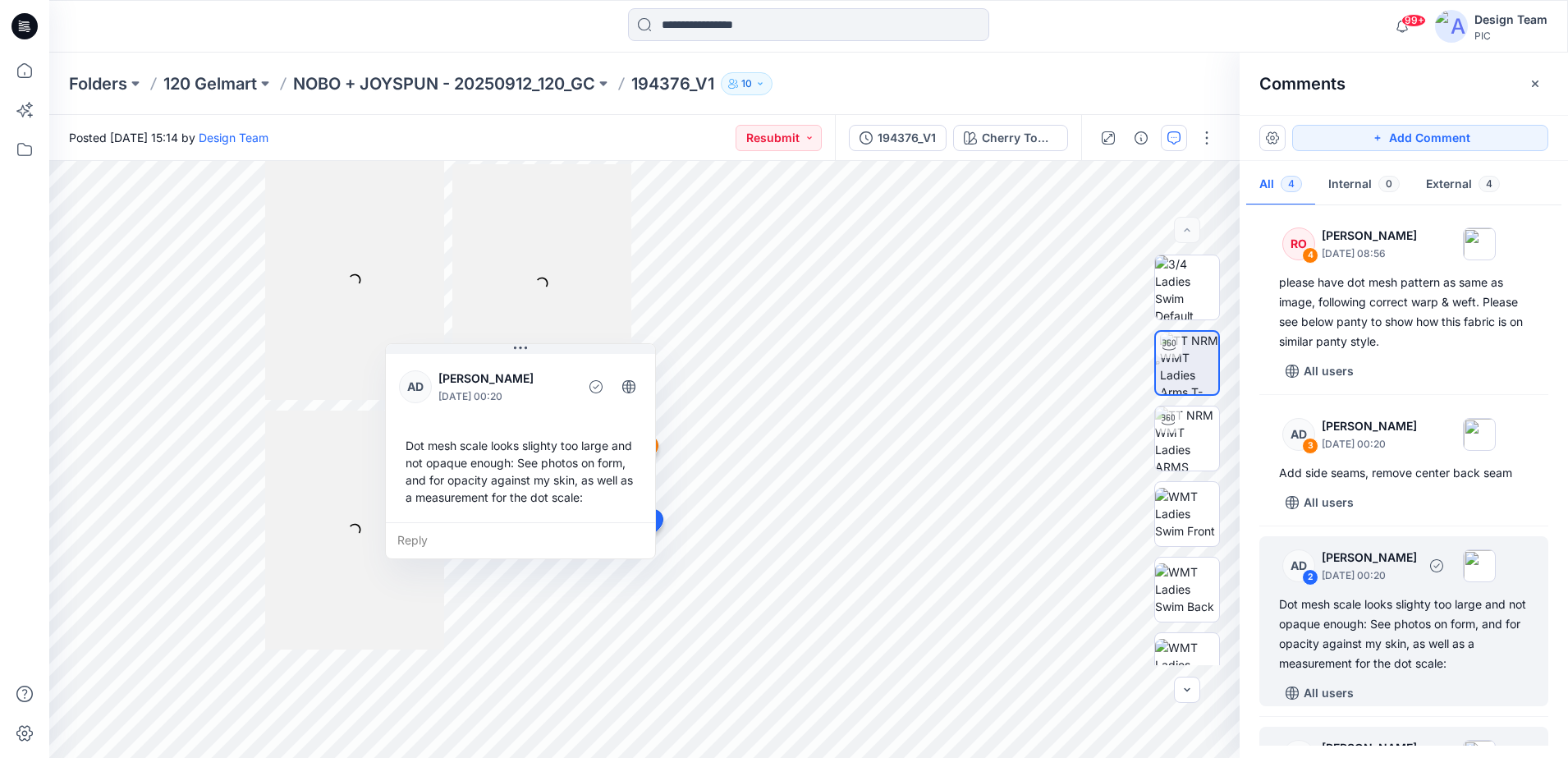
scroll to position [0, 0]
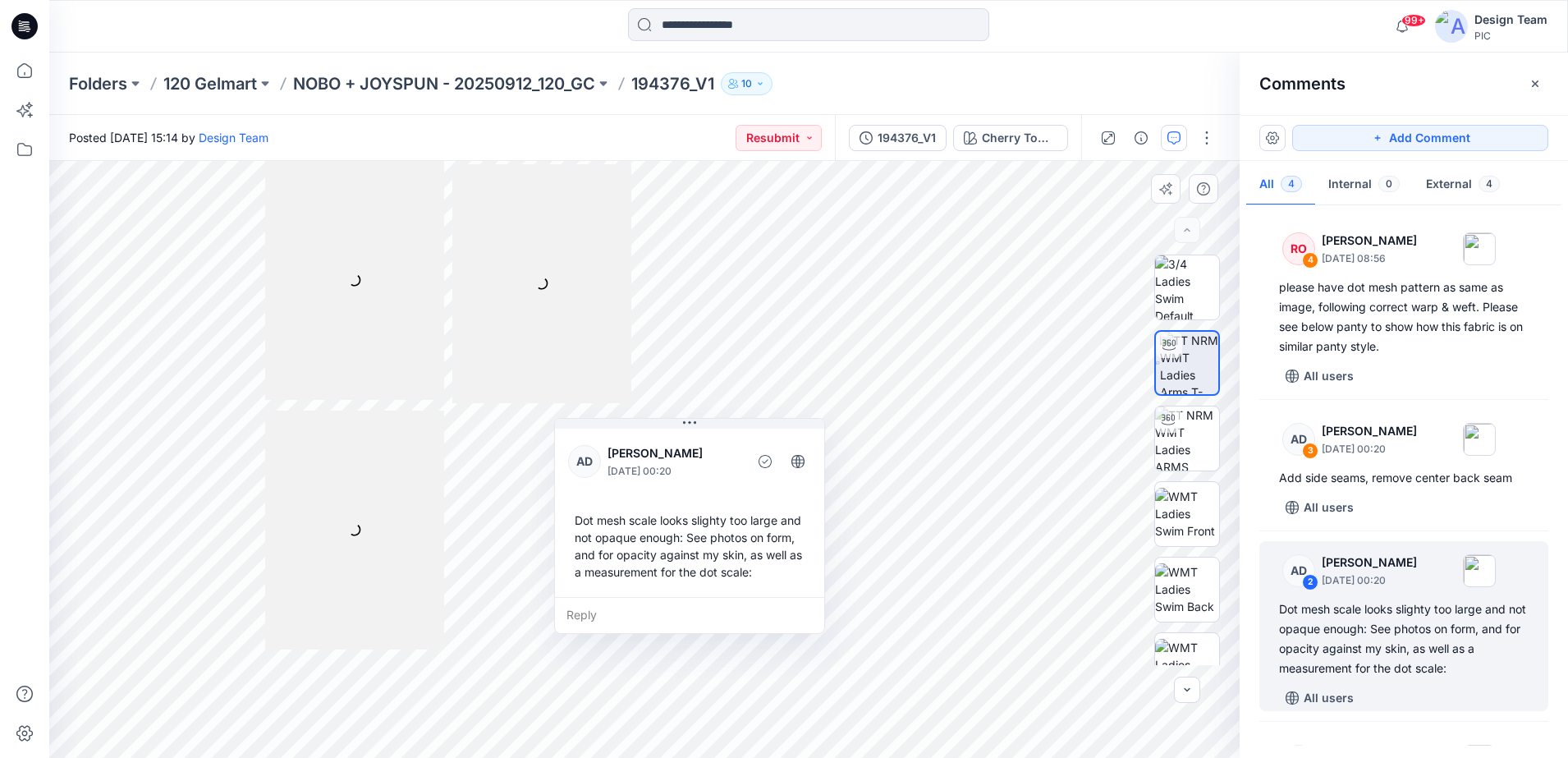
drag, startPoint x: 584, startPoint y: 434, endPoint x: 754, endPoint y: 509, distance: 185.8
click at [754, 509] on div "Dot mesh scale looks slighty too large and not opaque enough: See photos on for…" at bounding box center [690, 546] width 243 height 82
